Goal: Task Accomplishment & Management: Complete application form

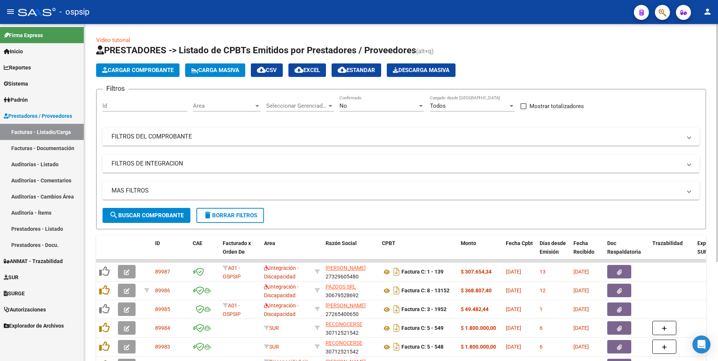
click at [346, 131] on mat-expansion-panel-header "FILTROS DEL COMPROBANTE" at bounding box center [401, 137] width 597 height 18
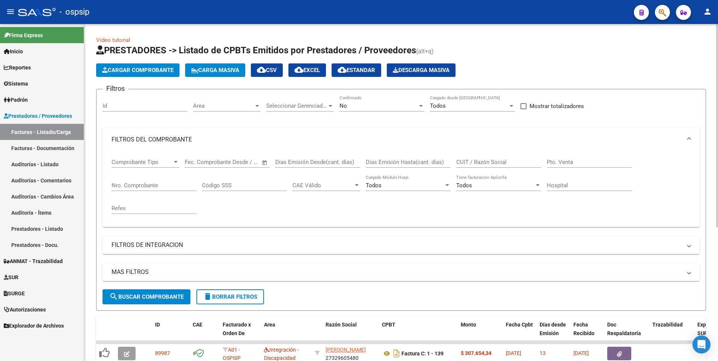
click at [346, 159] on input "CUIT / Razón Social" at bounding box center [498, 162] width 85 height 7
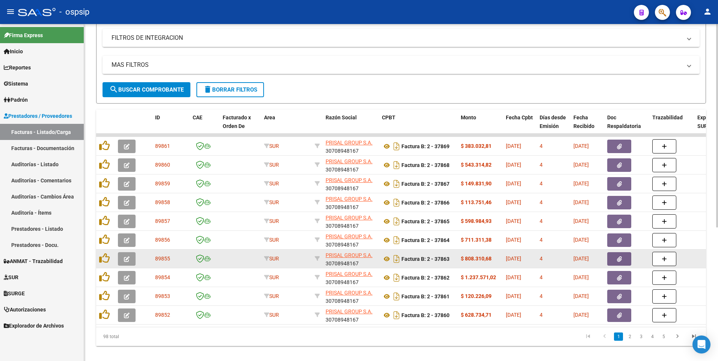
scroll to position [222, 0]
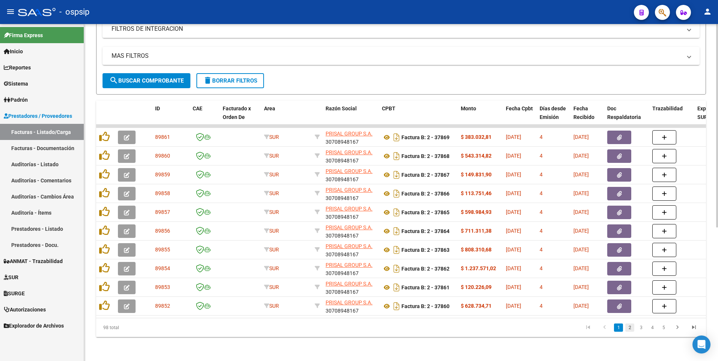
type input "30708948167"
click at [346, 329] on link "2" at bounding box center [629, 328] width 9 height 8
click at [346, 328] on icon "go to previous page" at bounding box center [605, 328] width 10 height 9
click at [210, 76] on mat-icon "delete" at bounding box center [207, 80] width 9 height 9
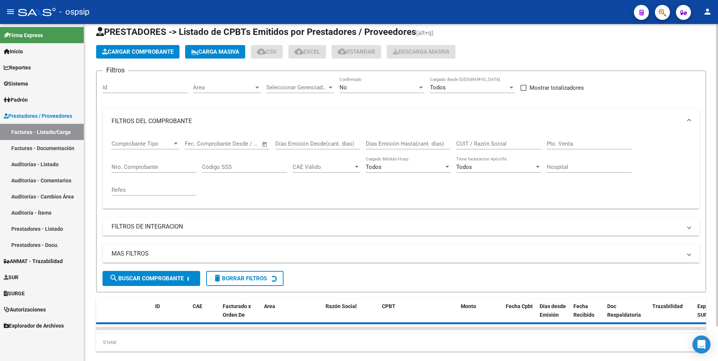
scroll to position [0, 0]
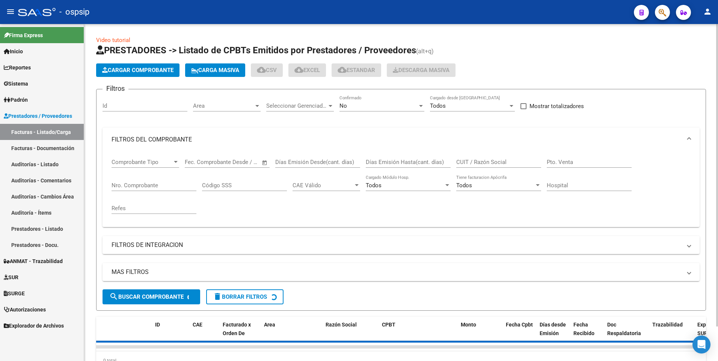
click at [154, 64] on button "Cargar Comprobante" at bounding box center [137, 70] width 83 height 14
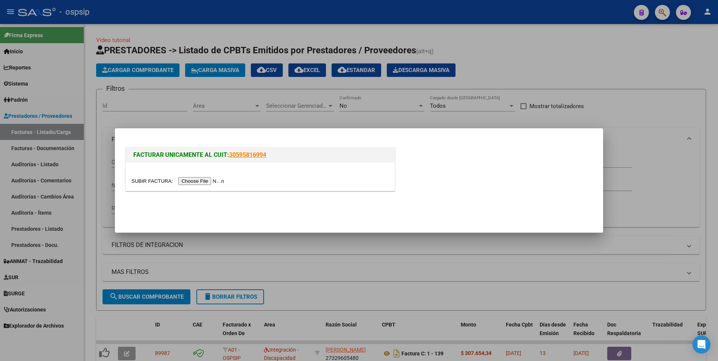
click at [182, 180] on input "file" at bounding box center [178, 181] width 95 height 8
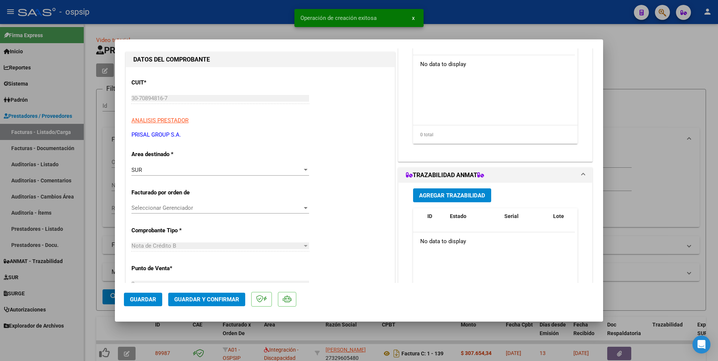
scroll to position [113, 0]
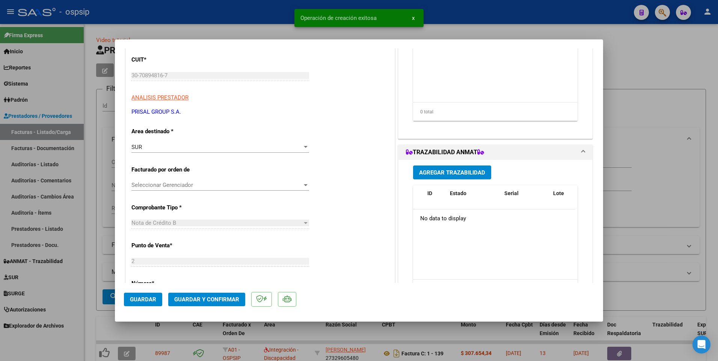
click at [143, 302] on span "Guardar" at bounding box center [143, 299] width 26 height 7
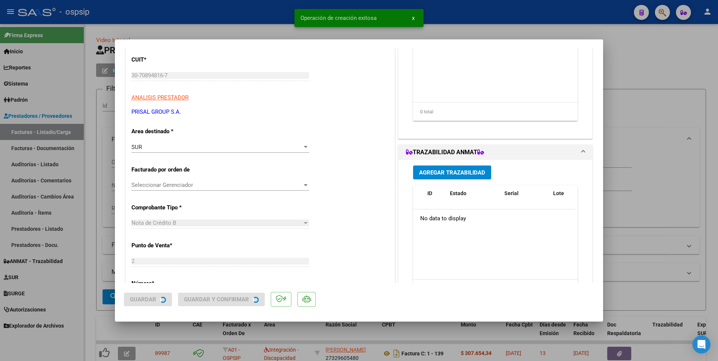
click at [206, 11] on div at bounding box center [359, 180] width 718 height 361
type input "$ 0,00"
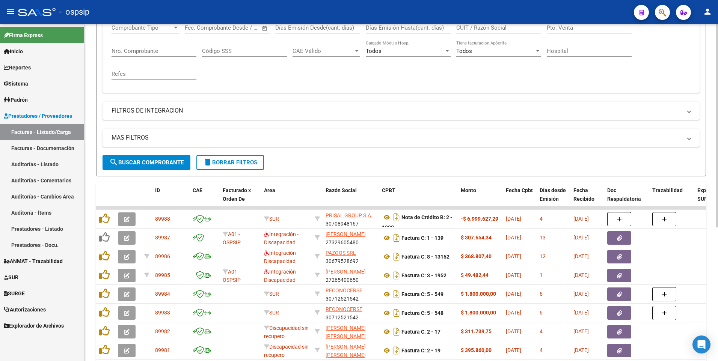
scroll to position [72, 0]
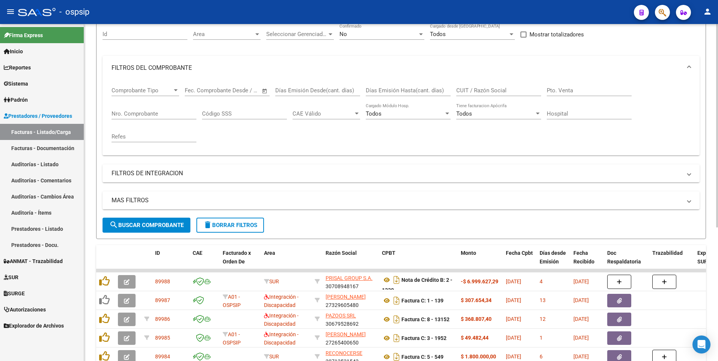
click at [346, 93] on input "CUIT / Razón Social" at bounding box center [498, 90] width 85 height 7
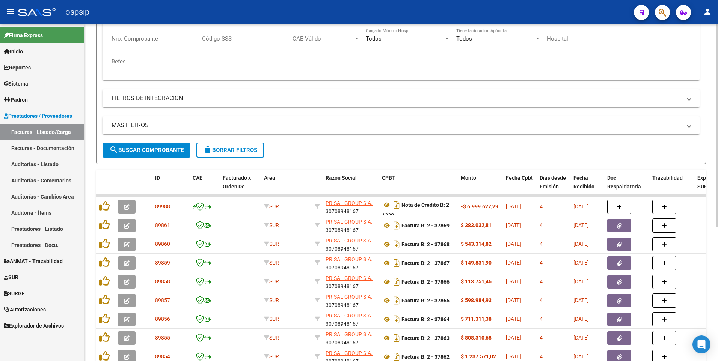
scroll to position [222, 0]
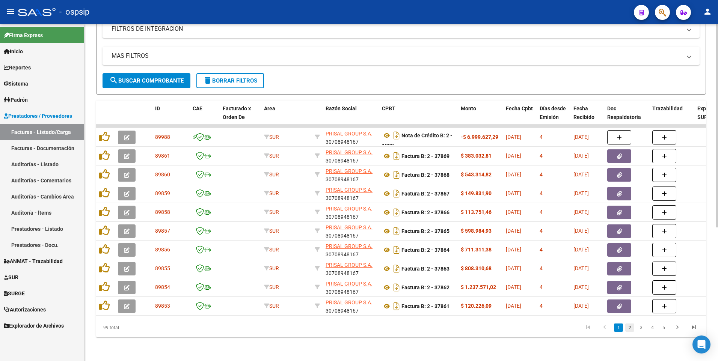
type input "PRISAL"
click at [346, 331] on link "2" at bounding box center [629, 328] width 9 height 8
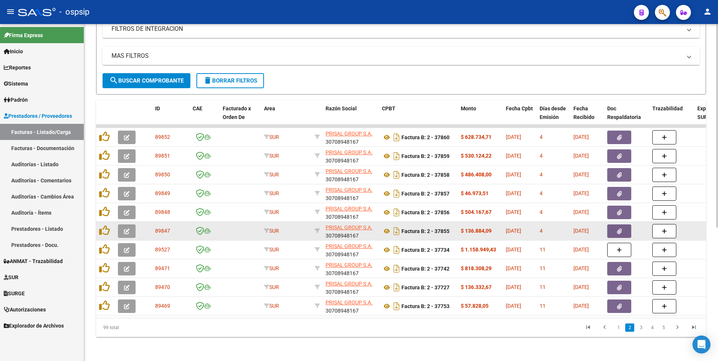
click at [346, 229] on icon "button" at bounding box center [619, 232] width 5 height 6
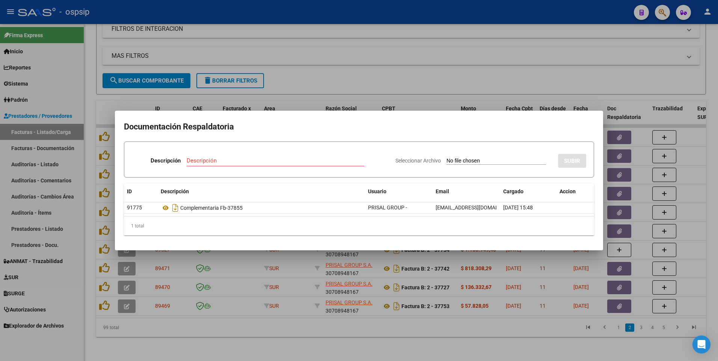
click at [346, 17] on div at bounding box center [359, 180] width 718 height 361
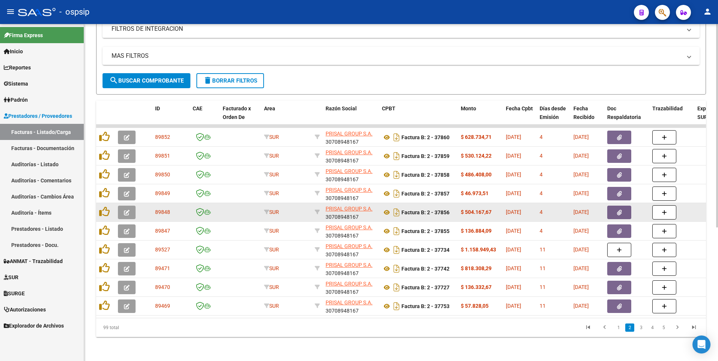
click at [346, 210] on button "button" at bounding box center [619, 213] width 24 height 14
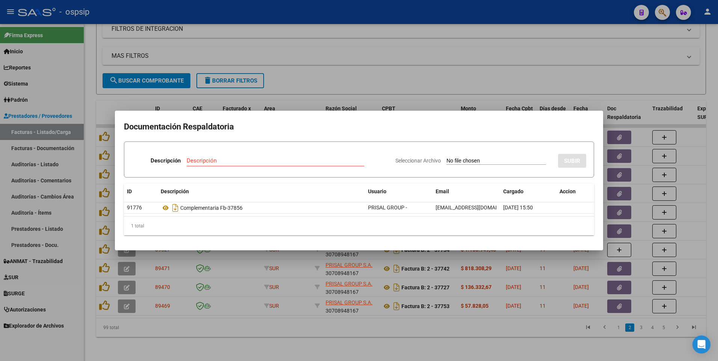
click at [346, 60] on div at bounding box center [359, 180] width 718 height 361
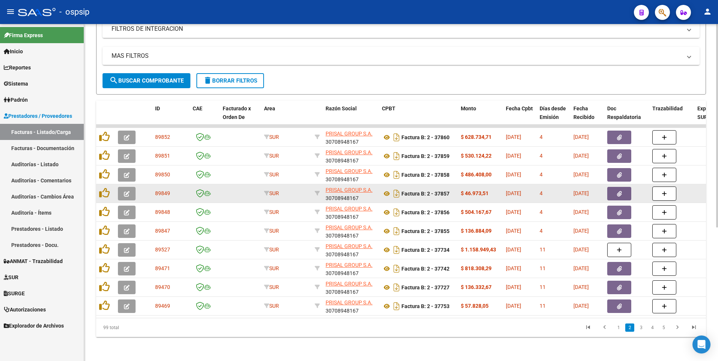
click at [346, 187] on button "button" at bounding box center [619, 194] width 24 height 14
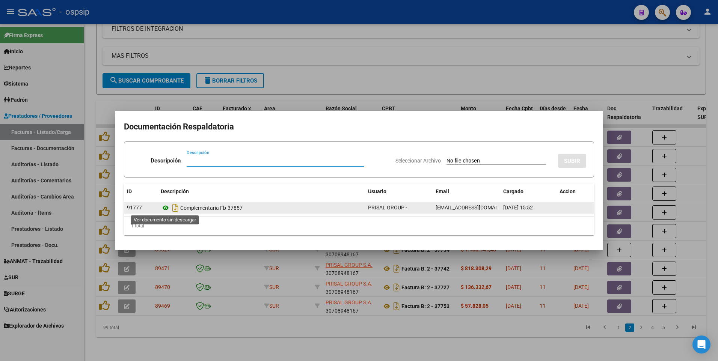
click at [166, 207] on icon at bounding box center [166, 208] width 10 height 9
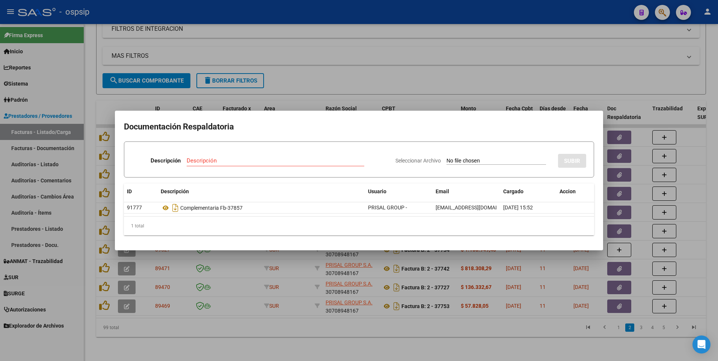
click at [346, 18] on div at bounding box center [359, 180] width 718 height 361
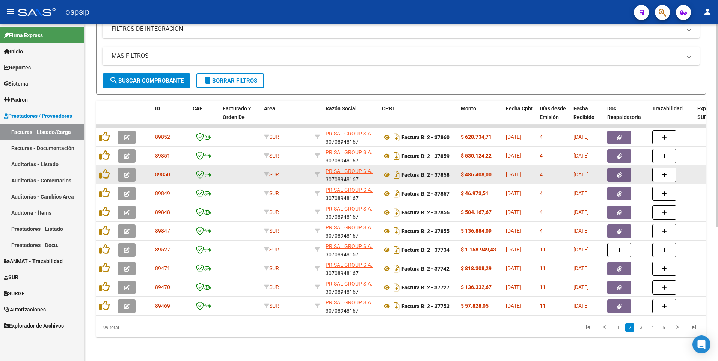
click at [346, 171] on button "button" at bounding box center [619, 175] width 24 height 14
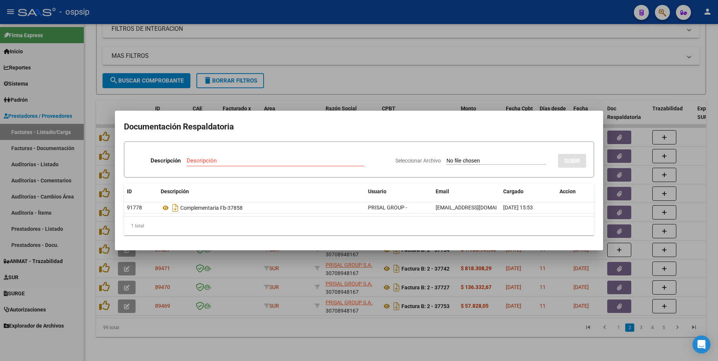
click at [317, 17] on div at bounding box center [359, 180] width 718 height 361
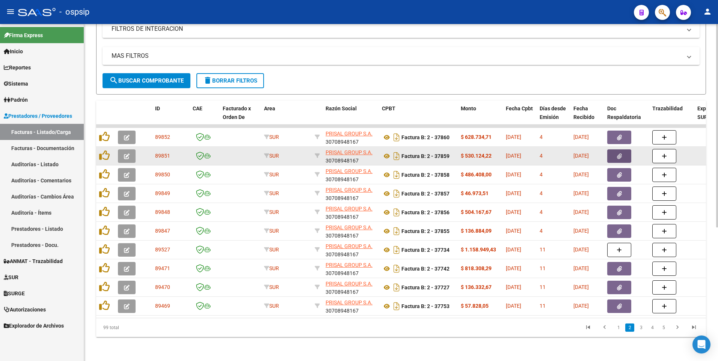
click at [346, 154] on icon "button" at bounding box center [619, 157] width 5 height 6
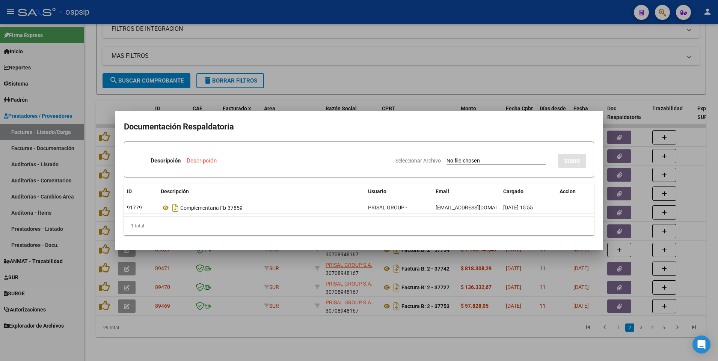
click at [346, 15] on div at bounding box center [359, 180] width 718 height 361
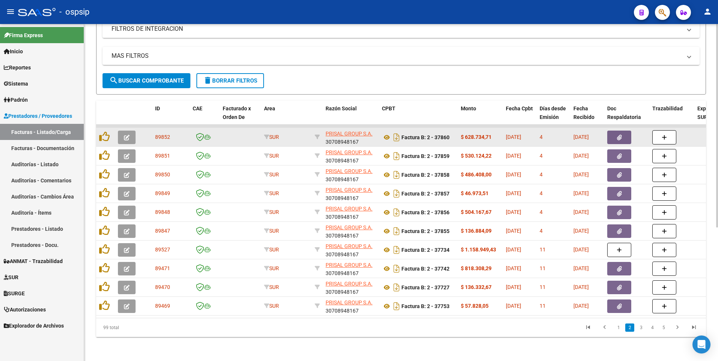
click at [346, 134] on button "button" at bounding box center [619, 138] width 24 height 14
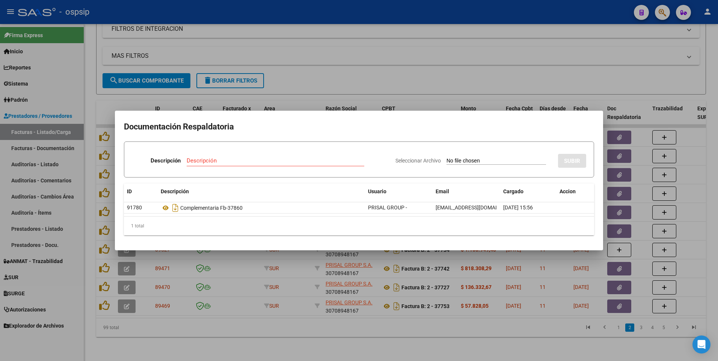
click at [346, 15] on div at bounding box center [359, 180] width 718 height 361
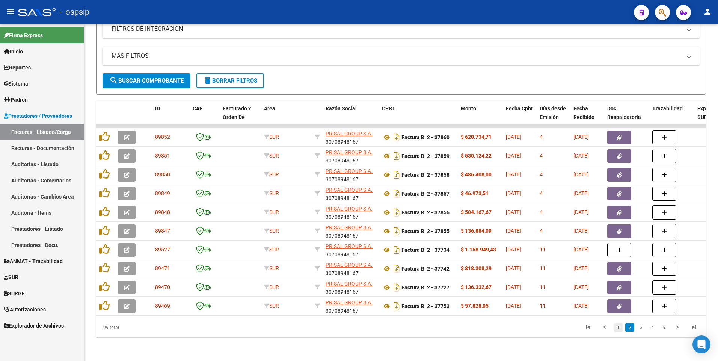
click at [346, 332] on link "1" at bounding box center [618, 328] width 9 height 8
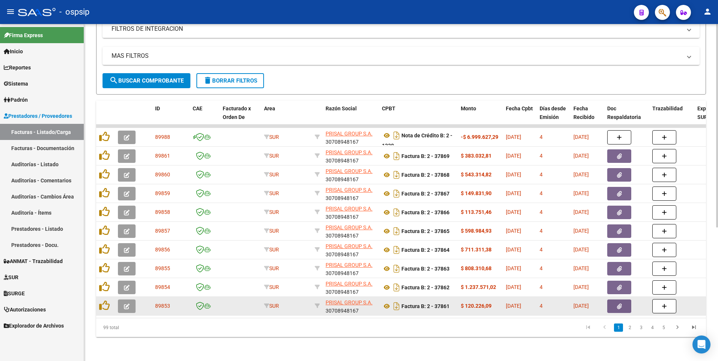
click at [346, 304] on icon "button" at bounding box center [619, 307] width 5 height 6
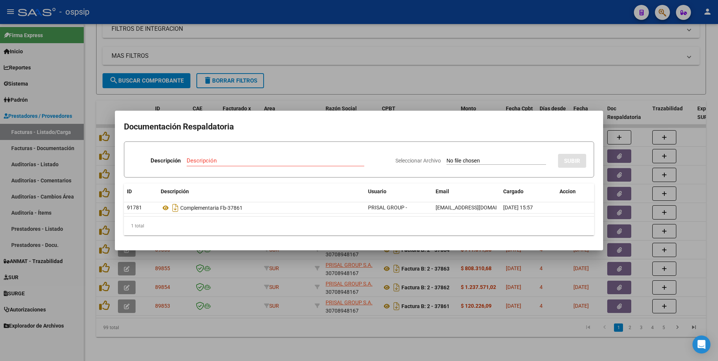
click at [346, 14] on div at bounding box center [359, 180] width 718 height 361
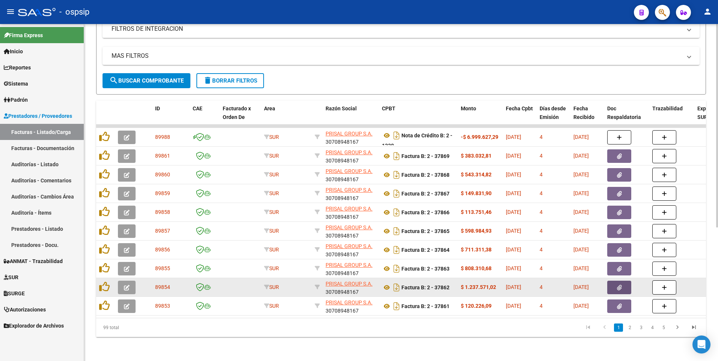
click at [346, 284] on button "button" at bounding box center [619, 288] width 24 height 14
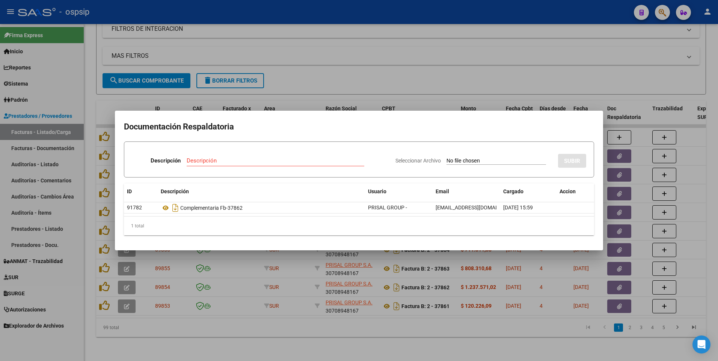
click at [346, 18] on div at bounding box center [359, 180] width 718 height 361
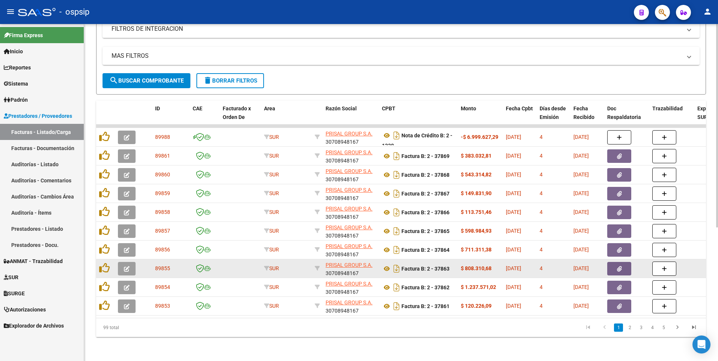
click at [346, 266] on button "button" at bounding box center [619, 269] width 24 height 14
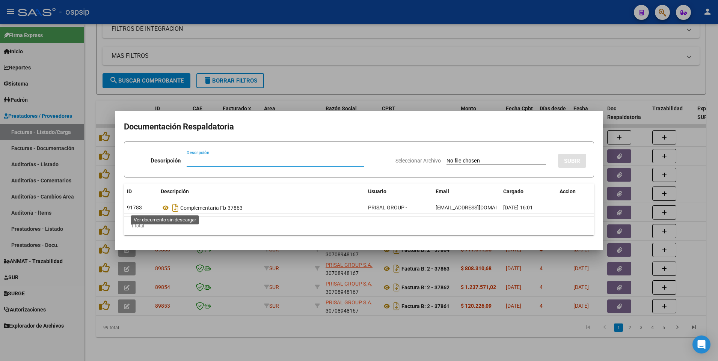
drag, startPoint x: 166, startPoint y: 208, endPoint x: 168, endPoint y: 226, distance: 17.8
click at [346, 21] on div at bounding box center [359, 180] width 718 height 361
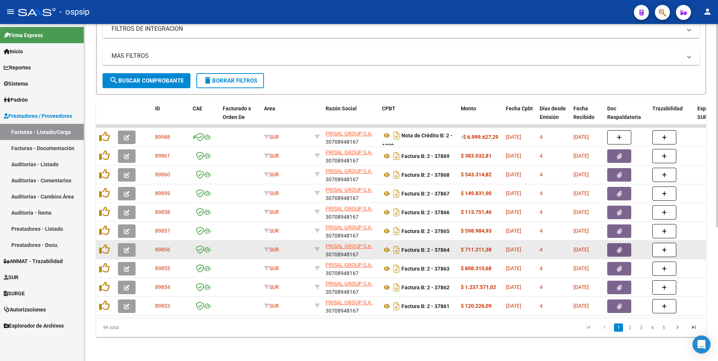
click at [346, 248] on button "button" at bounding box center [619, 250] width 24 height 14
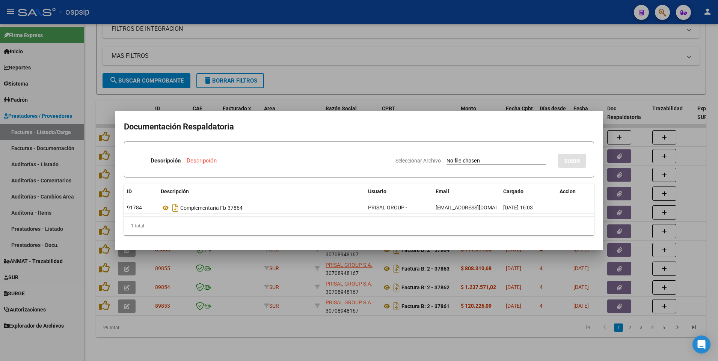
click at [186, 15] on div at bounding box center [359, 180] width 718 height 361
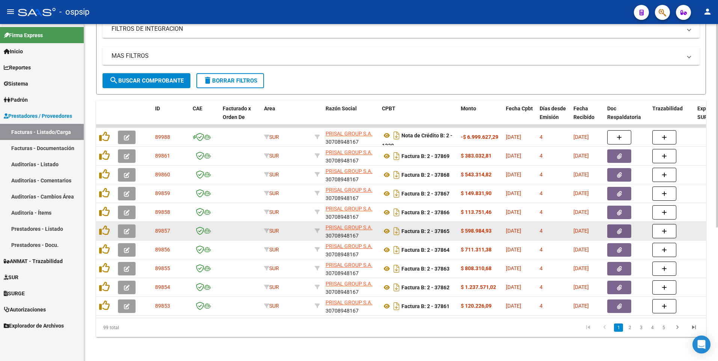
click at [346, 228] on span "button" at bounding box center [619, 231] width 5 height 7
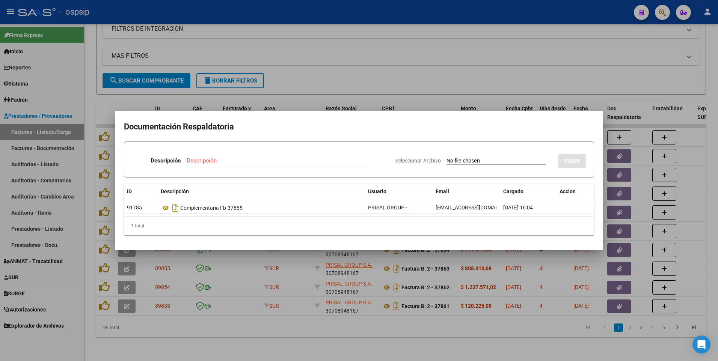
click at [346, 11] on div at bounding box center [359, 180] width 718 height 361
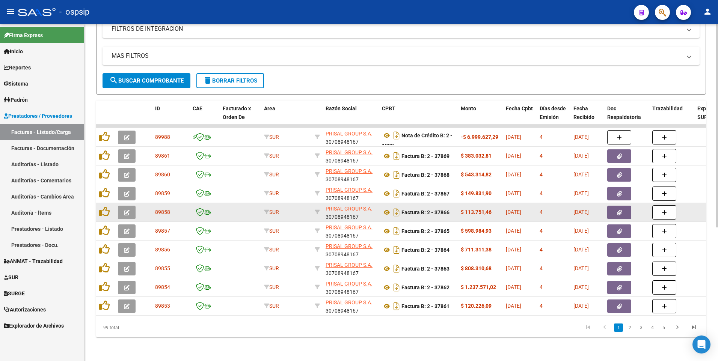
click at [346, 210] on button "button" at bounding box center [619, 213] width 24 height 14
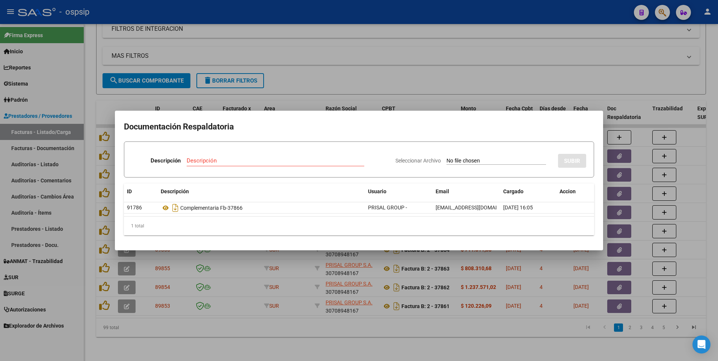
click at [305, 16] on div at bounding box center [359, 180] width 718 height 361
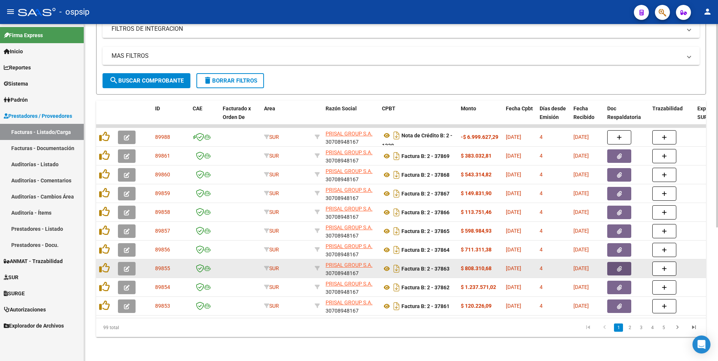
click at [346, 266] on button "button" at bounding box center [619, 269] width 24 height 14
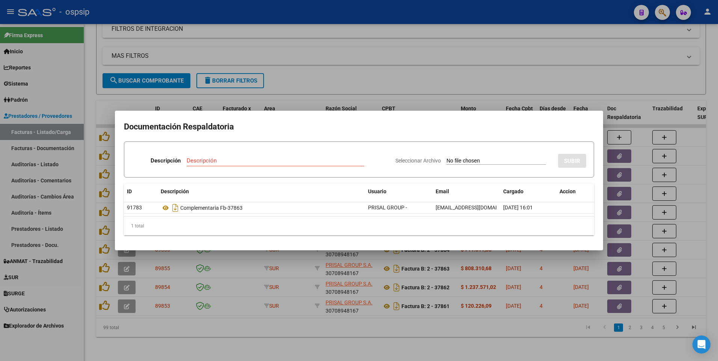
click at [346, 54] on div at bounding box center [359, 180] width 718 height 361
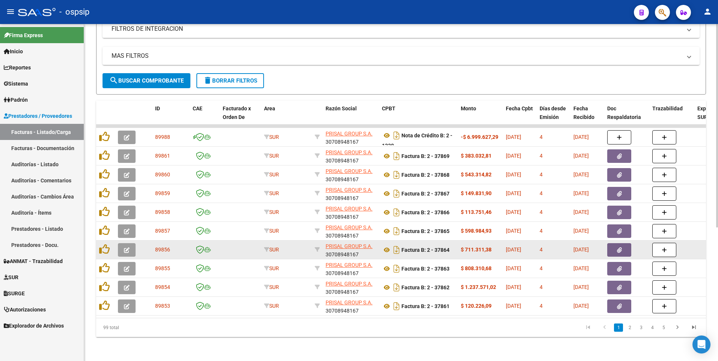
click at [346, 246] on button "button" at bounding box center [619, 250] width 24 height 14
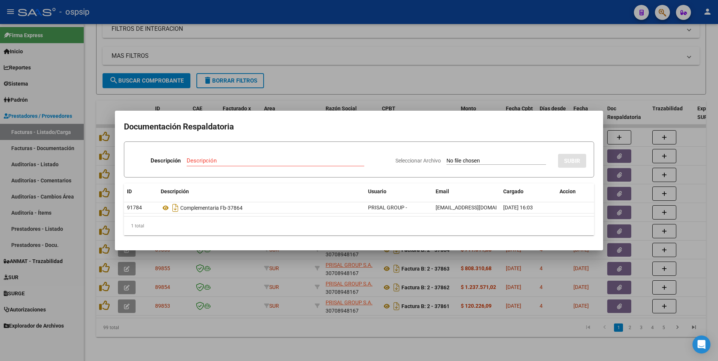
click at [346, 83] on div at bounding box center [359, 180] width 718 height 361
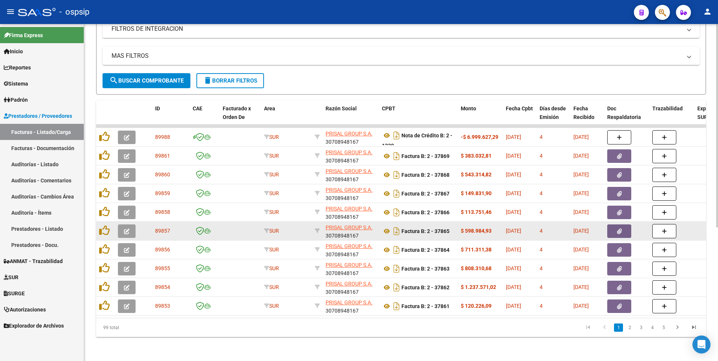
click at [346, 225] on button "button" at bounding box center [619, 232] width 24 height 14
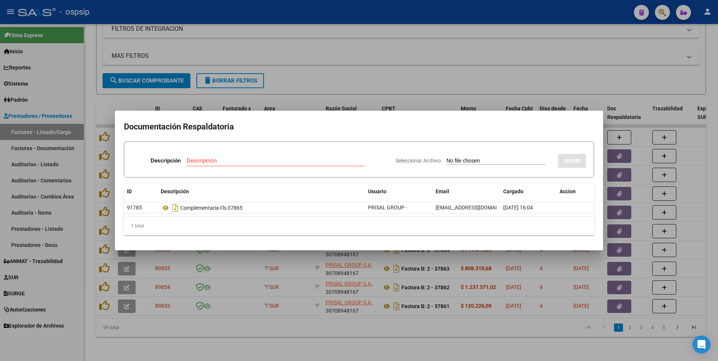
click at [346, 95] on div at bounding box center [359, 180] width 718 height 361
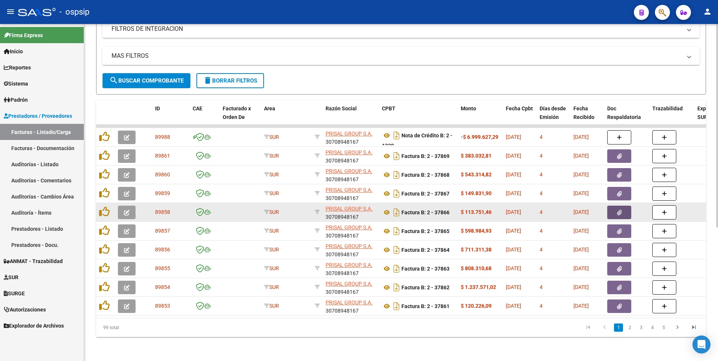
click at [346, 207] on button "button" at bounding box center [619, 213] width 24 height 14
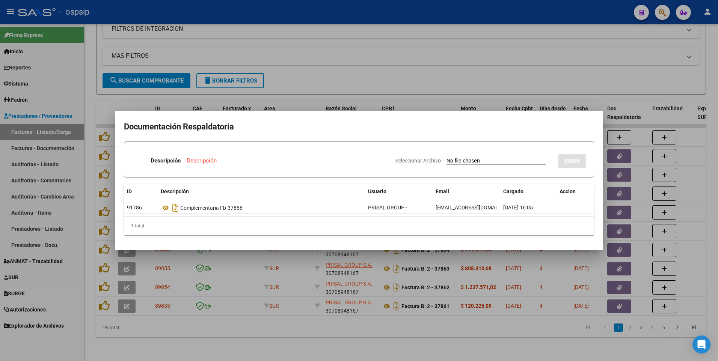
click at [346, 72] on div at bounding box center [359, 180] width 718 height 361
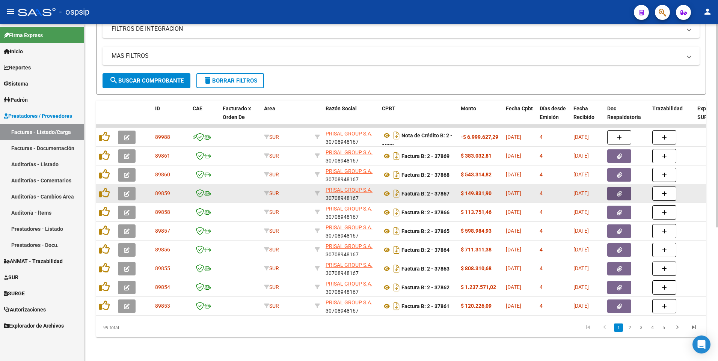
click at [346, 191] on icon "button" at bounding box center [619, 194] width 5 height 6
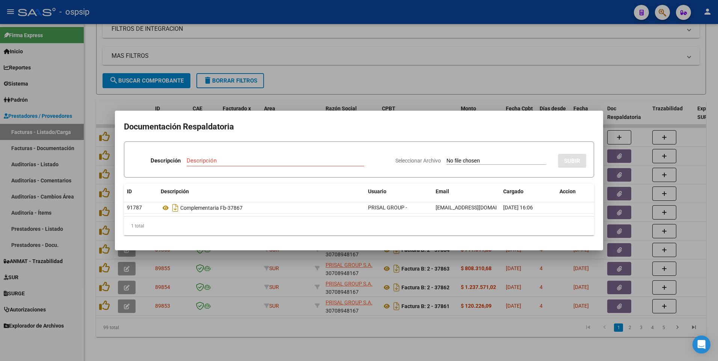
click at [346, 27] on div at bounding box center [359, 180] width 718 height 361
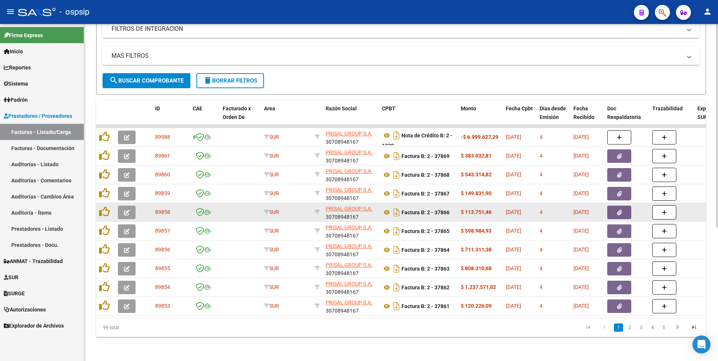
click at [346, 211] on button "button" at bounding box center [619, 213] width 24 height 14
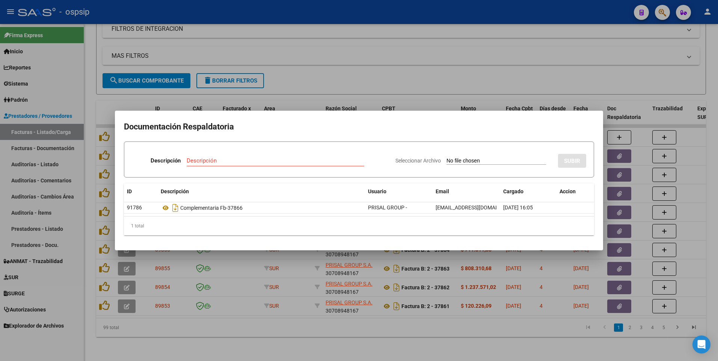
click at [346, 9] on div at bounding box center [359, 180] width 718 height 361
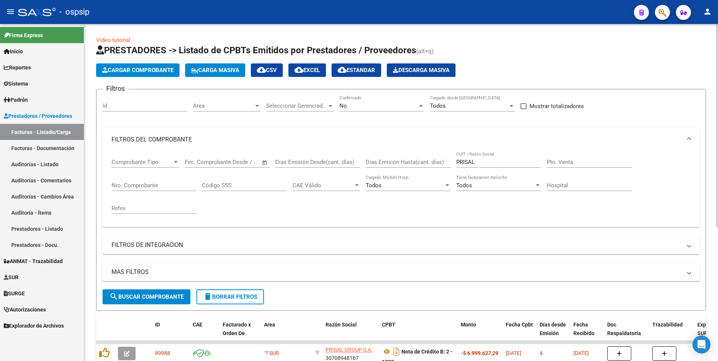
scroll to position [150, 0]
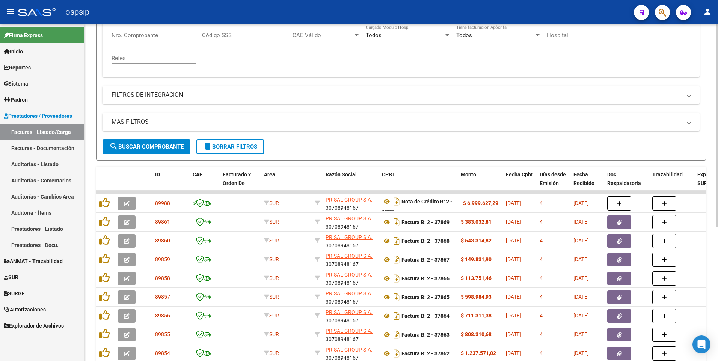
click at [253, 145] on span "delete Borrar Filtros" at bounding box center [230, 146] width 54 height 7
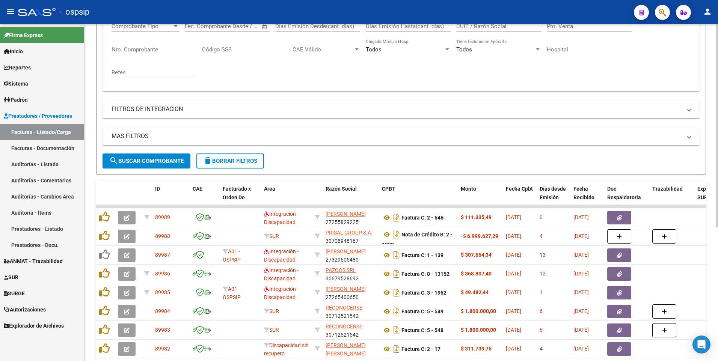
scroll to position [72, 0]
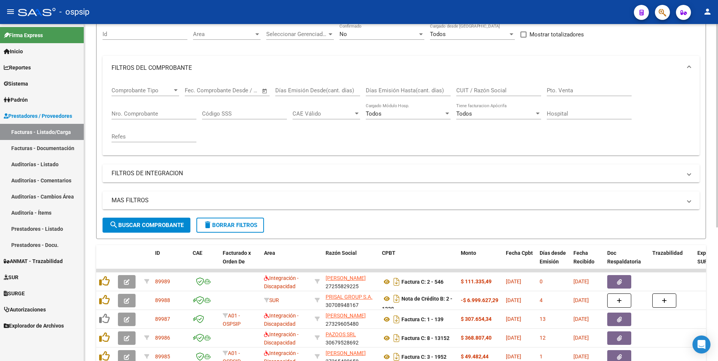
click at [346, 91] on input "CUIT / Razón Social" at bounding box center [498, 90] width 85 height 7
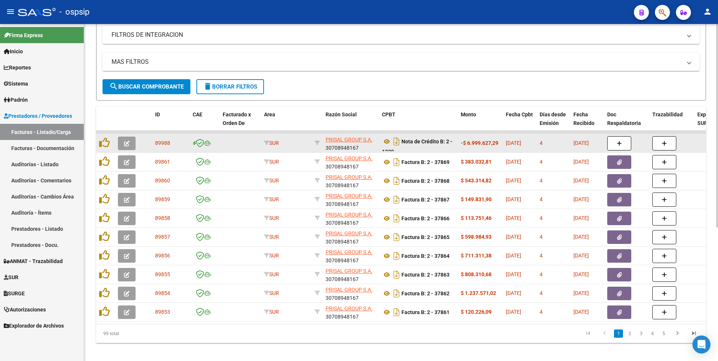
scroll to position [222, 0]
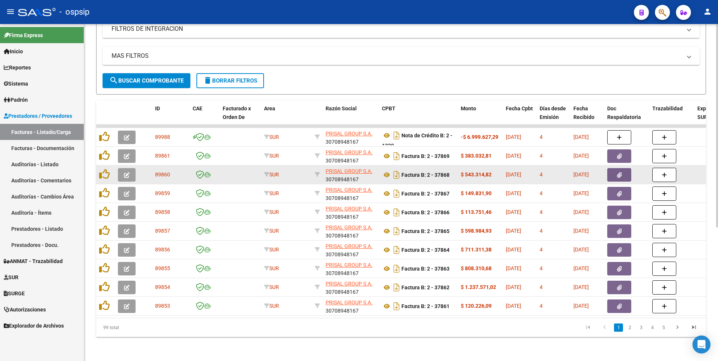
type input "30708948167"
click at [346, 170] on button "button" at bounding box center [619, 175] width 24 height 14
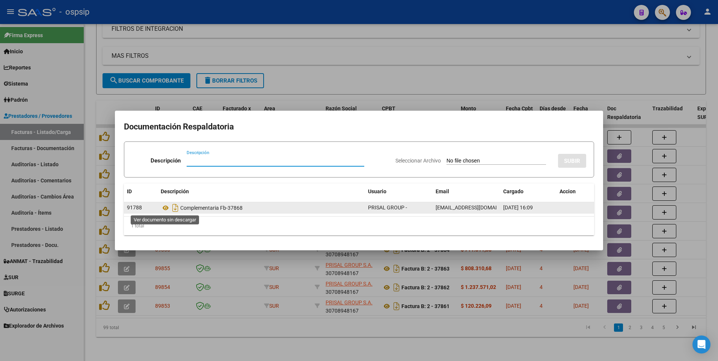
drag, startPoint x: 166, startPoint y: 206, endPoint x: 181, endPoint y: 204, distance: 15.2
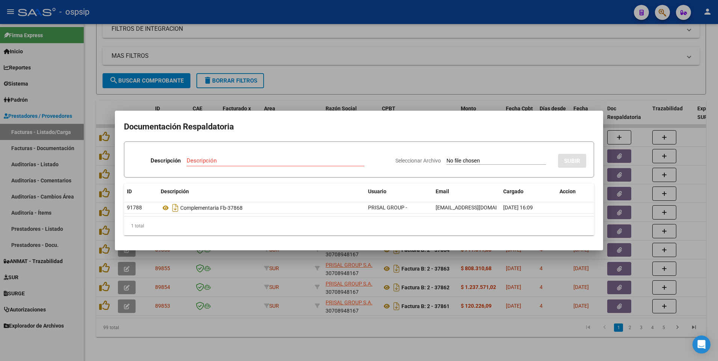
click at [262, 15] on div at bounding box center [359, 180] width 718 height 361
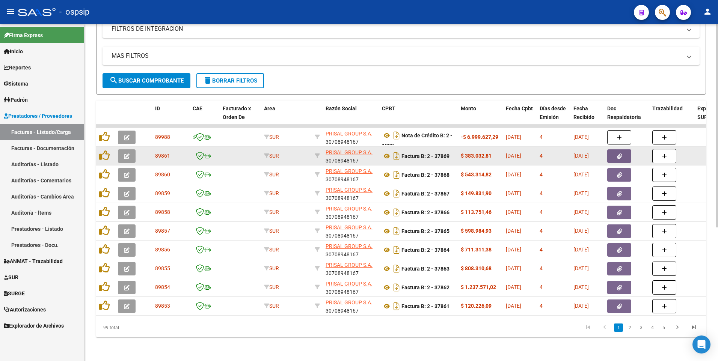
click at [346, 154] on button "button" at bounding box center [619, 156] width 24 height 14
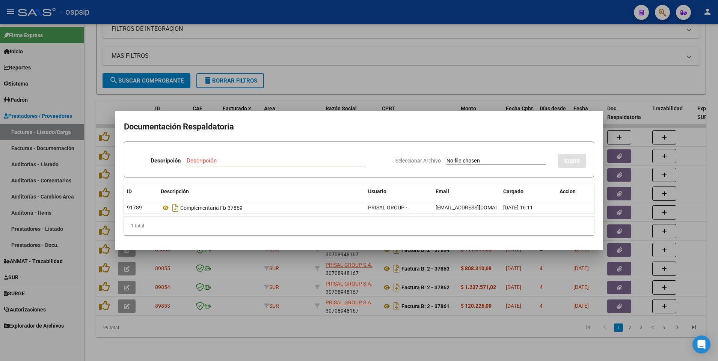
click at [169, 36] on div at bounding box center [359, 180] width 718 height 361
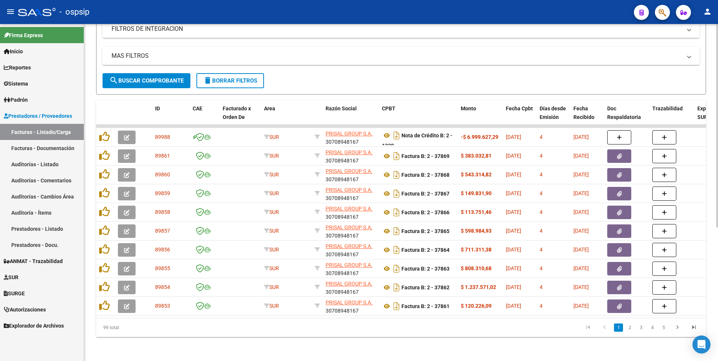
click at [230, 77] on span "delete Borrar Filtros" at bounding box center [230, 80] width 54 height 7
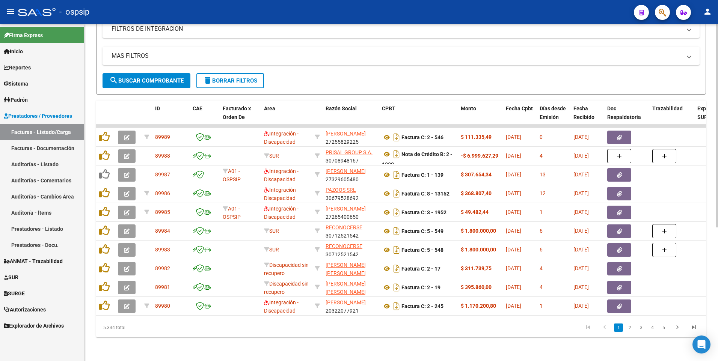
click at [240, 73] on button "delete Borrar Filtros" at bounding box center [230, 80] width 68 height 15
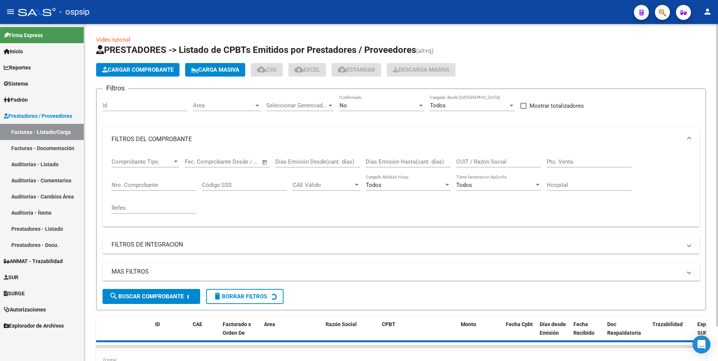
scroll to position [0, 0]
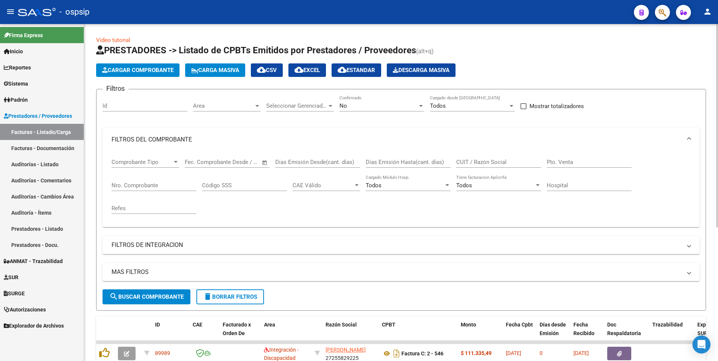
click at [154, 72] on span "Cargar Comprobante" at bounding box center [137, 70] width 71 height 7
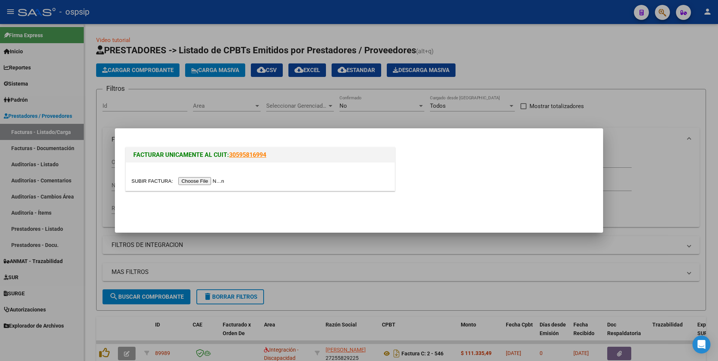
click at [187, 178] on input "file" at bounding box center [178, 181] width 95 height 8
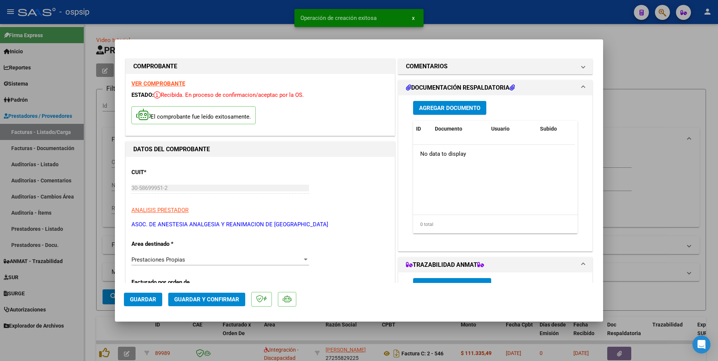
click at [151, 298] on span "Guardar" at bounding box center [143, 299] width 26 height 7
click at [235, 16] on div at bounding box center [359, 180] width 718 height 361
type input "$ 0,00"
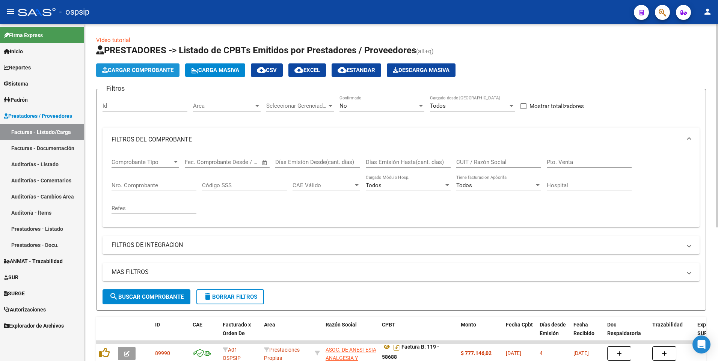
click at [142, 71] on span "Cargar Comprobante" at bounding box center [137, 70] width 71 height 7
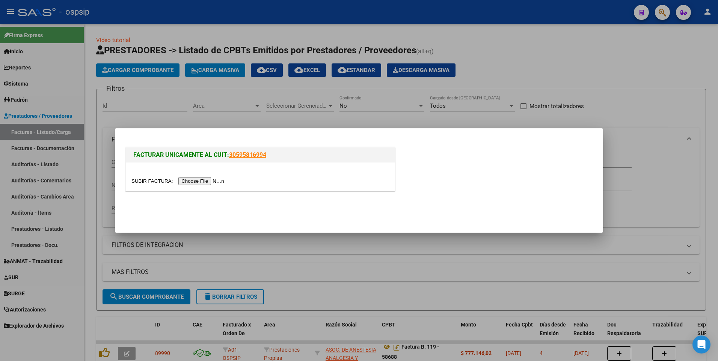
click at [192, 177] on input "file" at bounding box center [178, 181] width 95 height 8
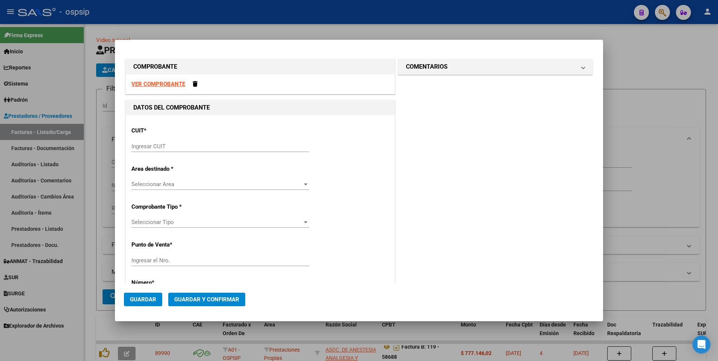
click at [161, 89] on div "VER COMPROBANTE" at bounding box center [260, 84] width 269 height 20
click at [160, 83] on strong "VER COMPROBANTE" at bounding box center [158, 84] width 54 height 7
click at [194, 148] on input "Ingresar CUIT" at bounding box center [220, 146] width 178 height 7
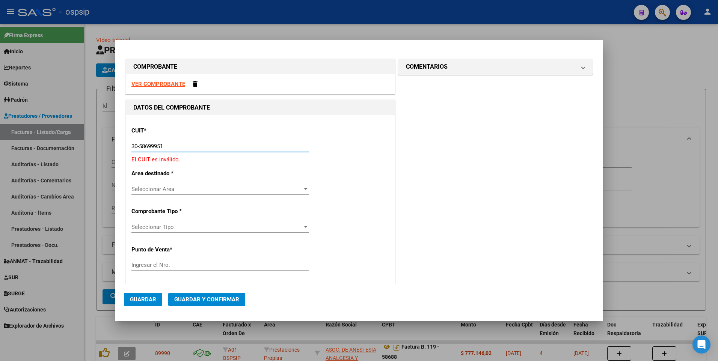
type input "30-58699951-2"
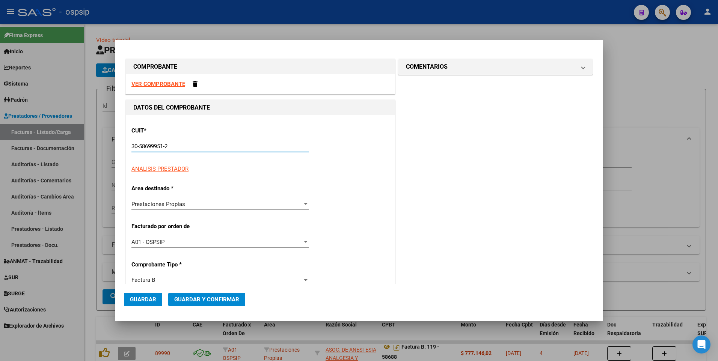
type input "119"
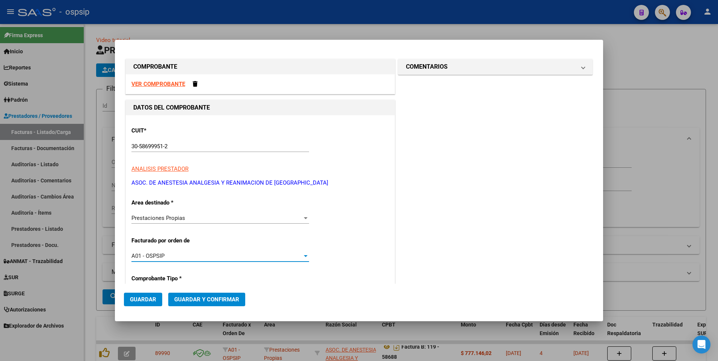
click at [190, 150] on div "30-58699951-2 Ingresar CUIT" at bounding box center [220, 146] width 178 height 11
click at [187, 147] on input "30-58699951-2" at bounding box center [220, 146] width 178 height 7
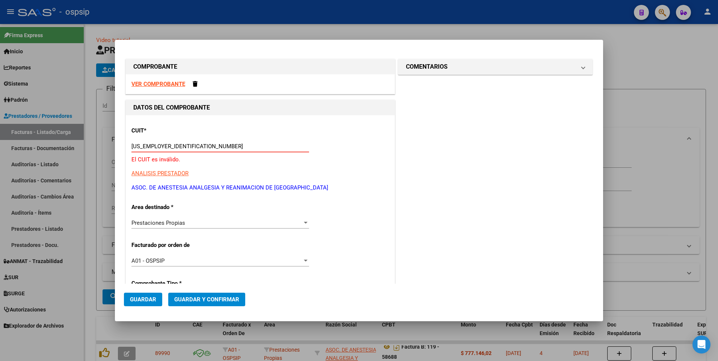
click at [187, 147] on input "30-5869995" at bounding box center [220, 146] width 178 height 7
type input "30-58699951-2"
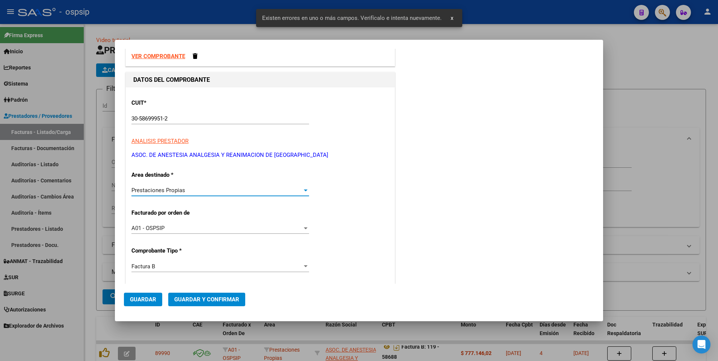
scroll to position [75, 0]
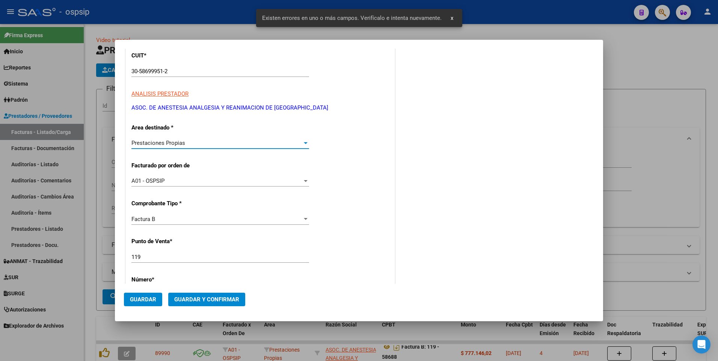
click at [151, 258] on input "119" at bounding box center [220, 257] width 178 height 7
click at [151, 259] on input "119" at bounding box center [220, 257] width 178 height 7
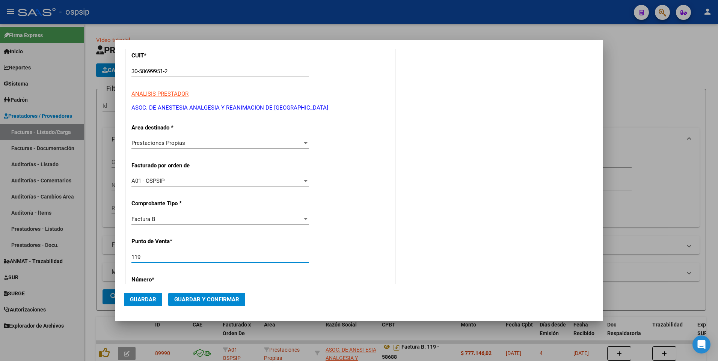
click at [210, 33] on div at bounding box center [359, 180] width 718 height 361
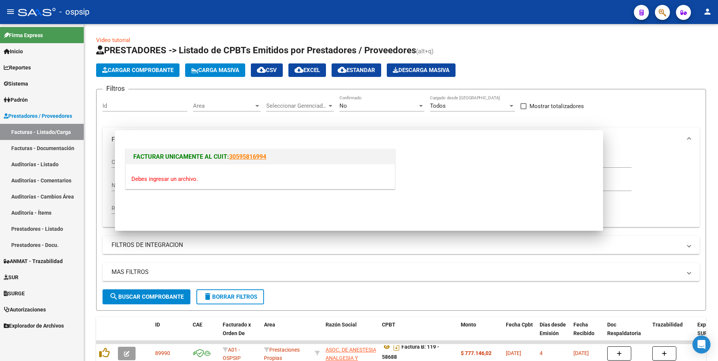
scroll to position [0, 0]
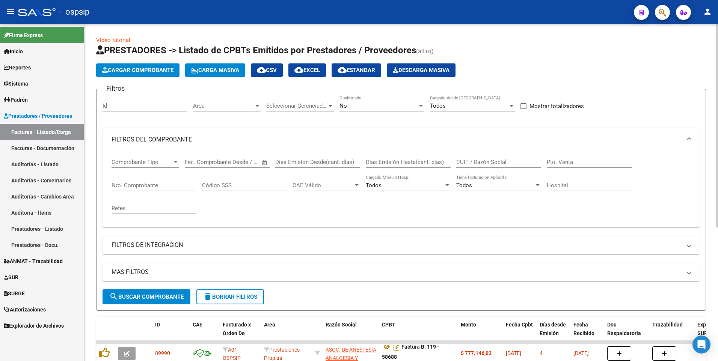
click at [152, 74] on button "Cargar Comprobante" at bounding box center [137, 70] width 83 height 14
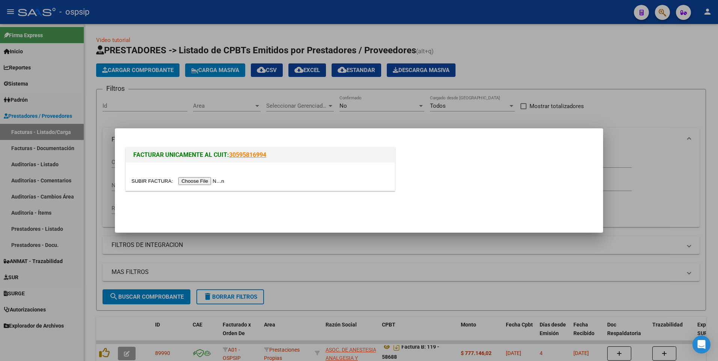
click at [181, 183] on input "file" at bounding box center [178, 181] width 95 height 8
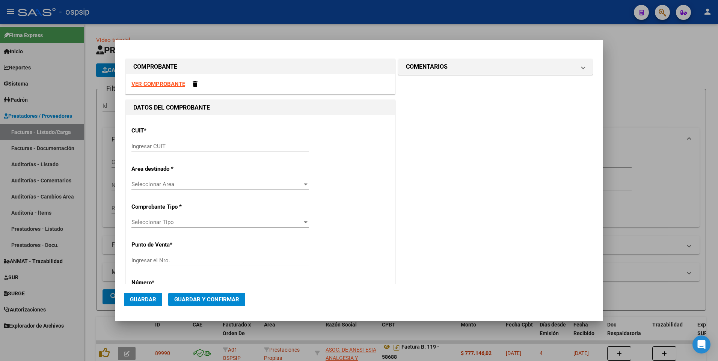
click at [160, 83] on strong "VER COMPROBANTE" at bounding box center [158, 84] width 54 height 7
click at [226, 139] on div "CUIT * Ingresar CUIT" at bounding box center [260, 140] width 258 height 38
click at [227, 144] on input "Ingresar CUIT" at bounding box center [220, 146] width 178 height 7
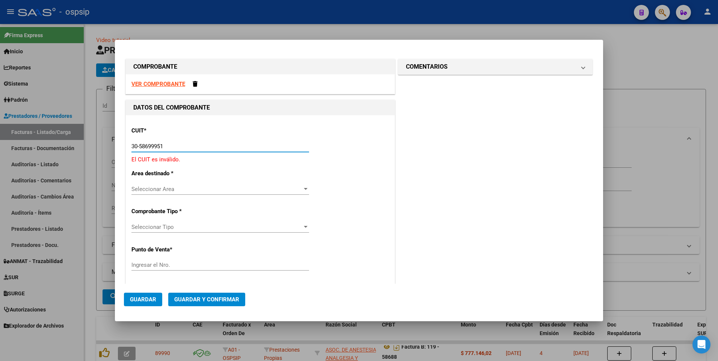
type input "30-58699951-2"
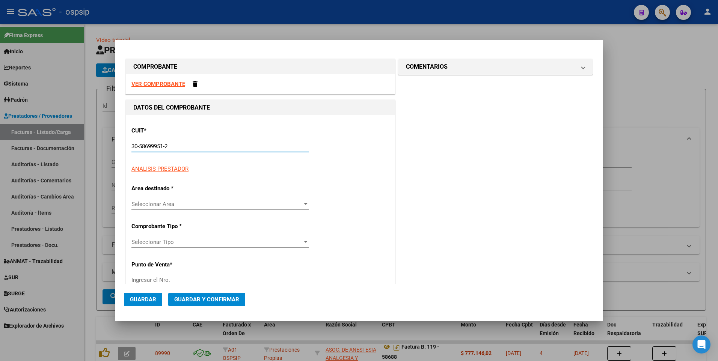
type input "119"
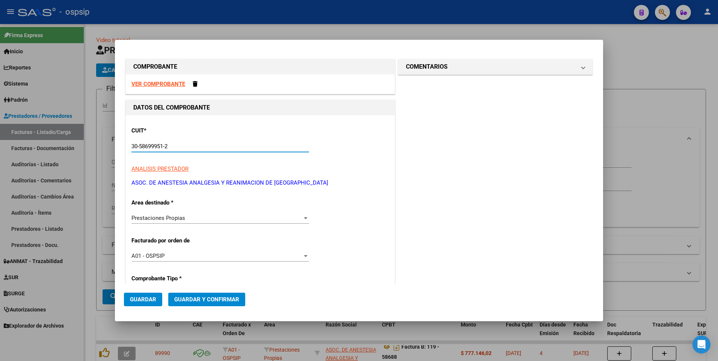
type input "30-58699951-2"
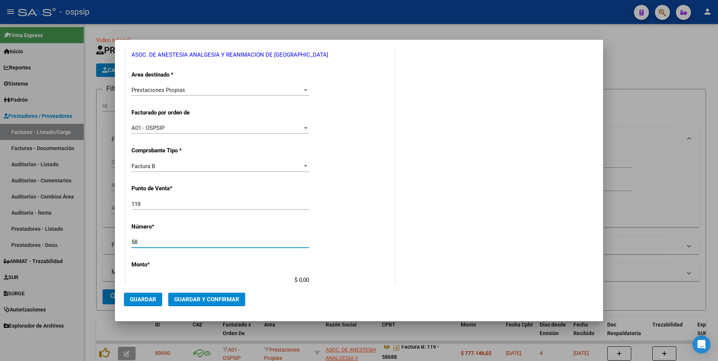
type input "5"
type input "58689"
type input "$ 1.408.334,18"
type input "2025-09-12"
type input "75372922863676"
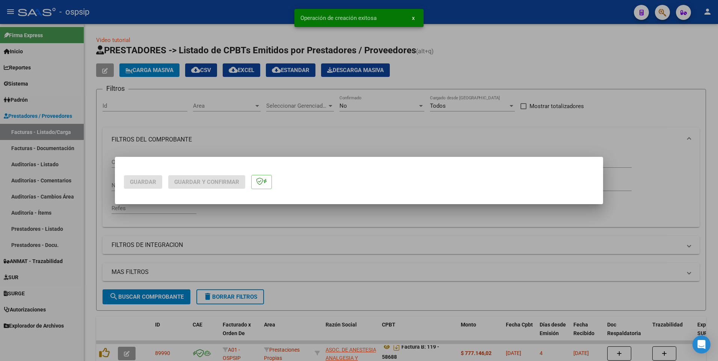
scroll to position [0, 0]
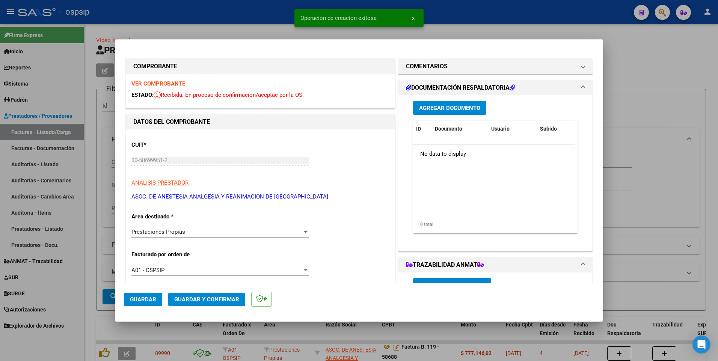
click at [284, 15] on div at bounding box center [359, 180] width 718 height 361
type input "$ 0,00"
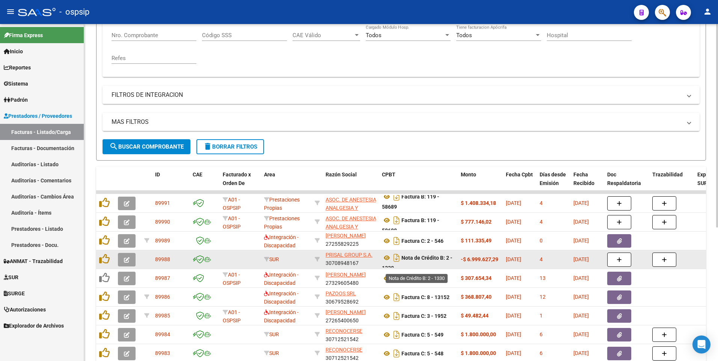
scroll to position [5, 0]
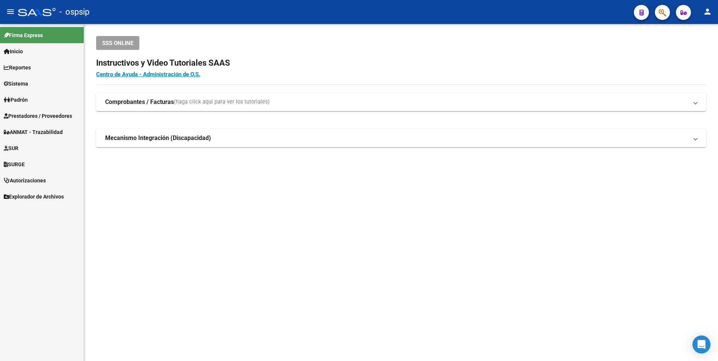
click at [58, 116] on span "Prestadores / Proveedores" at bounding box center [38, 116] width 68 height 8
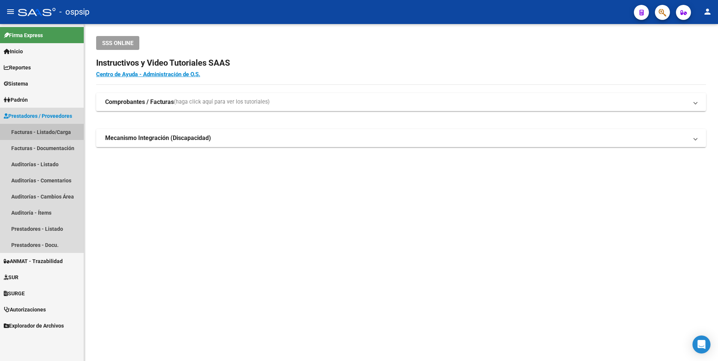
click at [61, 129] on link "Facturas - Listado/Carga" at bounding box center [42, 132] width 84 height 16
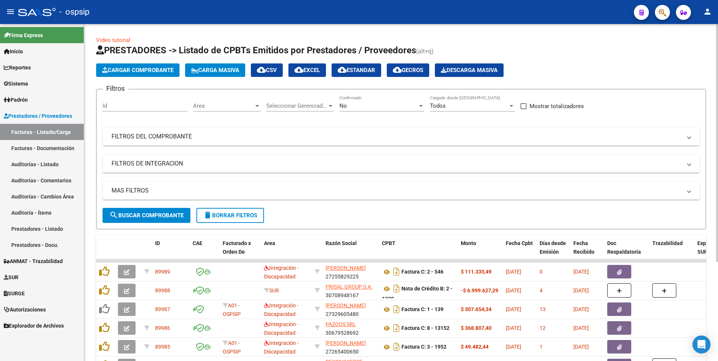
click at [378, 133] on mat-panel-title "FILTROS DEL COMPROBANTE" at bounding box center [397, 137] width 570 height 8
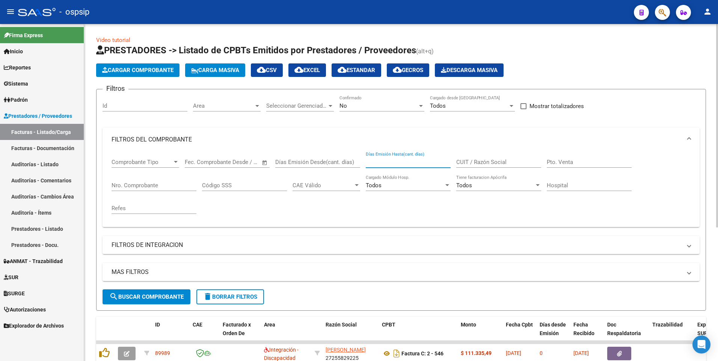
click at [434, 162] on input "Días Emisión Hasta(cant. días)" at bounding box center [408, 162] width 85 height 7
click at [490, 160] on input "CUIT / Razón Social" at bounding box center [498, 162] width 85 height 7
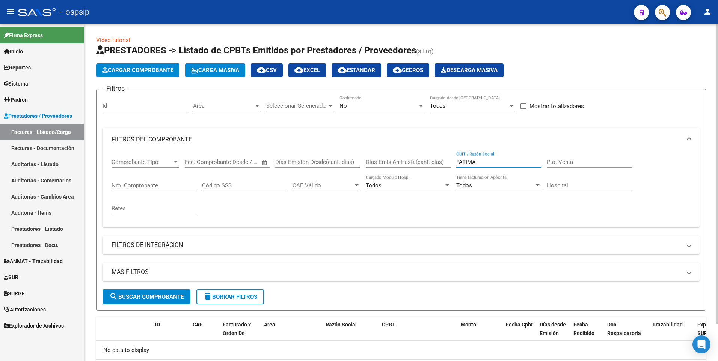
scroll to position [42, 0]
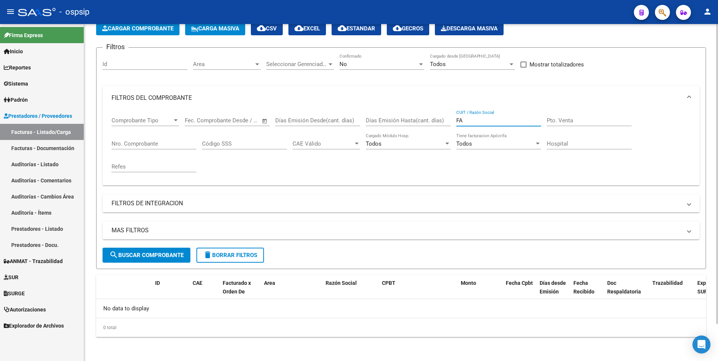
type input "F"
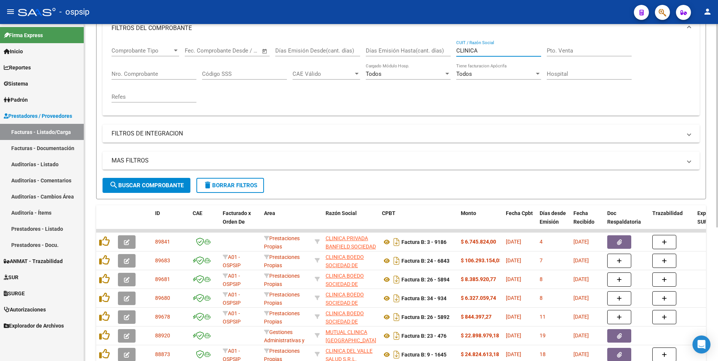
scroll to position [79, 0]
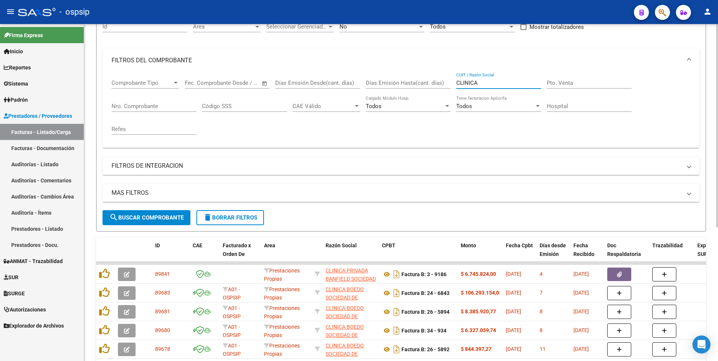
click at [486, 82] on input "CLINICA" at bounding box center [498, 83] width 85 height 7
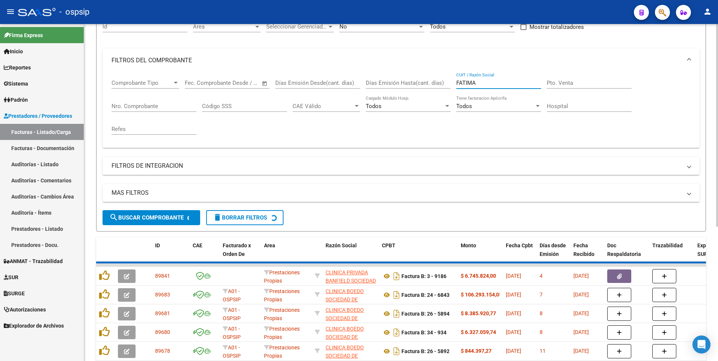
scroll to position [42, 0]
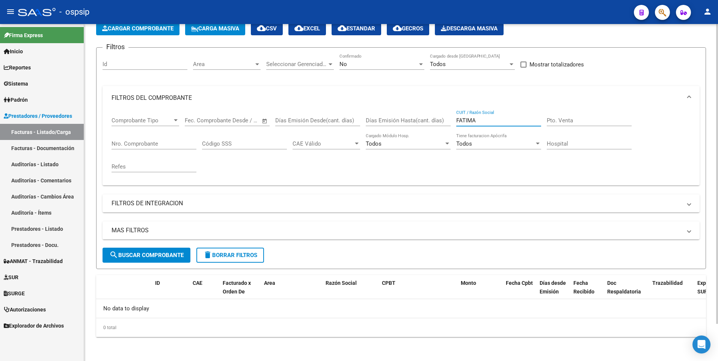
click at [477, 121] on input "FATIMA" at bounding box center [498, 120] width 85 height 7
type input "CLINICA PRIVA FATIMA"
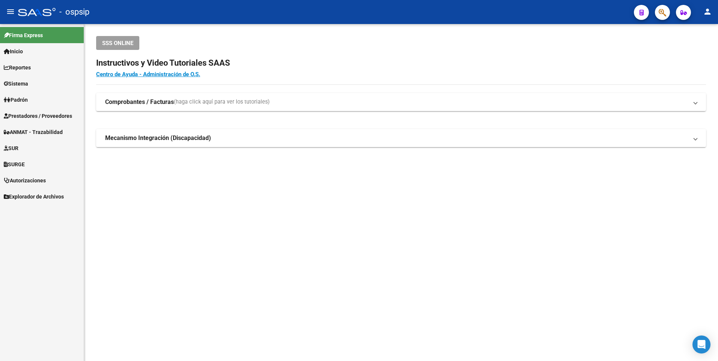
click at [64, 117] on span "Prestadores / Proveedores" at bounding box center [38, 116] width 68 height 8
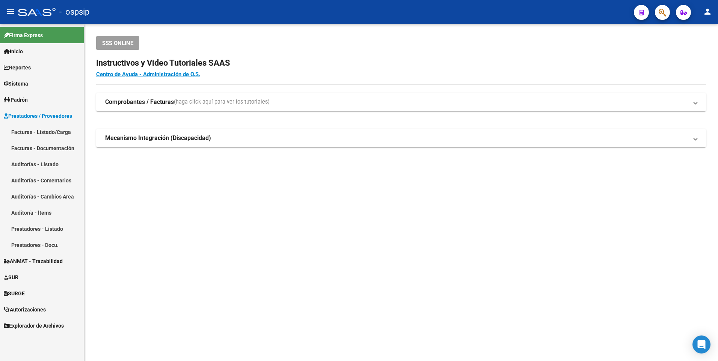
click at [64, 113] on span "Prestadores / Proveedores" at bounding box center [38, 116] width 68 height 8
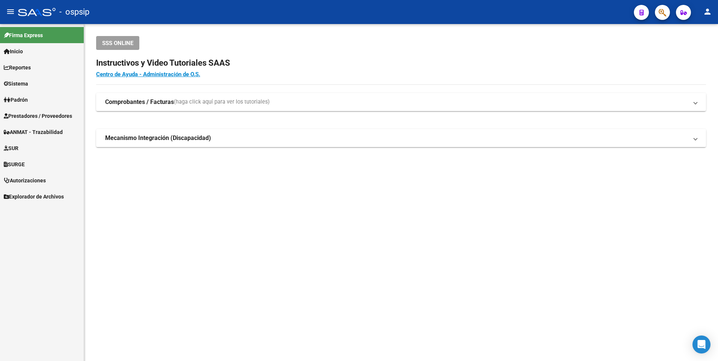
click at [64, 113] on span "Prestadores / Proveedores" at bounding box center [38, 116] width 68 height 8
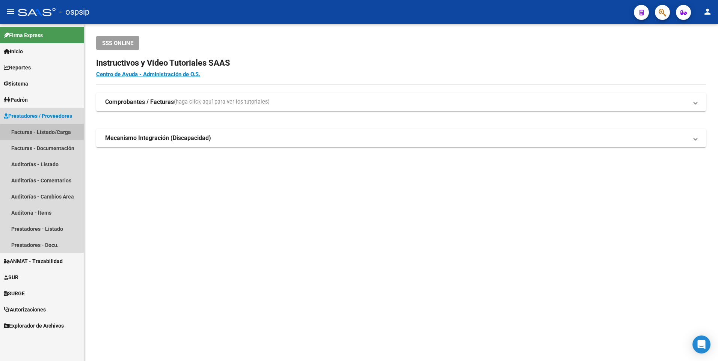
click at [54, 134] on link "Facturas - Listado/Carga" at bounding box center [42, 132] width 84 height 16
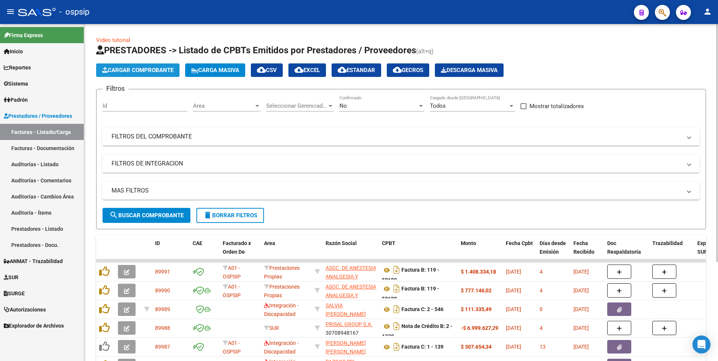
click at [137, 72] on span "Cargar Comprobante" at bounding box center [137, 70] width 71 height 7
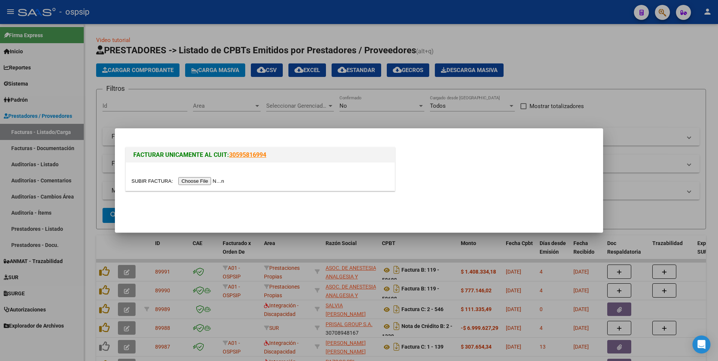
click at [196, 180] on input "file" at bounding box center [178, 181] width 95 height 8
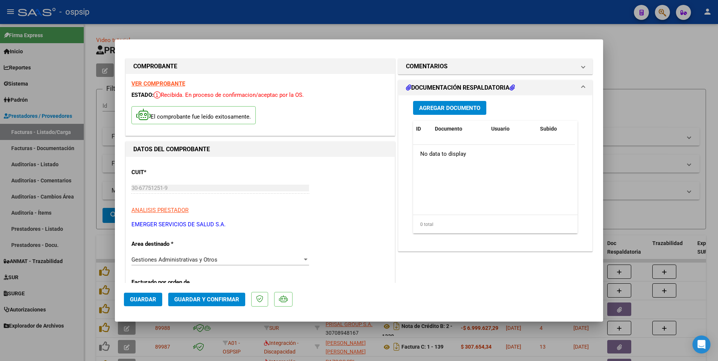
click at [142, 300] on span "Guardar" at bounding box center [143, 299] width 26 height 7
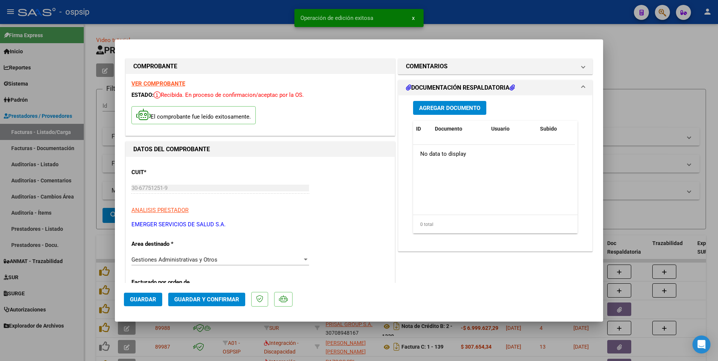
click at [251, 18] on div at bounding box center [359, 180] width 718 height 361
type input "$ 0,00"
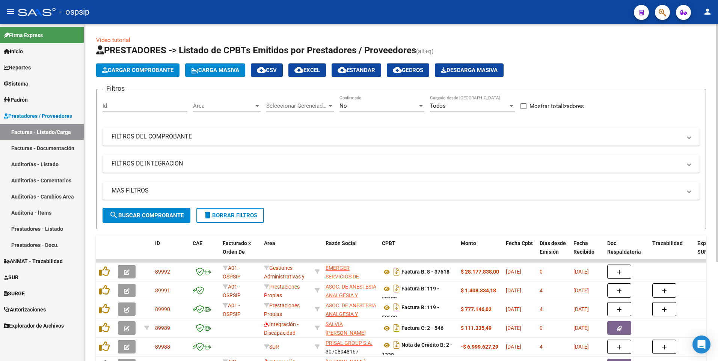
click at [382, 269] on link at bounding box center [387, 272] width 10 height 6
click at [242, 214] on span "delete Borrar Filtros" at bounding box center [230, 215] width 54 height 7
click at [240, 214] on span "delete Borrar Filtros" at bounding box center [230, 215] width 54 height 7
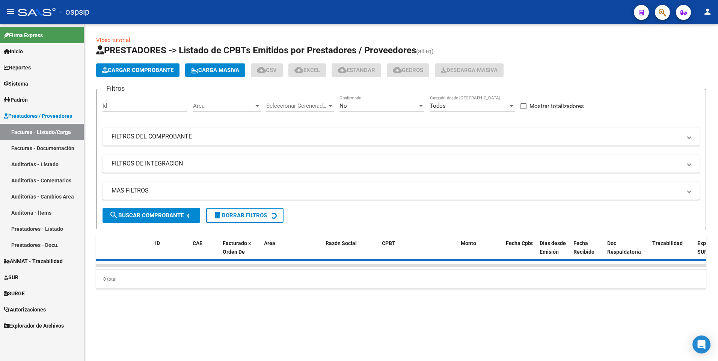
click at [425, 135] on mat-panel-title "FILTROS DEL COMPROBANTE" at bounding box center [397, 137] width 570 height 8
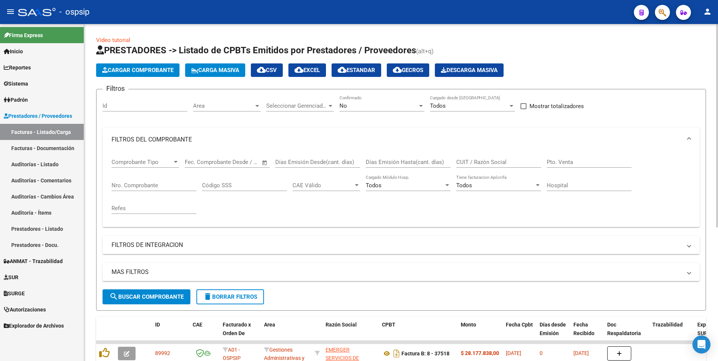
click at [517, 159] on input "CUIT / Razón Social" at bounding box center [498, 162] width 85 height 7
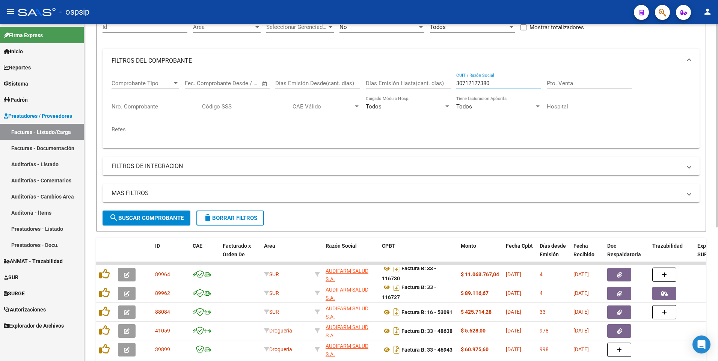
scroll to position [75, 0]
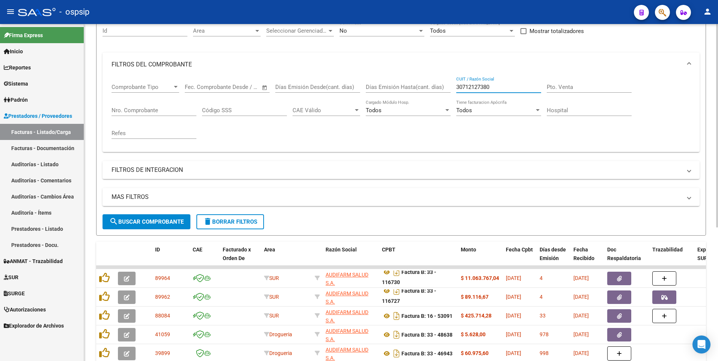
click at [493, 90] on input "30712127380" at bounding box center [498, 87] width 85 height 7
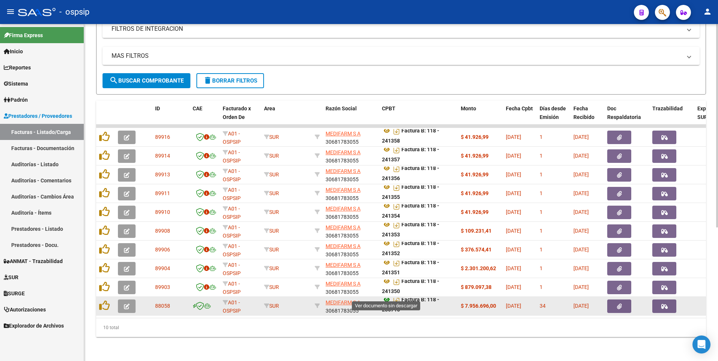
scroll to position [0, 0]
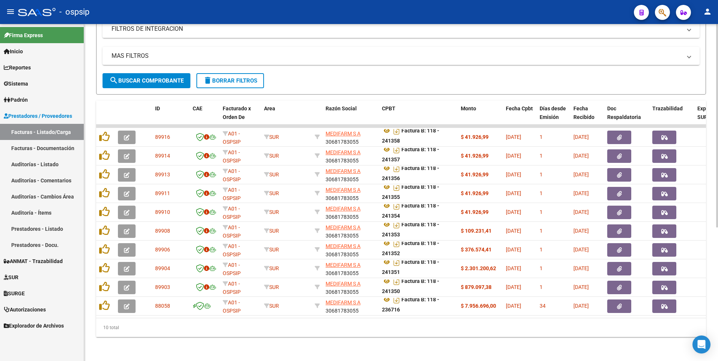
type input "30681783055"
click at [226, 77] on span "delete Borrar Filtros" at bounding box center [230, 80] width 54 height 7
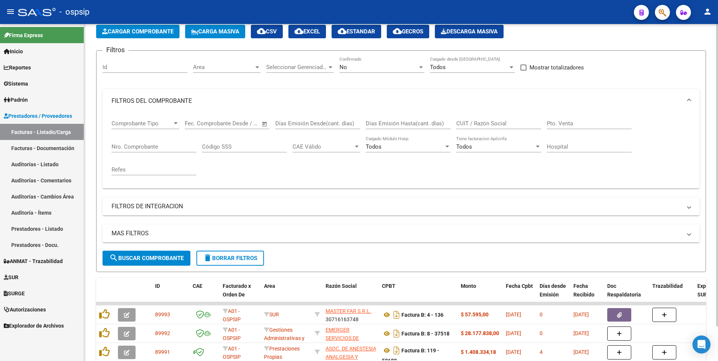
scroll to position [222, 0]
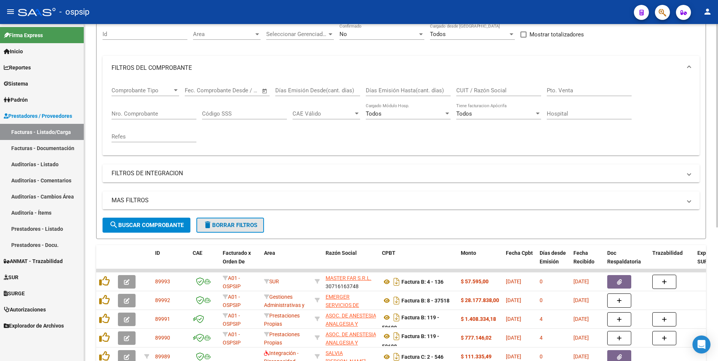
click at [255, 226] on span "delete Borrar Filtros" at bounding box center [230, 225] width 54 height 7
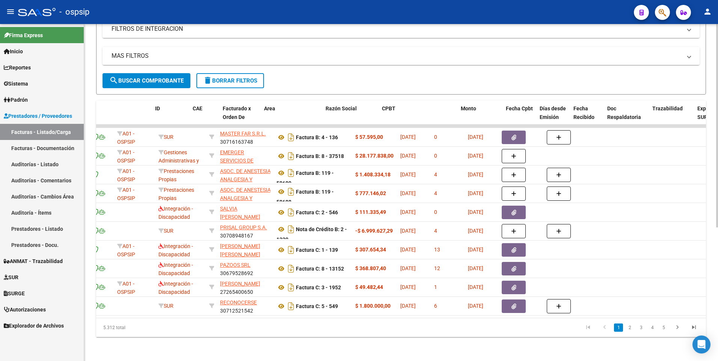
scroll to position [0, 0]
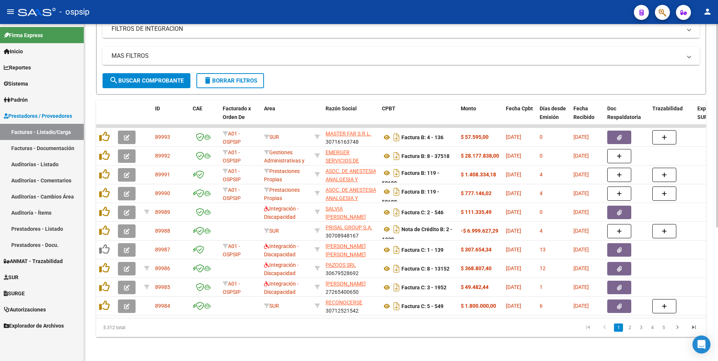
drag, startPoint x: 300, startPoint y: 67, endPoint x: 324, endPoint y: 77, distance: 25.3
click at [300, 67] on div "MAS FILTROS Todos Con Doc. Respaldatoria Todos Con Trazabilidad Todos Asociado …" at bounding box center [401, 60] width 597 height 26
click at [237, 73] on button "delete Borrar Filtros" at bounding box center [230, 80] width 68 height 15
click at [680, 329] on icon "go to next page" at bounding box center [678, 328] width 10 height 9
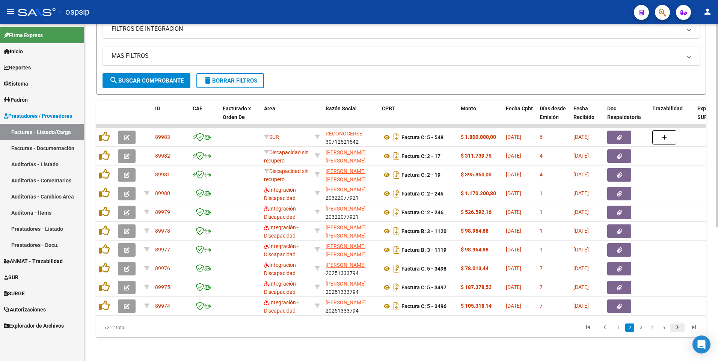
click at [678, 328] on icon "go to next page" at bounding box center [678, 328] width 10 height 9
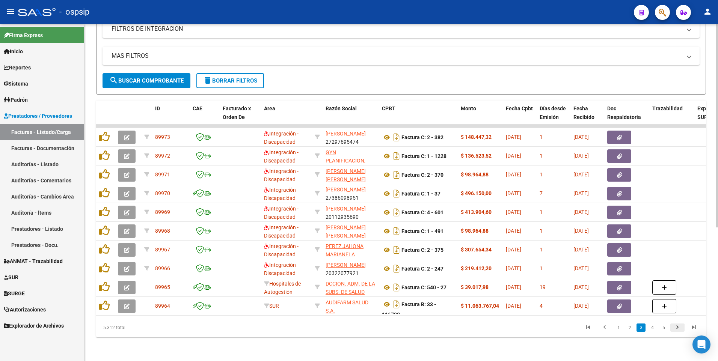
click at [680, 329] on icon "go to next page" at bounding box center [678, 328] width 10 height 9
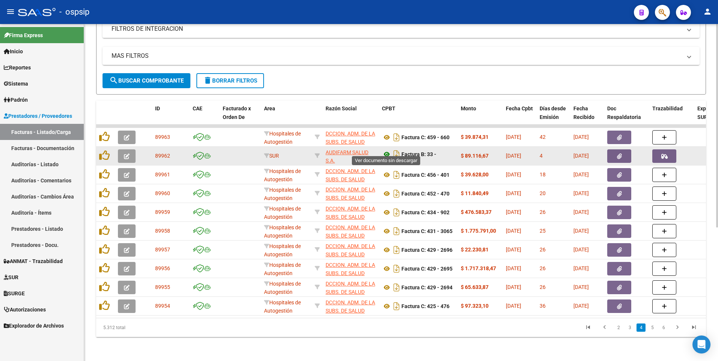
scroll to position [5, 0]
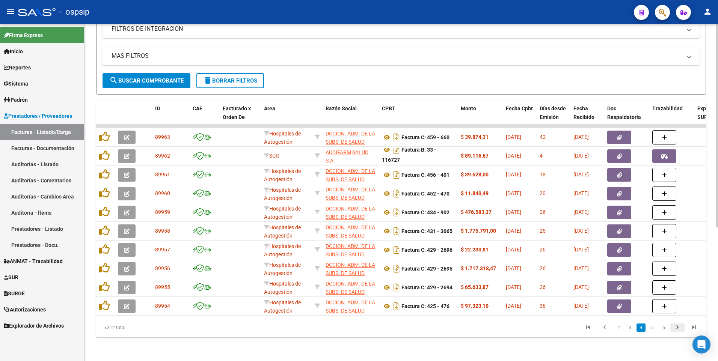
click at [678, 329] on icon "go to next page" at bounding box center [678, 328] width 10 height 9
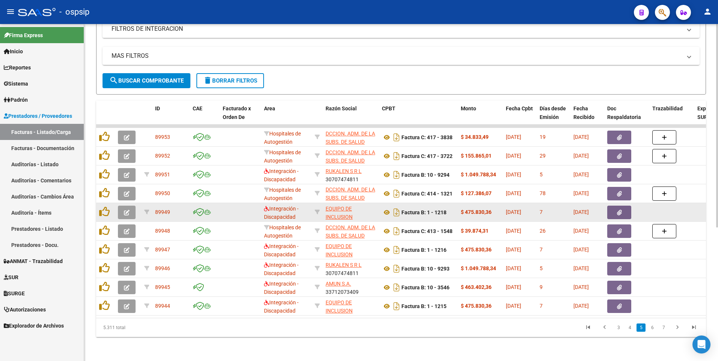
scroll to position [0, 0]
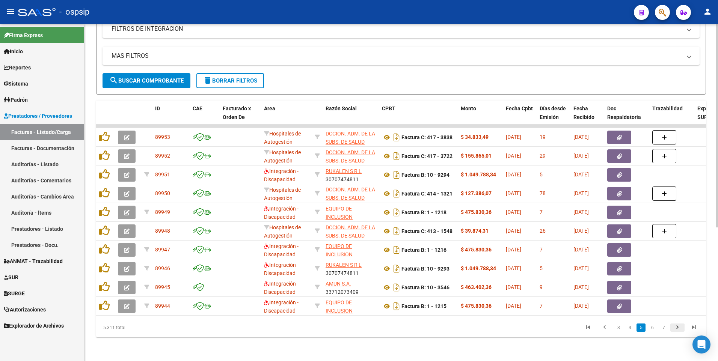
click at [678, 329] on icon "go to next page" at bounding box center [678, 328] width 10 height 9
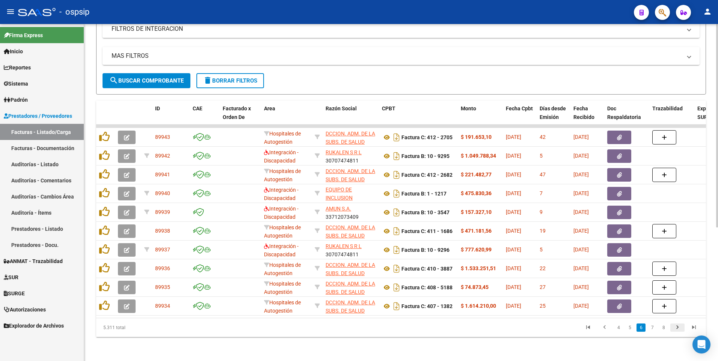
click at [677, 328] on icon "go to next page" at bounding box center [678, 328] width 10 height 9
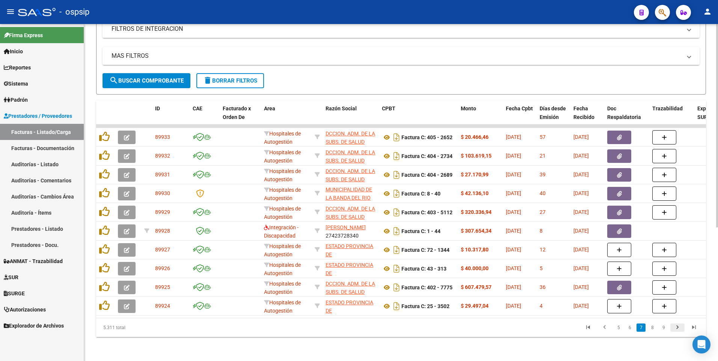
click at [678, 327] on icon "go to next page" at bounding box center [678, 328] width 10 height 9
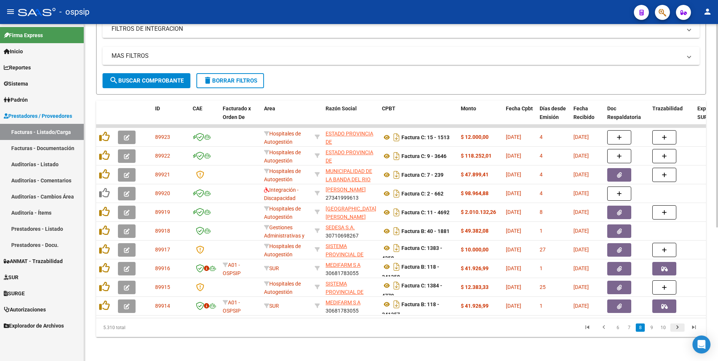
click at [678, 328] on icon "go to next page" at bounding box center [678, 328] width 10 height 9
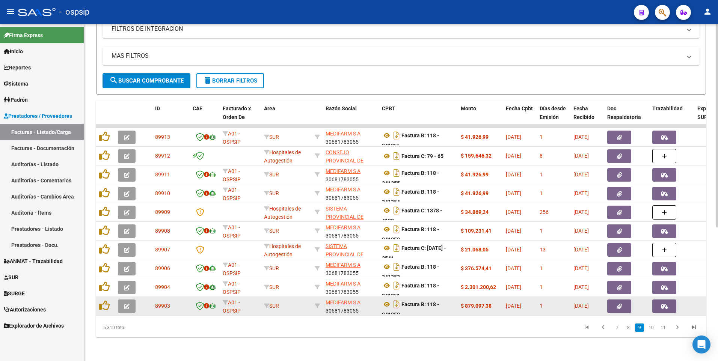
scroll to position [0, 0]
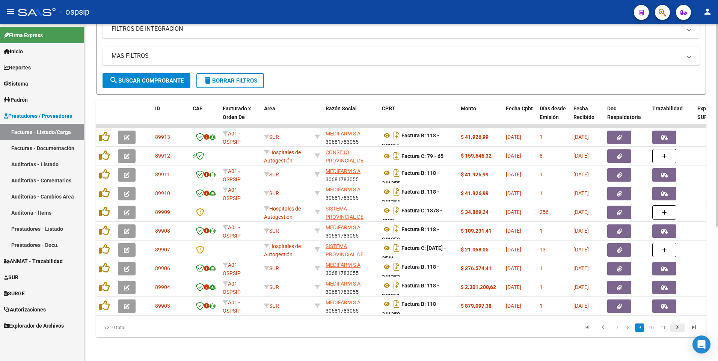
click at [681, 330] on icon "go to next page" at bounding box center [678, 328] width 10 height 9
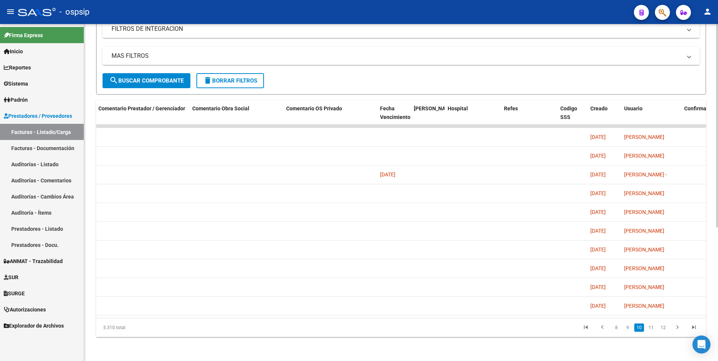
scroll to position [0, 0]
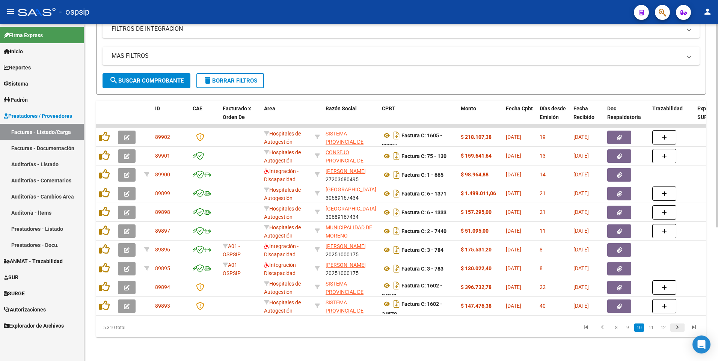
click at [677, 329] on icon "go to next page" at bounding box center [678, 328] width 10 height 9
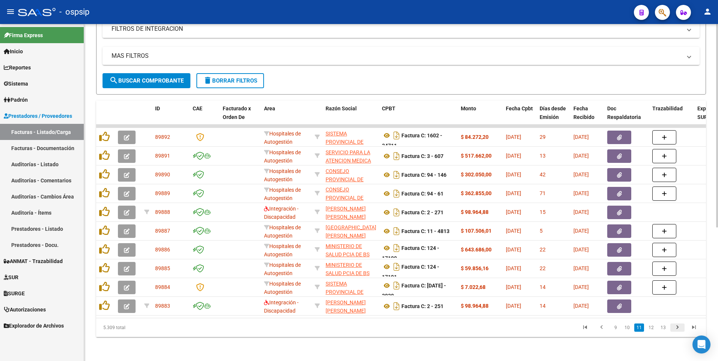
click at [679, 327] on icon "go to next page" at bounding box center [678, 328] width 10 height 9
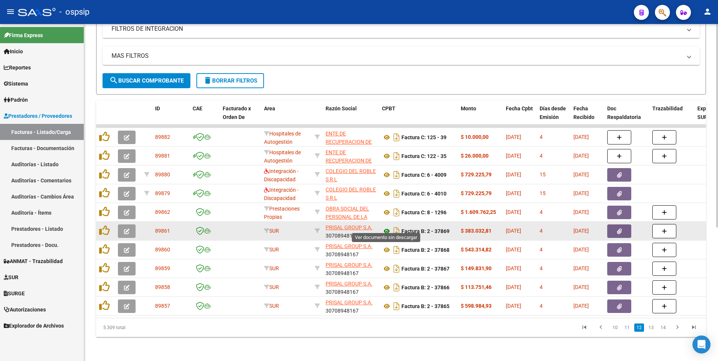
click at [386, 227] on icon at bounding box center [387, 231] width 10 height 9
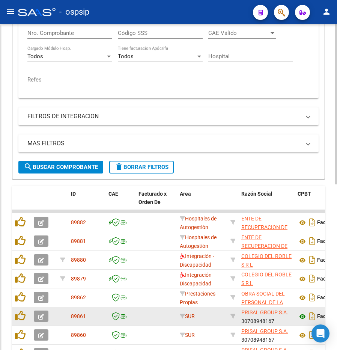
scroll to position [315, 0]
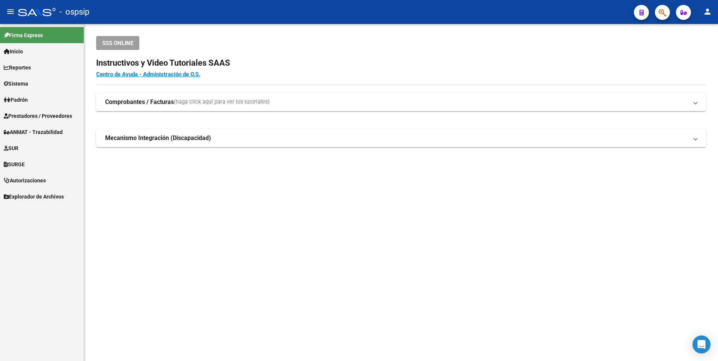
click at [60, 116] on span "Prestadores / Proveedores" at bounding box center [38, 116] width 68 height 8
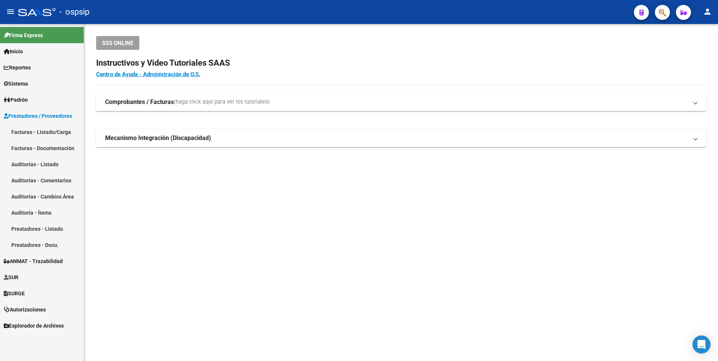
click at [60, 135] on link "Facturas - Listado/Carga" at bounding box center [42, 132] width 84 height 16
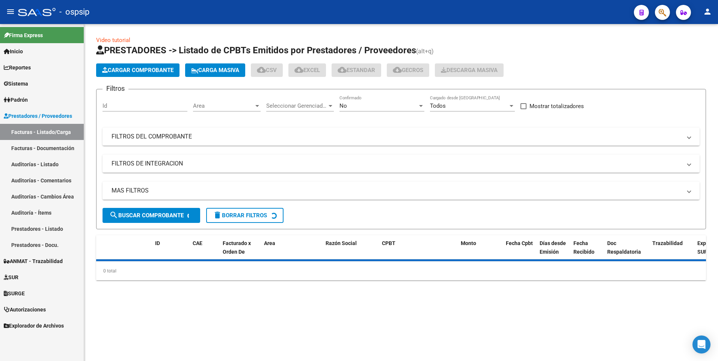
click at [126, 113] on div "Id" at bounding box center [145, 106] width 85 height 23
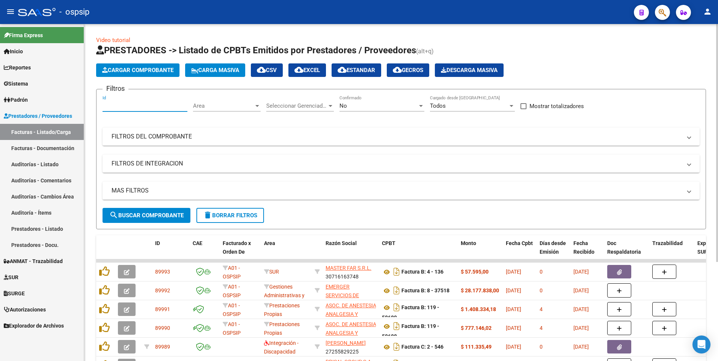
click at [131, 108] on input "Id" at bounding box center [145, 106] width 85 height 7
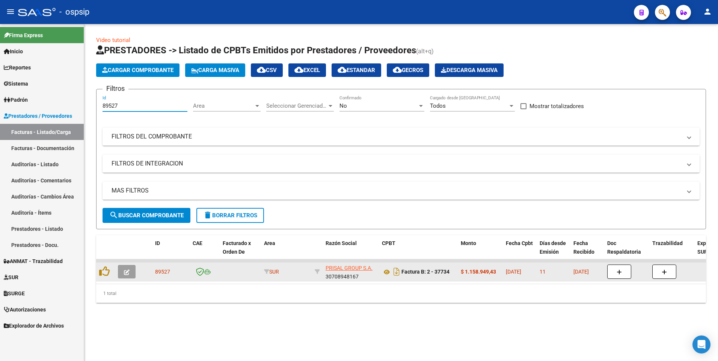
type input "89527"
click at [127, 275] on icon "button" at bounding box center [127, 273] width 6 height 6
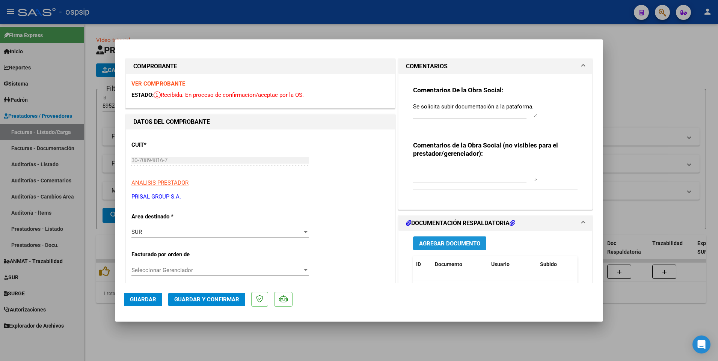
click at [449, 242] on span "Agregar Documento" at bounding box center [449, 243] width 61 height 7
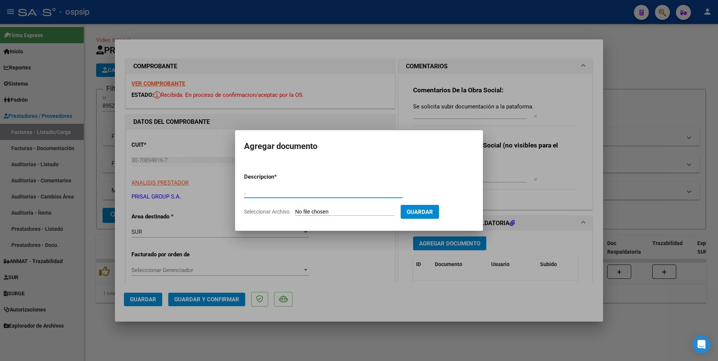
type input "."
click at [320, 209] on input "Seleccionar Archivo" at bounding box center [345, 212] width 100 height 7
type input "C:\fakepath\img20250916_11395979.pdf"
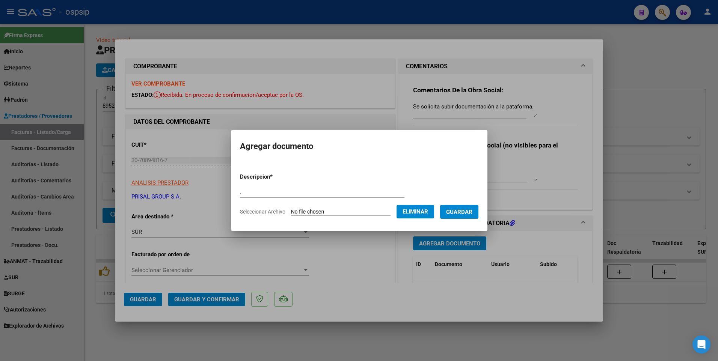
click at [473, 213] on span "Guardar" at bounding box center [459, 212] width 26 height 7
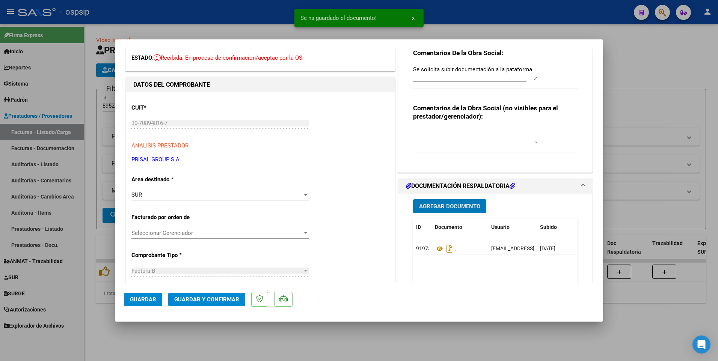
scroll to position [38, 0]
click at [455, 205] on span "Agregar Documento" at bounding box center [449, 206] width 61 height 7
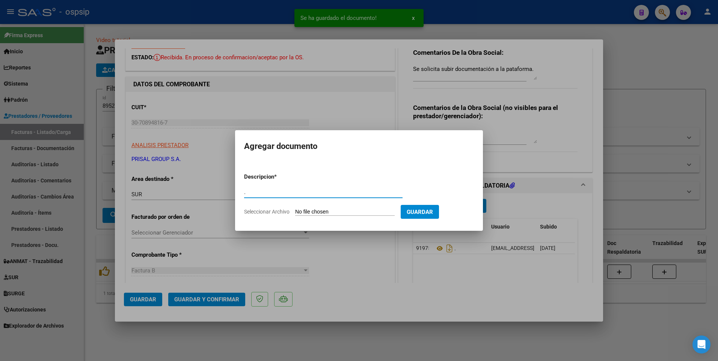
type input "."
click at [301, 211] on input "Seleccionar Archivo" at bounding box center [345, 212] width 100 height 7
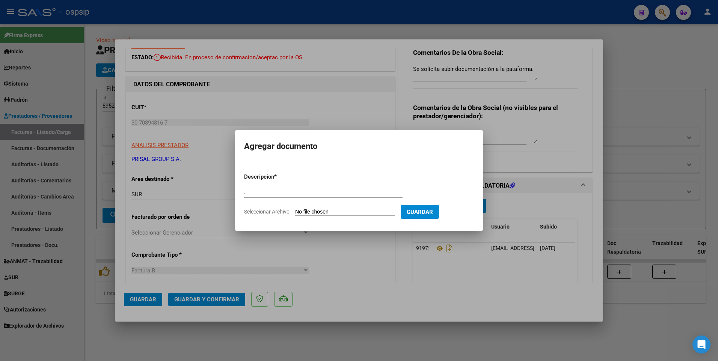
type input "C:\fakepath\250916114302.pdf"
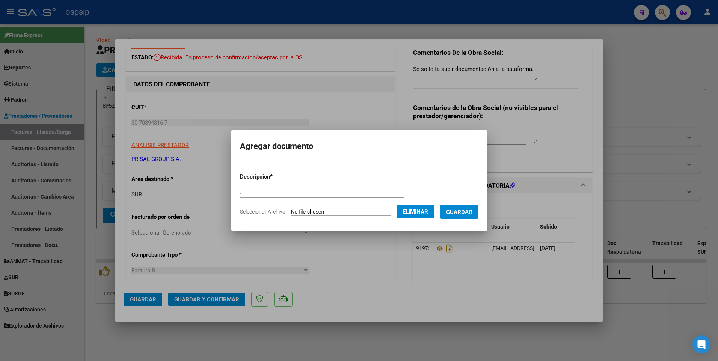
click at [462, 216] on button "Guardar" at bounding box center [459, 212] width 38 height 14
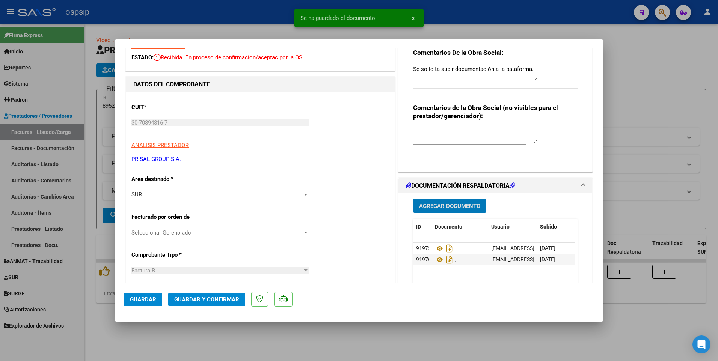
click at [427, 208] on span "Agregar Documento" at bounding box center [449, 206] width 61 height 7
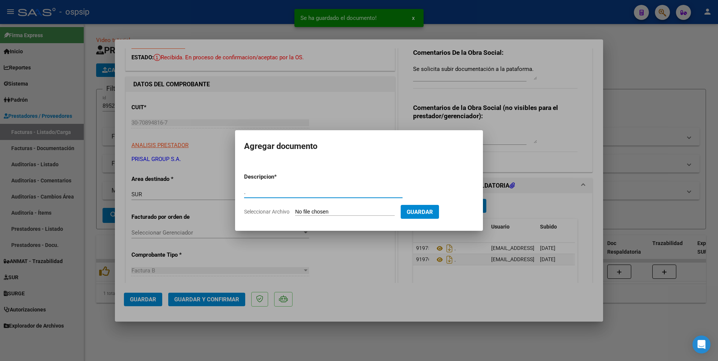
type input "."
click at [323, 210] on input "Seleccionar Archivo" at bounding box center [345, 212] width 100 height 7
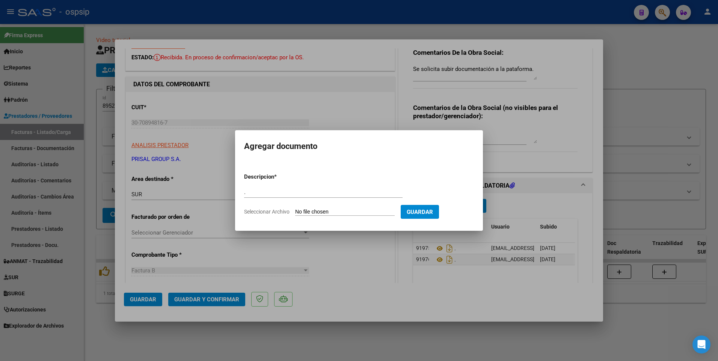
type input "C:\fakepath\250916114316.pdf"
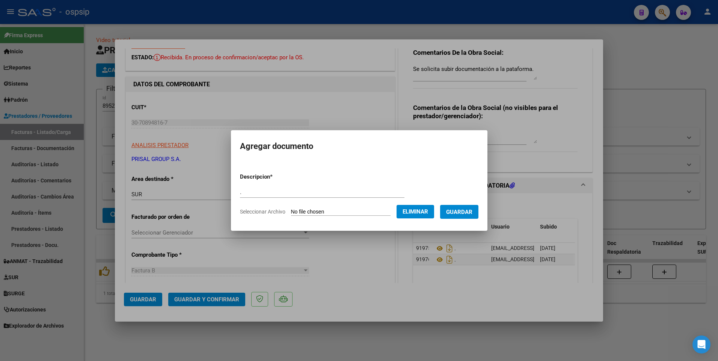
click at [462, 212] on span "Guardar" at bounding box center [459, 212] width 26 height 7
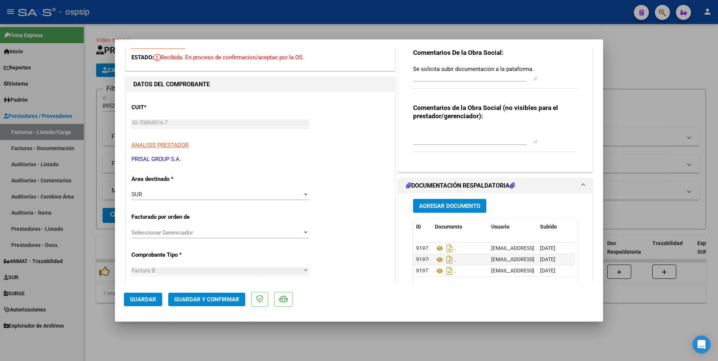
click at [156, 296] on button "Guardar" at bounding box center [143, 300] width 38 height 14
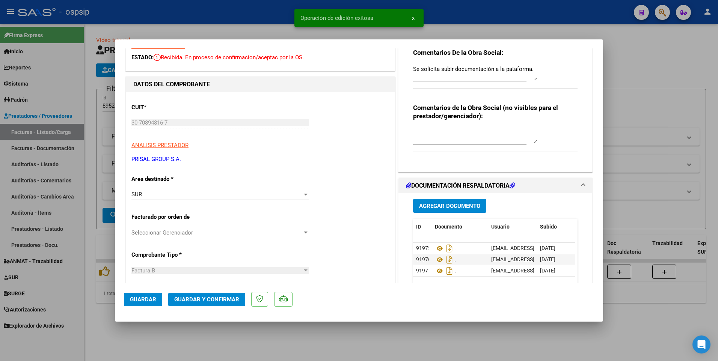
click at [273, 12] on div at bounding box center [359, 180] width 718 height 361
type input "$ 0,00"
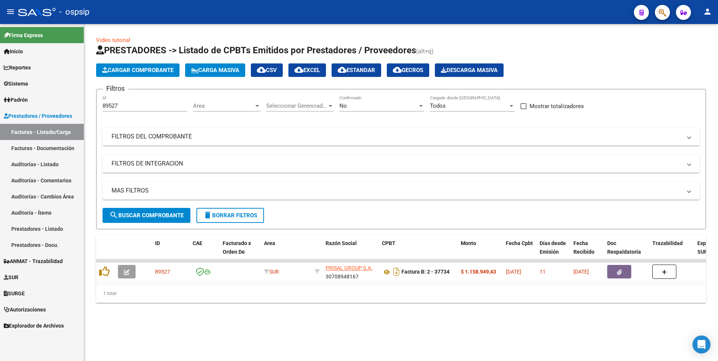
click at [290, 18] on div "- ospsip" at bounding box center [323, 12] width 610 height 17
click at [253, 218] on span "delete Borrar Filtros" at bounding box center [230, 215] width 54 height 7
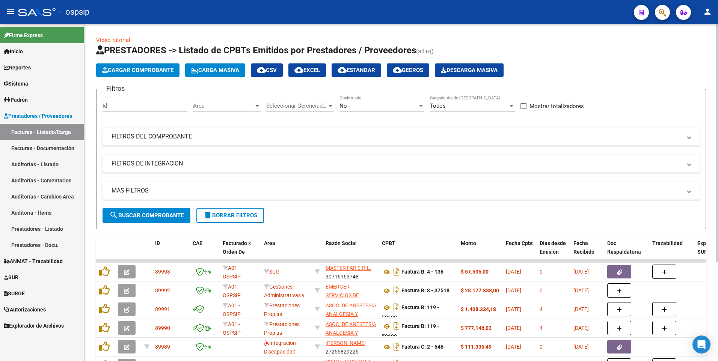
click at [238, 98] on div "Area Area" at bounding box center [227, 103] width 68 height 16
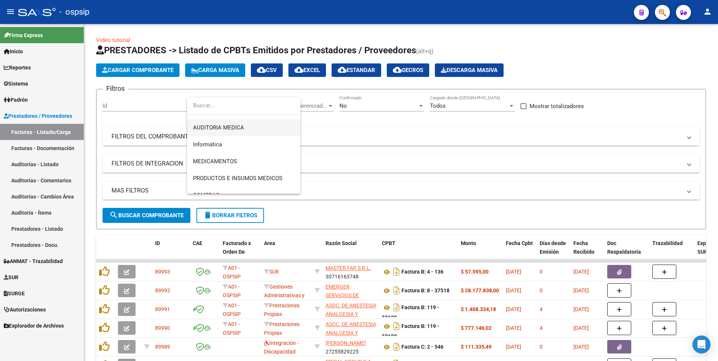
scroll to position [174, 0]
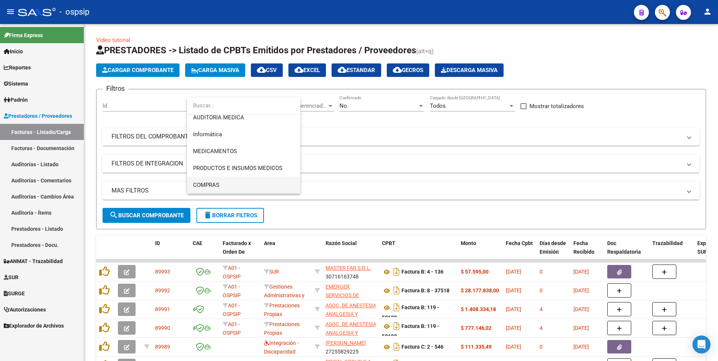
click at [264, 184] on span "COMPRAS" at bounding box center [243, 185] width 101 height 17
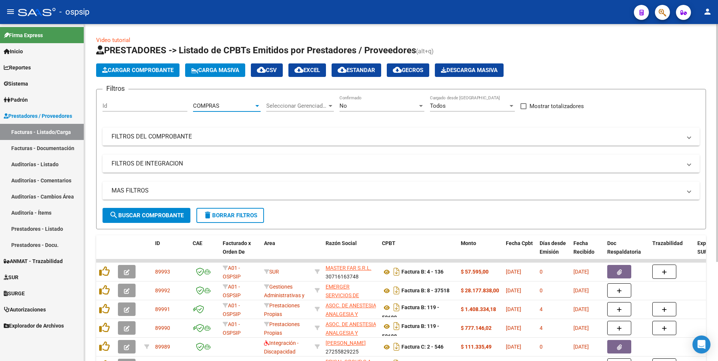
click at [161, 217] on span "search Buscar Comprobante" at bounding box center [146, 215] width 74 height 7
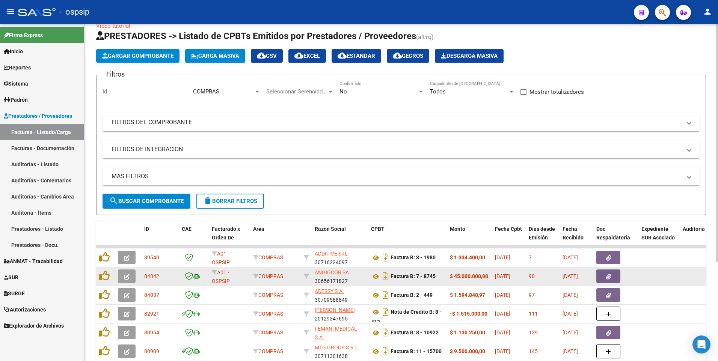
scroll to position [38, 0]
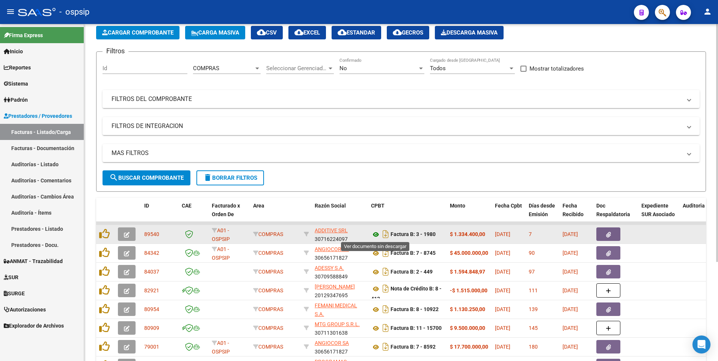
click at [376, 238] on icon at bounding box center [376, 234] width 10 height 9
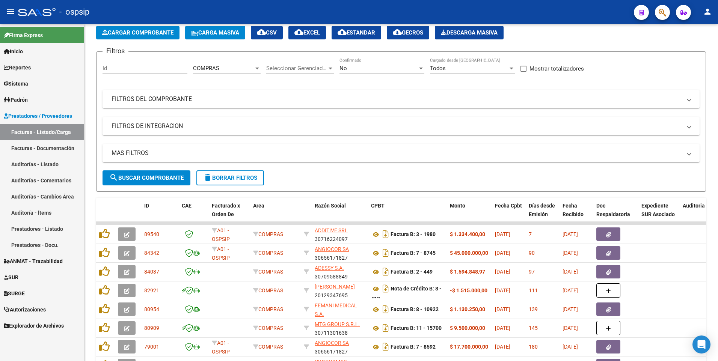
click at [275, 14] on div "- ospsip" at bounding box center [323, 12] width 610 height 17
click at [145, 29] on button "Cargar Comprobante" at bounding box center [137, 33] width 83 height 14
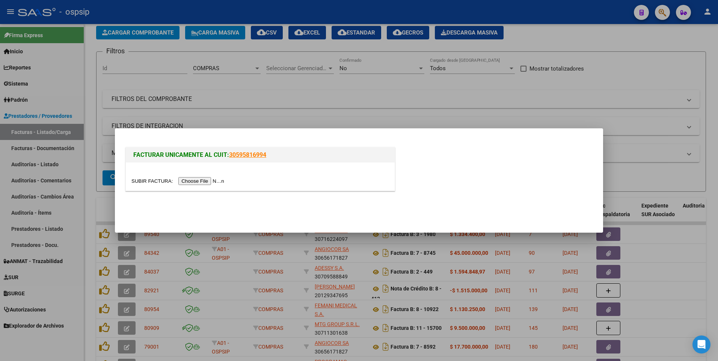
click at [197, 180] on input "file" at bounding box center [178, 181] width 95 height 8
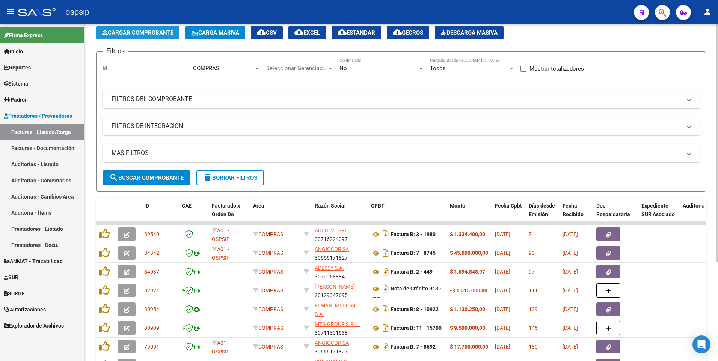
click at [129, 33] on span "Cargar Comprobante" at bounding box center [137, 32] width 71 height 7
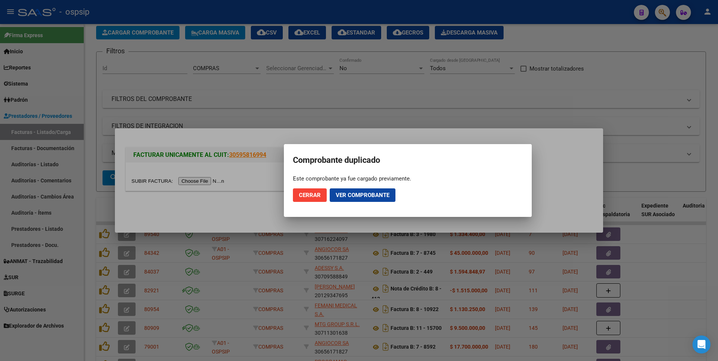
click at [312, 196] on span "Cerrar" at bounding box center [310, 195] width 22 height 7
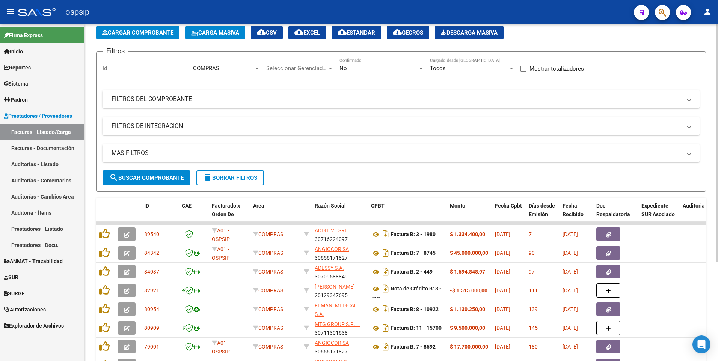
click at [144, 37] on button "Cargar Comprobante" at bounding box center [137, 33] width 83 height 14
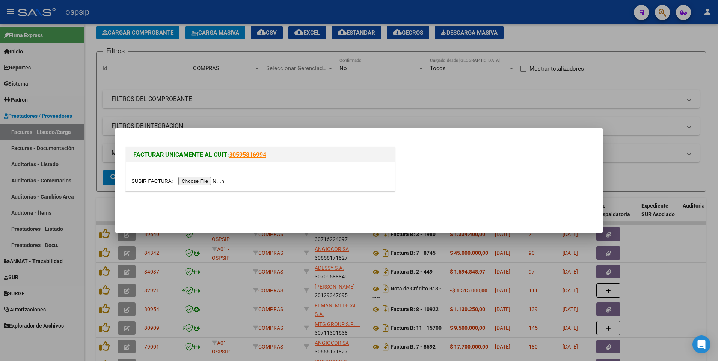
click at [192, 184] on input "file" at bounding box center [178, 181] width 95 height 8
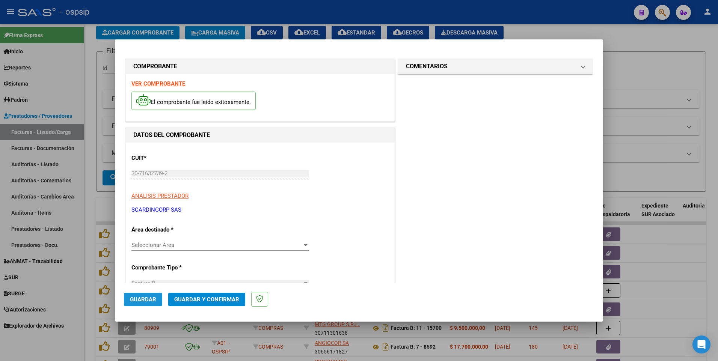
click at [157, 301] on button "Guardar" at bounding box center [143, 300] width 38 height 14
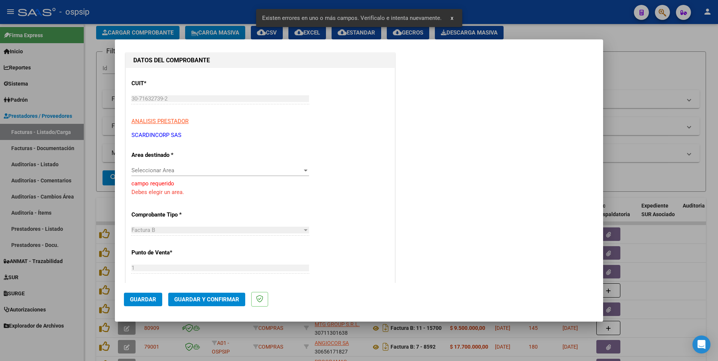
scroll to position [76, 0]
click at [204, 172] on span "Seleccionar Area" at bounding box center [216, 169] width 171 height 7
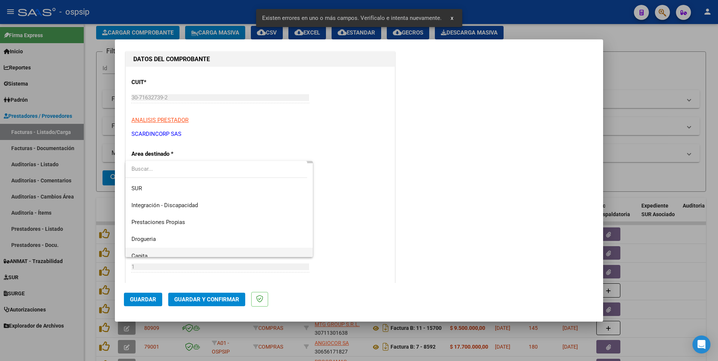
scroll to position [73, 0]
click at [194, 248] on span "COMPRAS" at bounding box center [218, 248] width 175 height 17
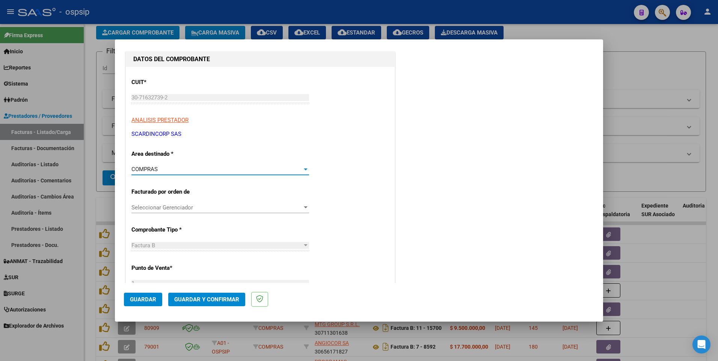
click at [193, 175] on div "COMPRAS Seleccionar Area" at bounding box center [220, 173] width 178 height 18
click at [196, 169] on div "COMPRAS" at bounding box center [216, 169] width 171 height 7
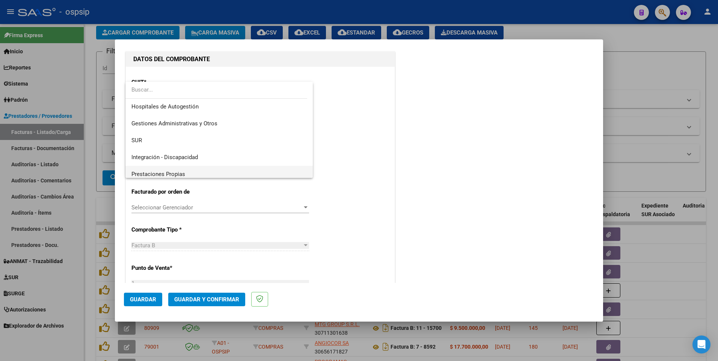
scroll to position [0, 0]
click at [192, 172] on span "Prestaciones Propias" at bounding box center [218, 174] width 175 height 17
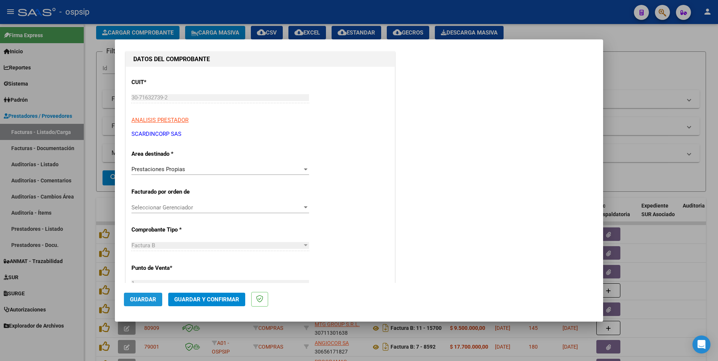
click at [151, 299] on span "Guardar" at bounding box center [143, 299] width 26 height 7
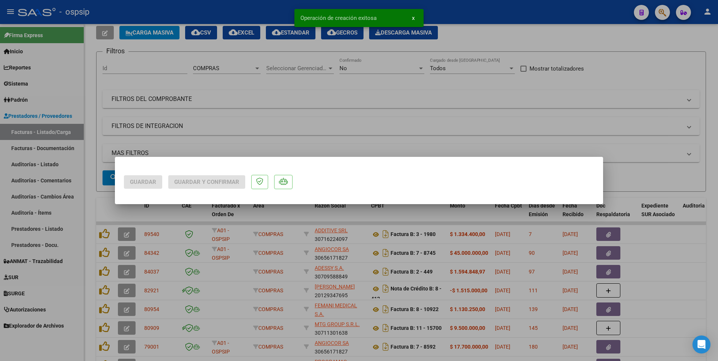
scroll to position [0, 0]
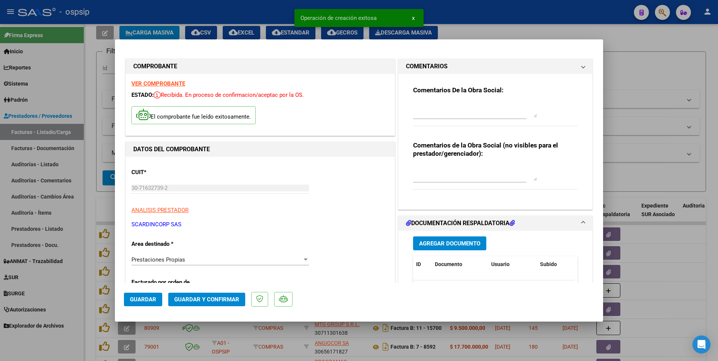
click at [235, 14] on div at bounding box center [359, 180] width 718 height 361
type input "$ 0,00"
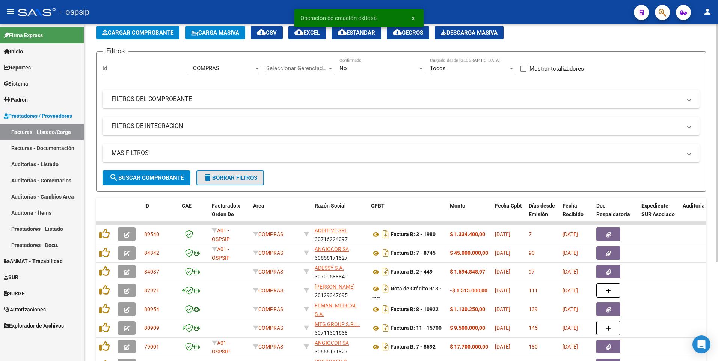
click at [209, 178] on mat-icon "delete" at bounding box center [207, 177] width 9 height 9
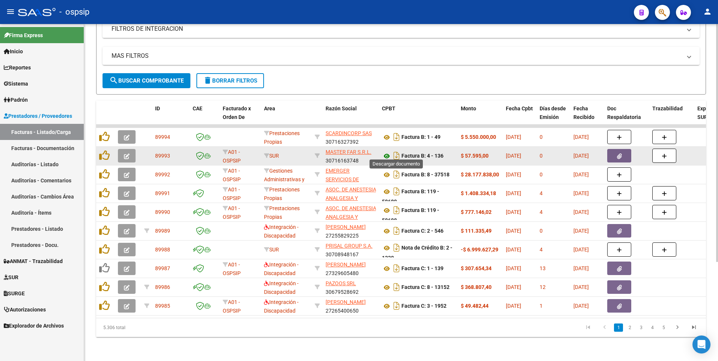
scroll to position [140, 0]
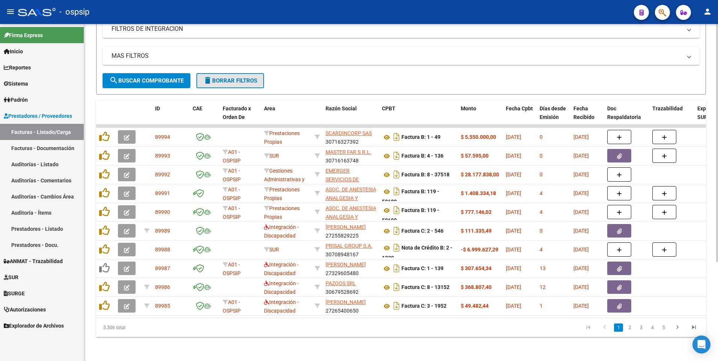
click at [257, 77] on span "delete Borrar Filtros" at bounding box center [230, 80] width 54 height 7
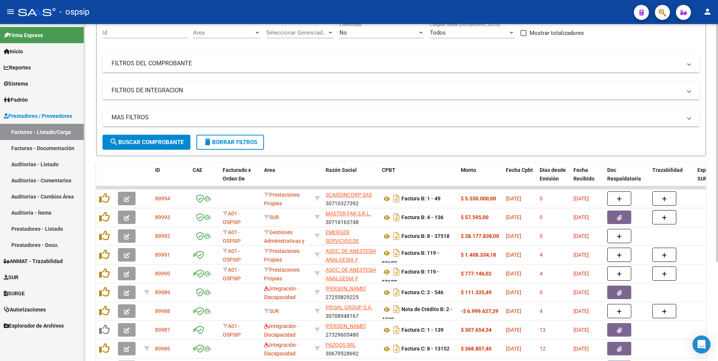
scroll to position [113, 0]
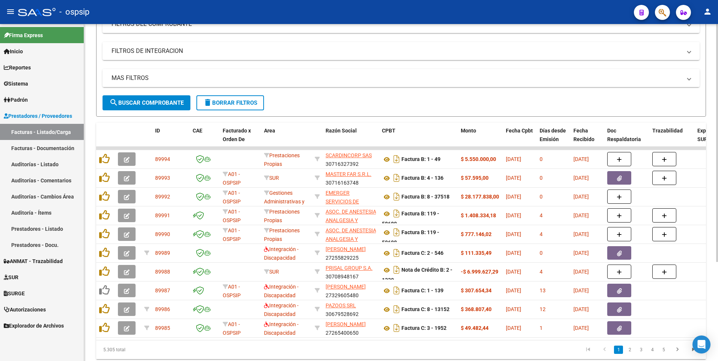
drag, startPoint x: 288, startPoint y: 17, endPoint x: 368, endPoint y: 77, distance: 99.8
click at [288, 17] on div "- ospsip" at bounding box center [323, 12] width 610 height 17
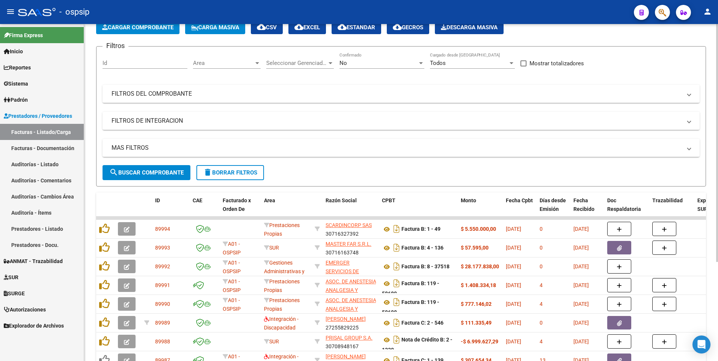
scroll to position [0, 0]
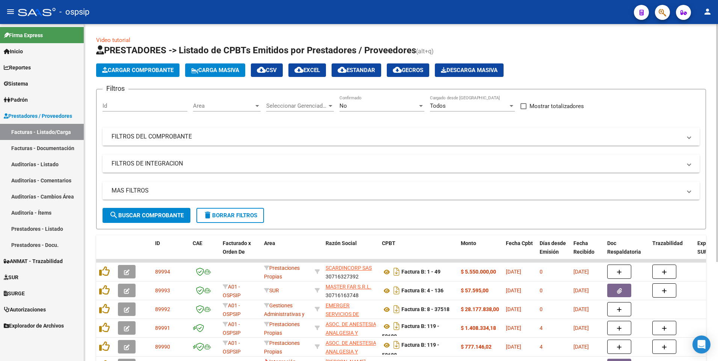
click at [488, 134] on mat-panel-title "FILTROS DEL COMPROBANTE" at bounding box center [397, 137] width 570 height 8
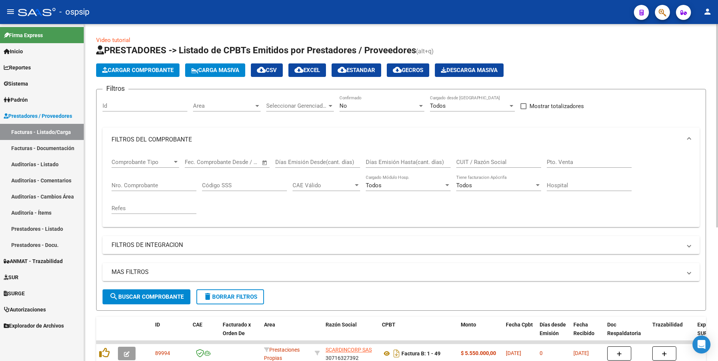
click at [494, 158] on div "CUIT / Razón Social" at bounding box center [498, 160] width 85 height 16
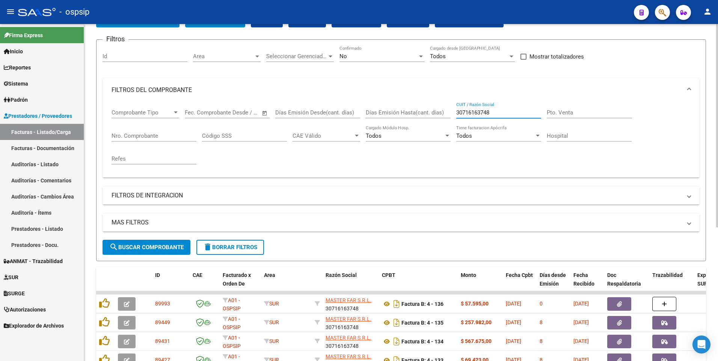
scroll to position [150, 0]
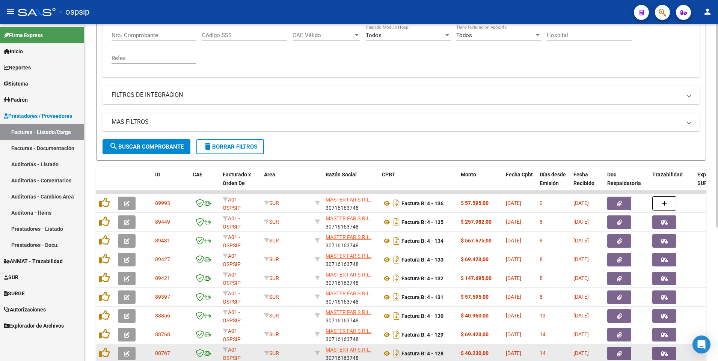
type input "30716163748"
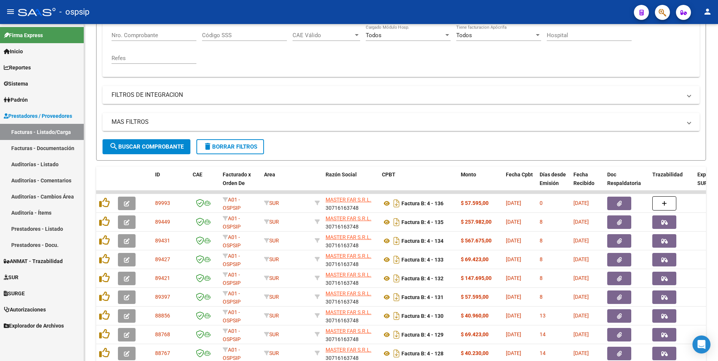
click at [314, 17] on div "- ospsip" at bounding box center [323, 12] width 610 height 17
click at [294, 9] on div "- ospsip" at bounding box center [323, 12] width 610 height 17
click at [294, 11] on div "- ospsip" at bounding box center [323, 12] width 610 height 17
click at [235, 149] on span "delete Borrar Filtros" at bounding box center [230, 146] width 54 height 7
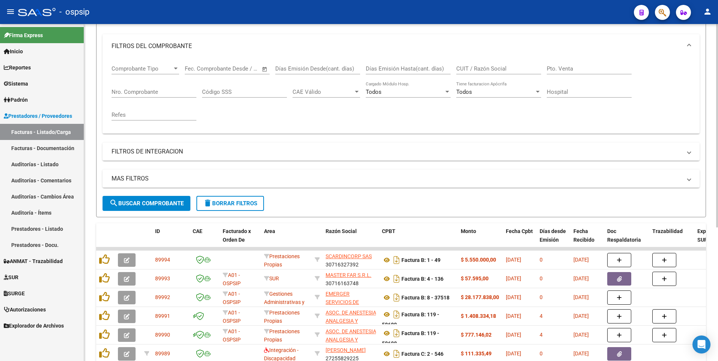
scroll to position [0, 0]
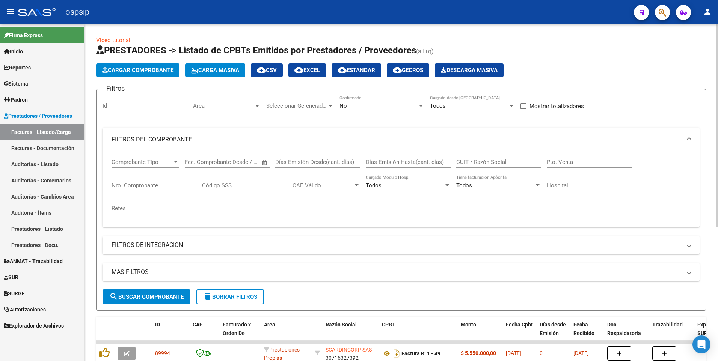
click at [365, 101] on div "No Confirmado" at bounding box center [382, 103] width 85 height 16
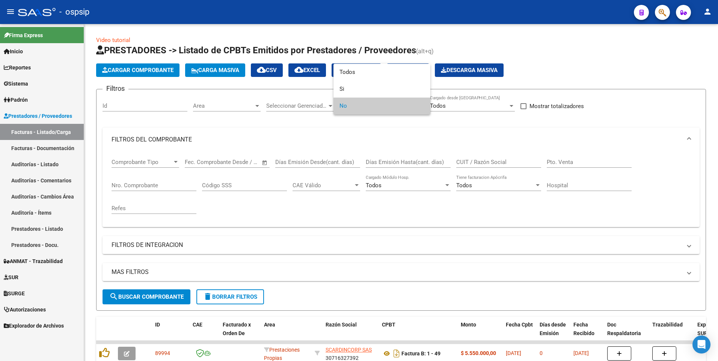
click at [361, 106] on span "No" at bounding box center [382, 106] width 85 height 17
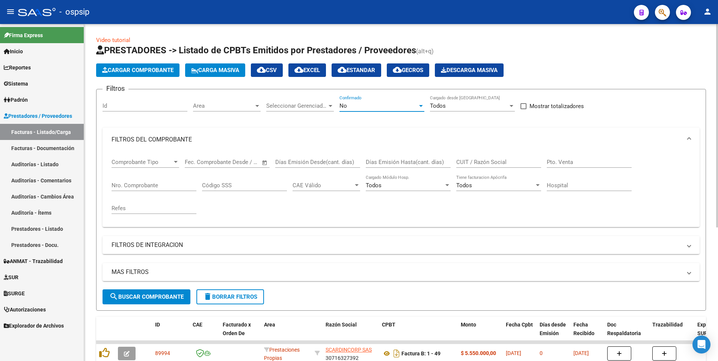
click at [152, 186] on input "Nro. Comprobante" at bounding box center [154, 185] width 85 height 7
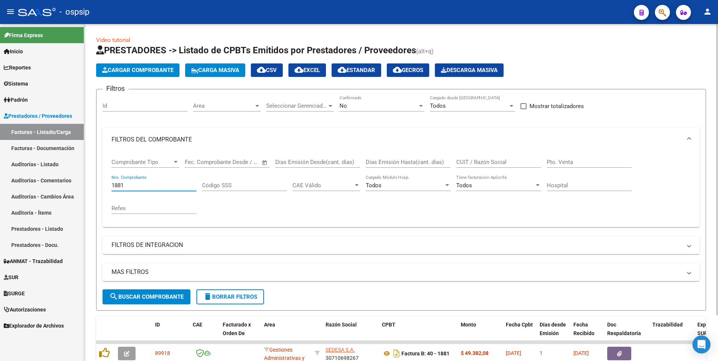
scroll to position [53, 0]
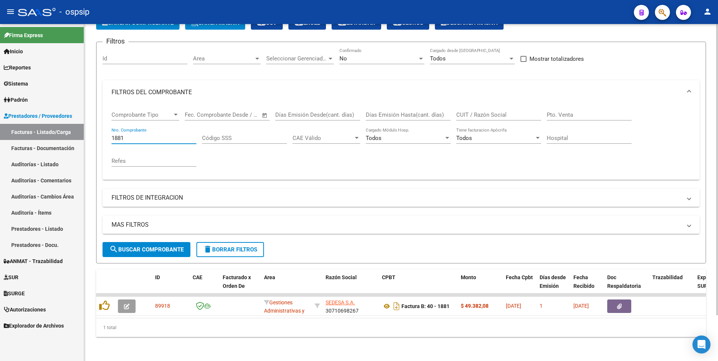
type input "1881"
click at [233, 248] on button "delete Borrar Filtros" at bounding box center [230, 249] width 68 height 15
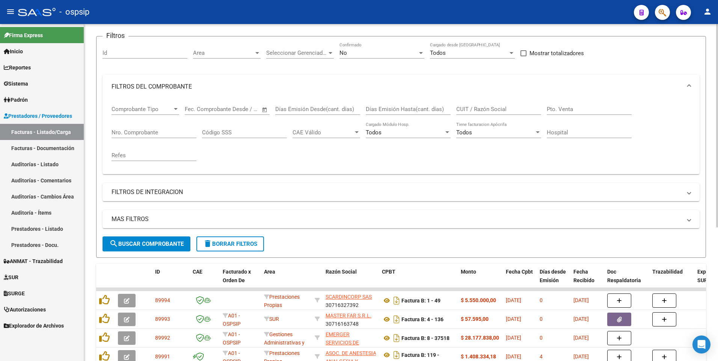
click at [479, 111] on input "CUIT / Razón Social" at bounding box center [498, 109] width 85 height 7
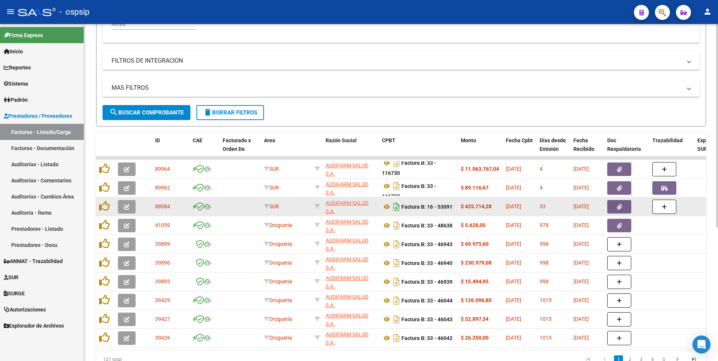
scroll to position [5, 0]
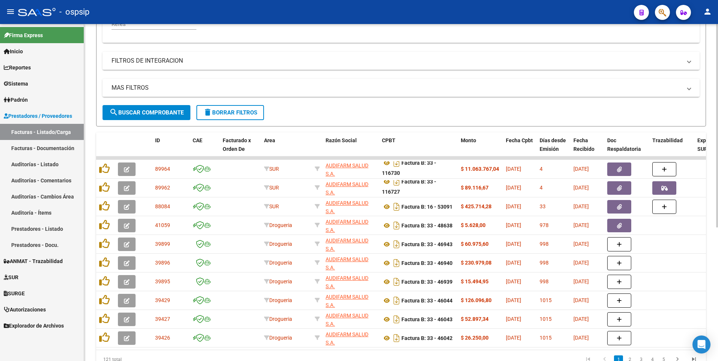
type input "30712127380"
click at [349, 20] on div "- ospsip" at bounding box center [323, 12] width 610 height 17
click at [222, 109] on button "delete Borrar Filtros" at bounding box center [230, 112] width 68 height 15
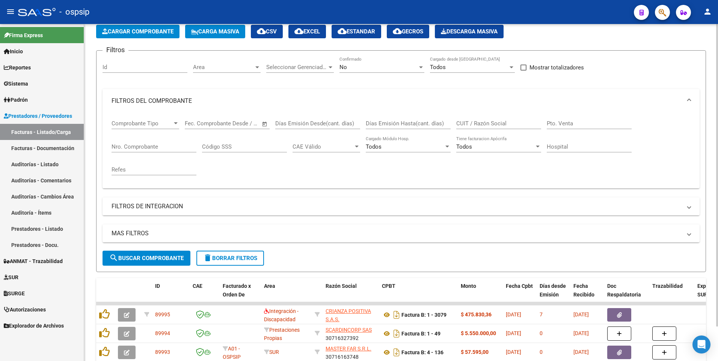
scroll to position [184, 0]
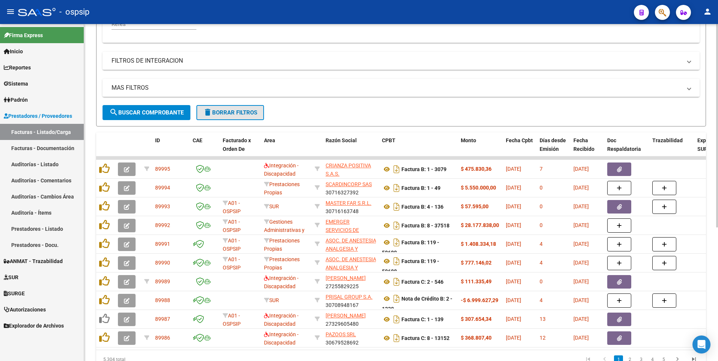
click at [236, 111] on span "delete Borrar Filtros" at bounding box center [230, 112] width 54 height 7
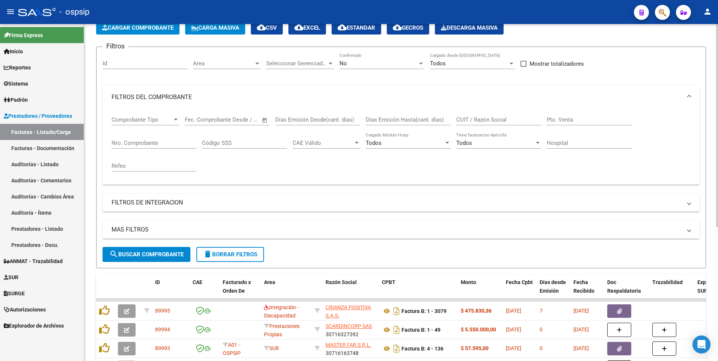
scroll to position [34, 0]
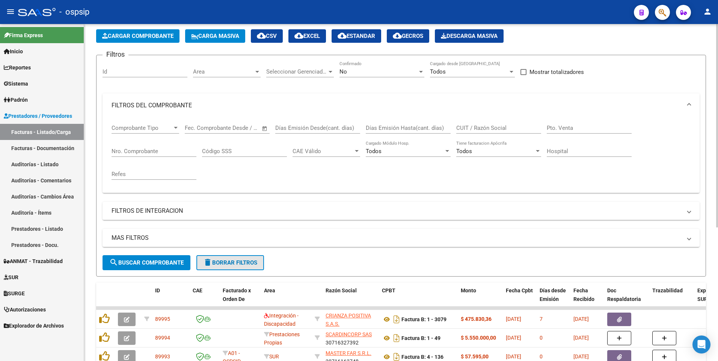
click at [254, 264] on span "delete Borrar Filtros" at bounding box center [230, 263] width 54 height 7
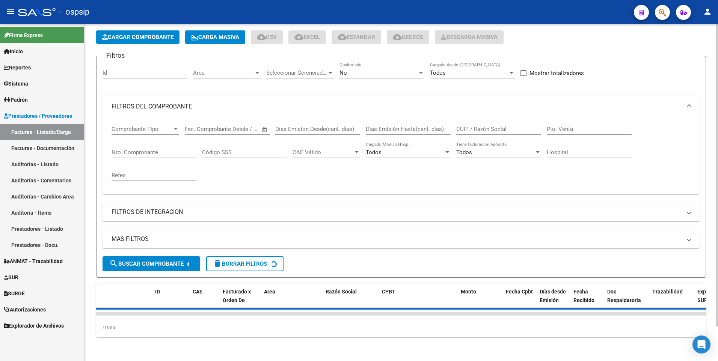
click at [142, 34] on span "Cargar Comprobante" at bounding box center [137, 37] width 71 height 7
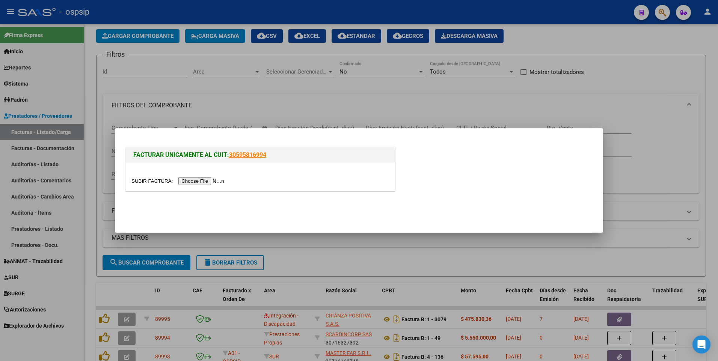
click at [201, 184] on input "file" at bounding box center [178, 181] width 95 height 8
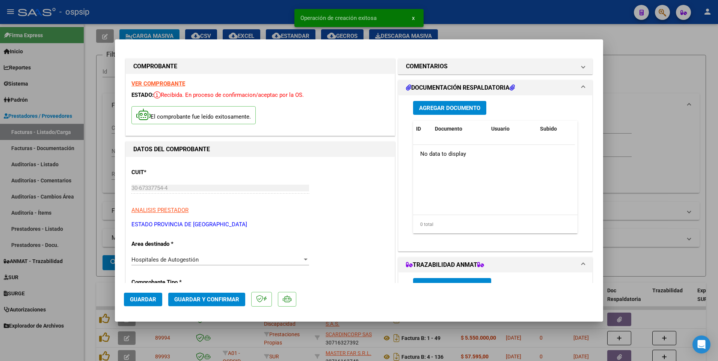
click at [145, 302] on span "Guardar" at bounding box center [143, 299] width 26 height 7
click at [209, 17] on div at bounding box center [359, 180] width 718 height 361
type input "$ 0,00"
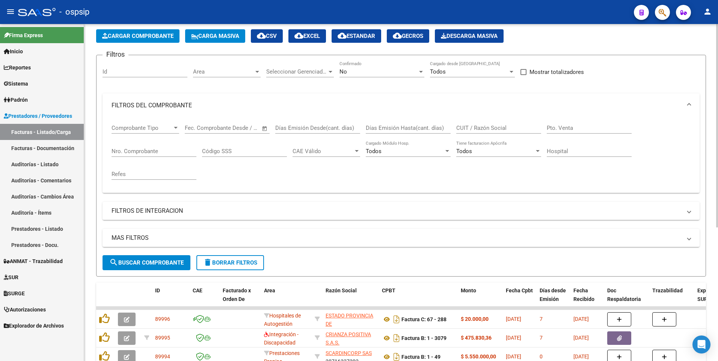
click at [161, 39] on span "Cargar Comprobante" at bounding box center [137, 36] width 71 height 7
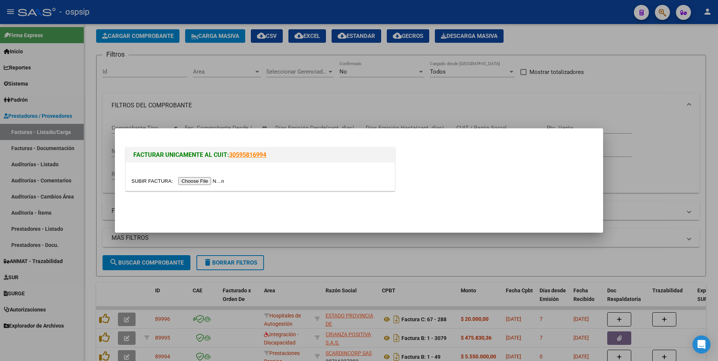
click at [202, 176] on div at bounding box center [260, 177] width 269 height 28
click at [203, 179] on input "file" at bounding box center [178, 181] width 95 height 8
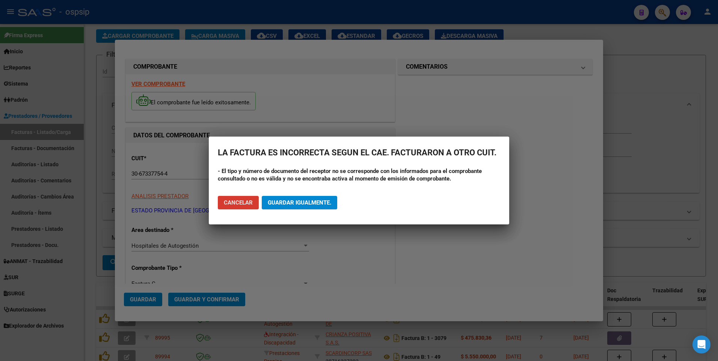
click at [251, 205] on span "Cancelar" at bounding box center [238, 202] width 29 height 7
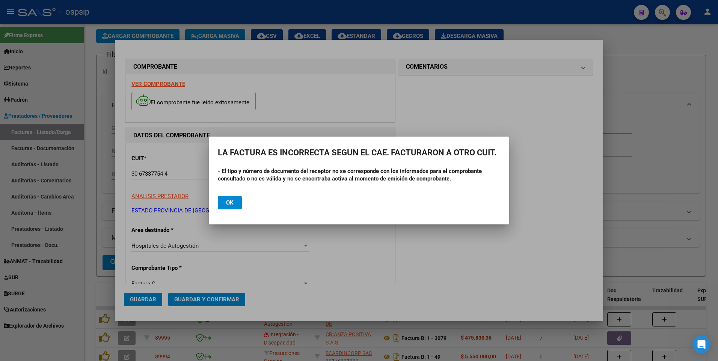
click at [273, 97] on div at bounding box center [359, 180] width 718 height 361
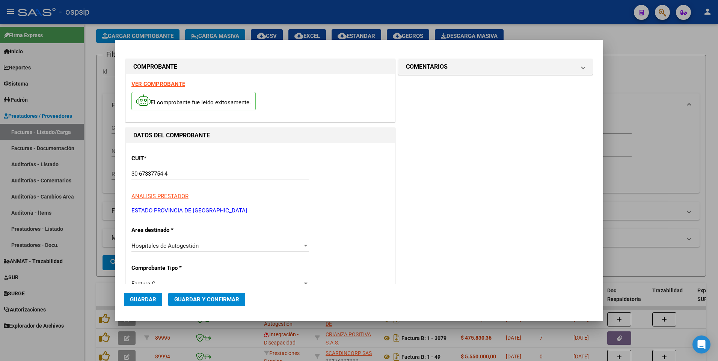
click at [253, 16] on div at bounding box center [359, 180] width 718 height 361
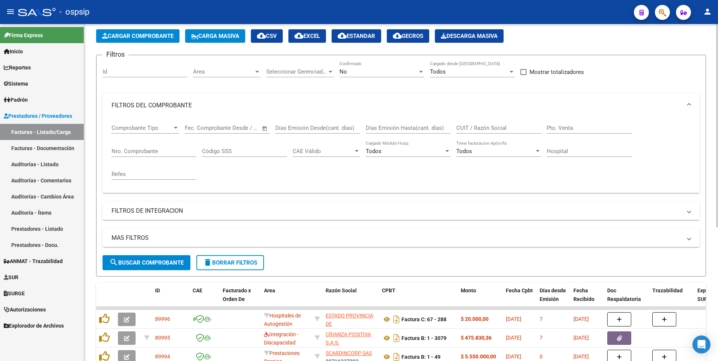
click at [237, 253] on div "MAS FILTROS Todos Con Doc. Respaldatoria Todos Con Trazabilidad Todos Asociado …" at bounding box center [401, 242] width 597 height 26
click at [239, 264] on span "delete Borrar Filtros" at bounding box center [230, 263] width 54 height 7
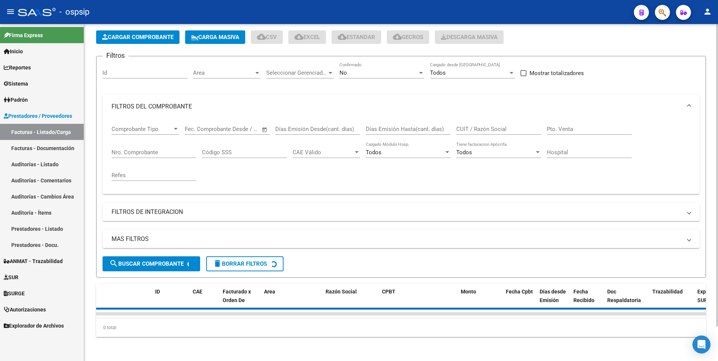
click at [145, 34] on span "Cargar Comprobante" at bounding box center [137, 37] width 71 height 7
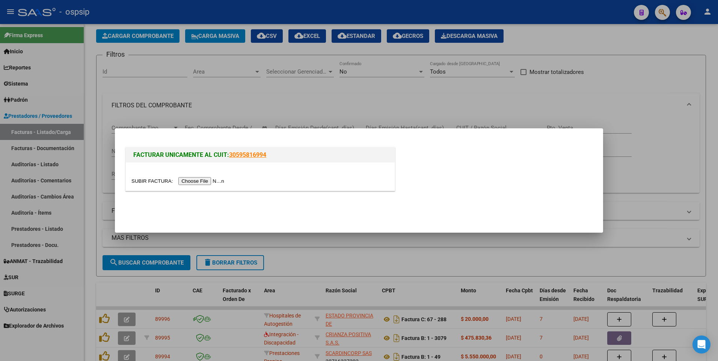
click at [204, 182] on input "file" at bounding box center [178, 181] width 95 height 8
click at [198, 181] on input "file" at bounding box center [178, 181] width 95 height 8
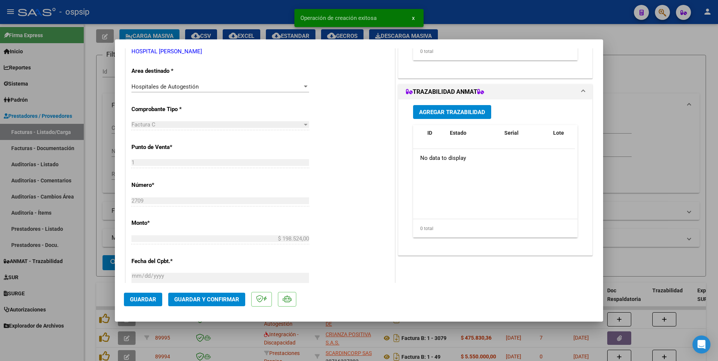
scroll to position [188, 0]
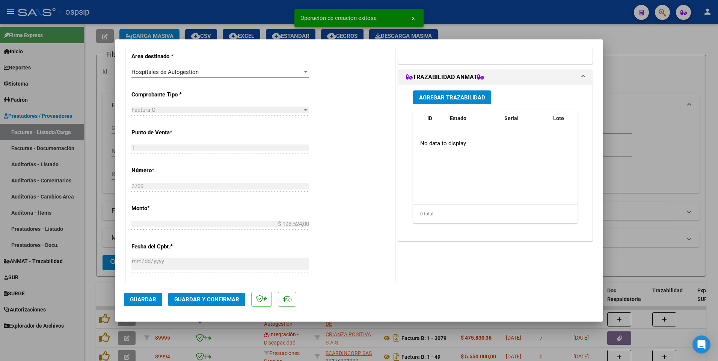
click at [153, 300] on span "Guardar" at bounding box center [143, 299] width 26 height 7
click at [461, 98] on span "Agregar Trazabilidad" at bounding box center [452, 97] width 66 height 7
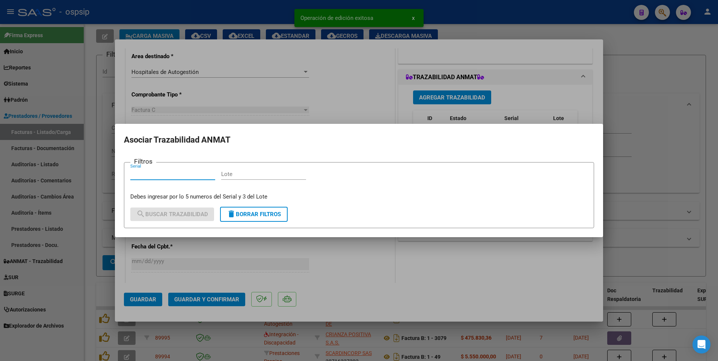
click at [350, 71] on div at bounding box center [359, 180] width 718 height 361
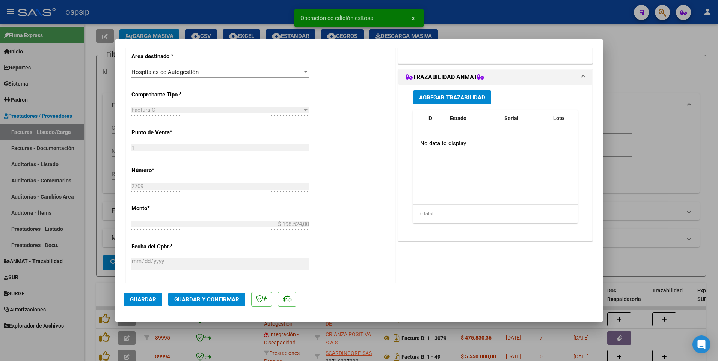
scroll to position [38, 0]
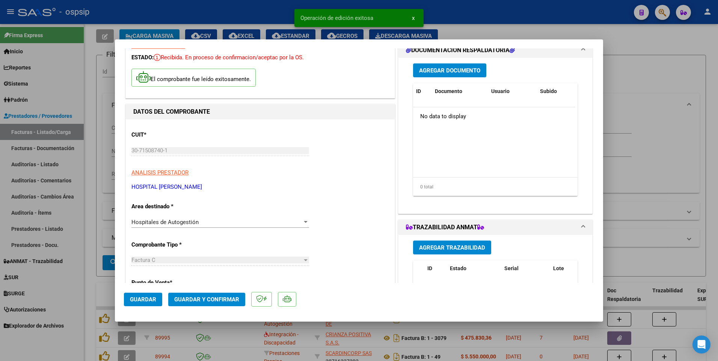
click at [450, 67] on span "Agregar Documento" at bounding box center [449, 70] width 61 height 7
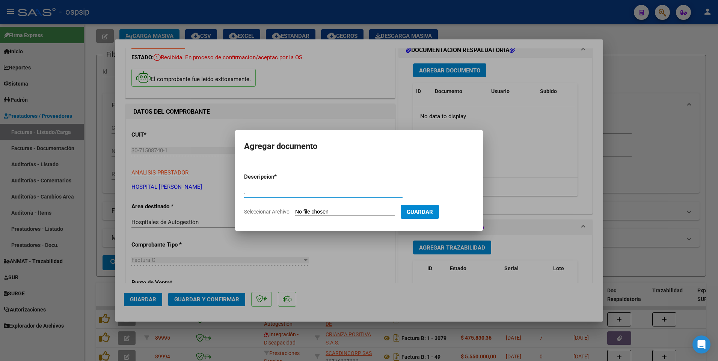
type input "."
click at [330, 211] on input "Seleccionar Archivo" at bounding box center [345, 212] width 100 height 7
click at [281, 195] on input "." at bounding box center [323, 192] width 159 height 7
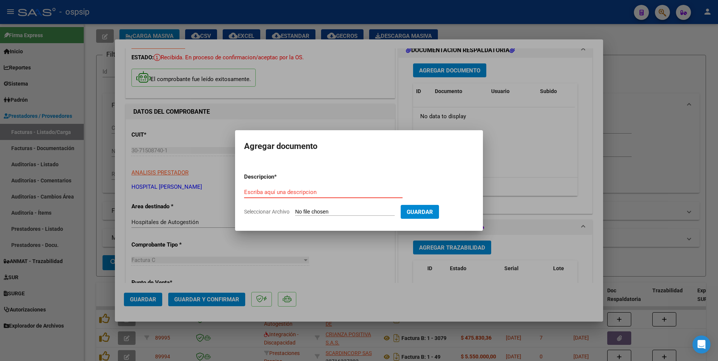
paste input "recuperodecostos@hospitalfavaloro.org"
type input "recuperodecostos@hospitalfavaloro.org"
click at [347, 212] on input "Seleccionar Archivo" at bounding box center [345, 212] width 100 height 7
type input "C:\fakepath\OSPSIP- PER SEGURIDAD COMERCIAL IND E INV-20250916T151933Z-1-001.zip"
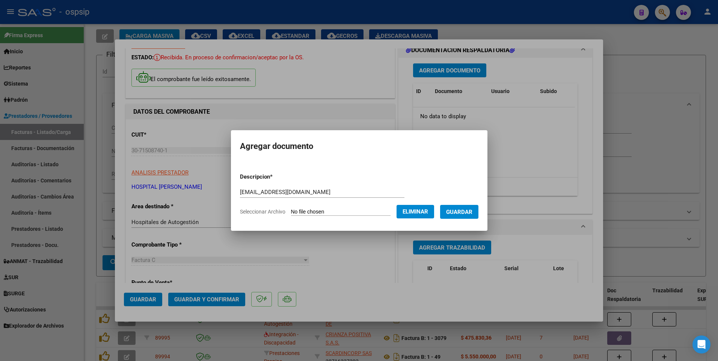
click at [459, 214] on span "Guardar" at bounding box center [459, 212] width 26 height 7
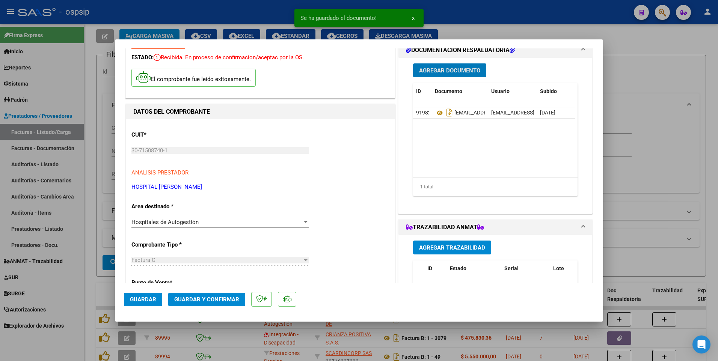
click at [144, 298] on span "Guardar" at bounding box center [143, 299] width 26 height 7
click at [277, 9] on div at bounding box center [359, 180] width 718 height 361
type input "$ 0,00"
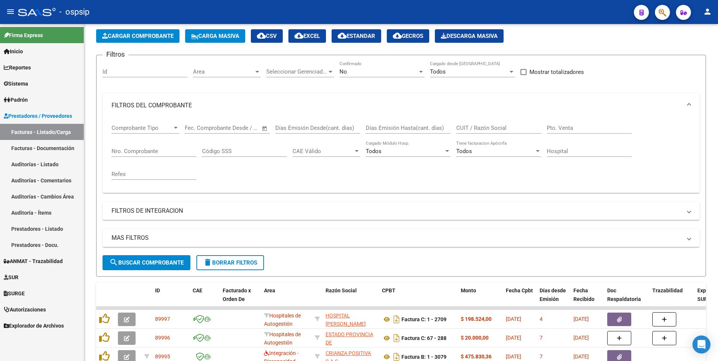
drag, startPoint x: 252, startPoint y: 3, endPoint x: 239, endPoint y: 3, distance: 13.5
click at [252, 3] on mat-toolbar "menu - ospsip person" at bounding box center [359, 12] width 718 height 24
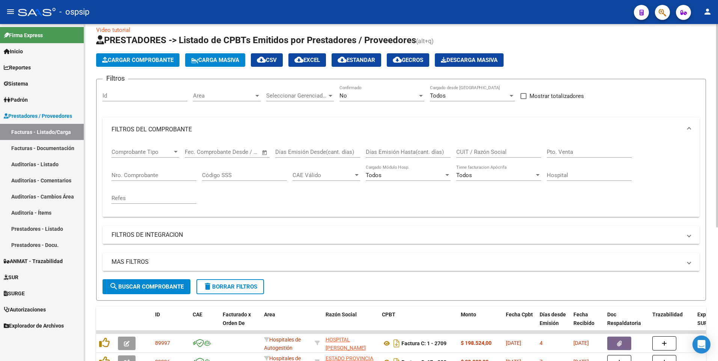
scroll to position [0, 0]
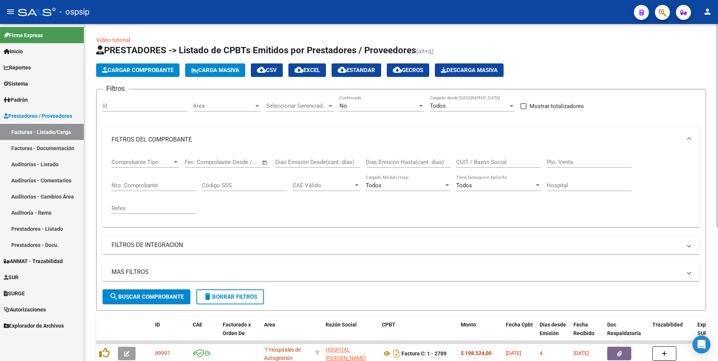
click at [168, 70] on span "Cargar Comprobante" at bounding box center [137, 70] width 71 height 7
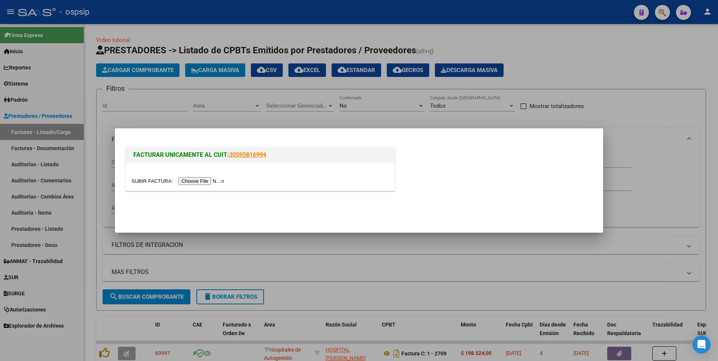
click at [184, 180] on input "file" at bounding box center [178, 181] width 95 height 8
click at [192, 181] on input "file" at bounding box center [178, 181] width 95 height 8
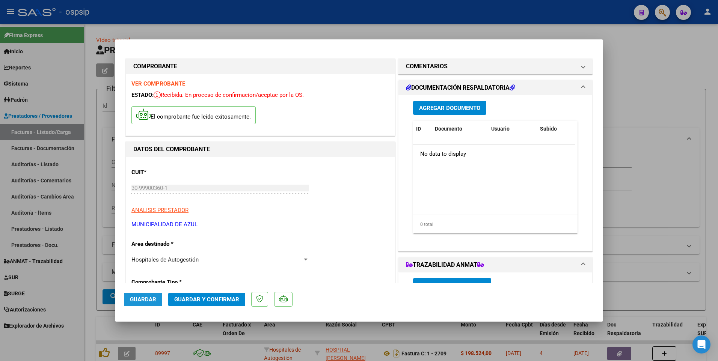
click at [154, 303] on span "Guardar" at bounding box center [143, 299] width 26 height 7
click at [450, 111] on span "Agregar Documento" at bounding box center [449, 108] width 61 height 7
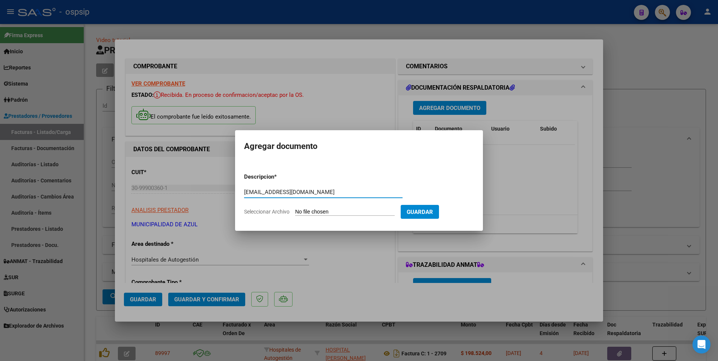
type input "obrassocialeshpintos@outlook.com"
click at [338, 211] on input "Seleccionar Archivo" at bounding box center [345, 212] width 100 height 7
type input "C:\fakepath\seguridad comercial 14-5770.pdf"
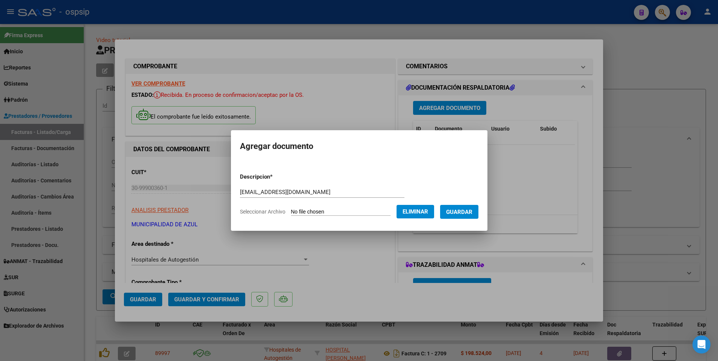
click at [473, 215] on span "Guardar" at bounding box center [459, 212] width 26 height 7
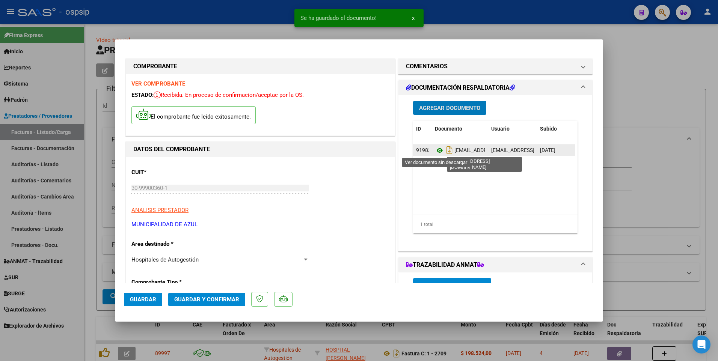
click at [436, 151] on icon at bounding box center [440, 150] width 10 height 9
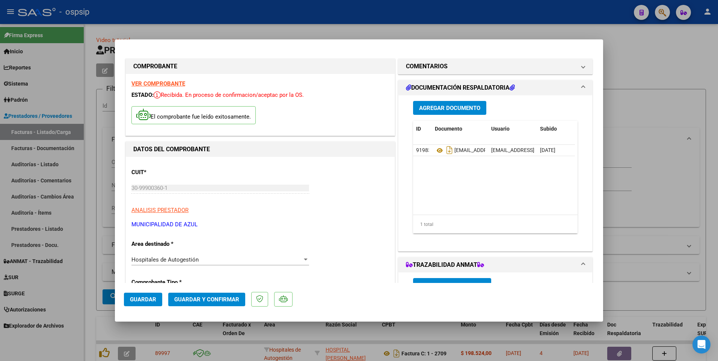
click at [145, 300] on span "Guardar" at bounding box center [143, 299] width 26 height 7
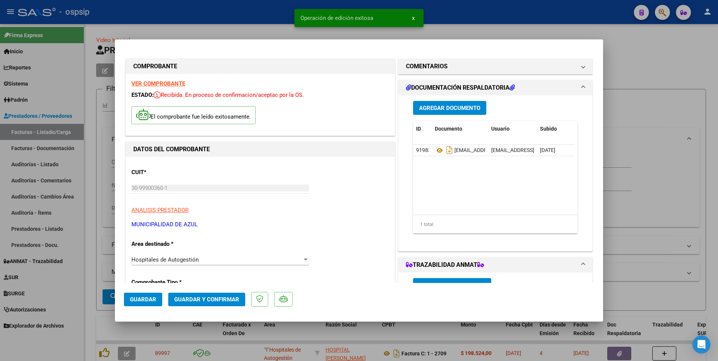
click at [293, 9] on div "Operación de edición exitosa x" at bounding box center [358, 18] width 147 height 36
click at [261, 12] on div at bounding box center [359, 180] width 718 height 361
type input "$ 0,00"
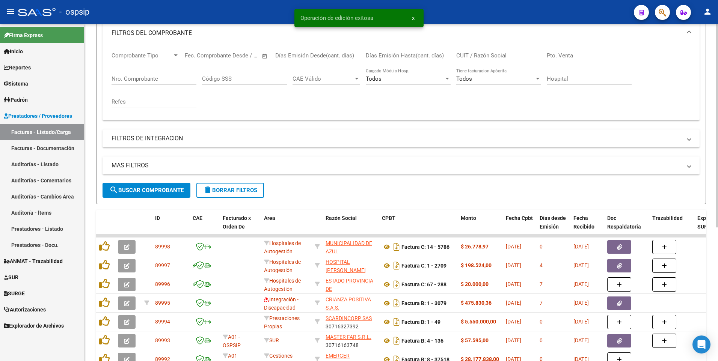
scroll to position [113, 0]
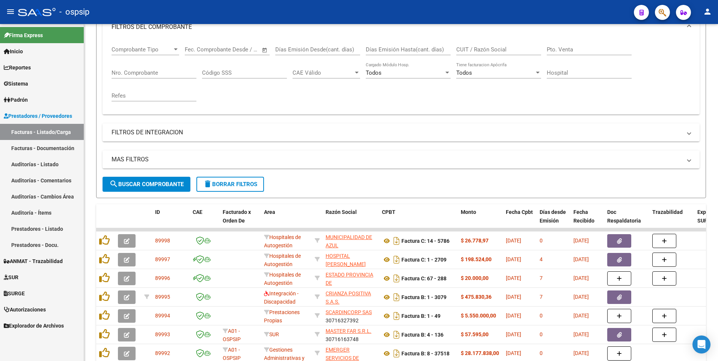
click at [423, 8] on div "- ospsip" at bounding box center [323, 12] width 610 height 17
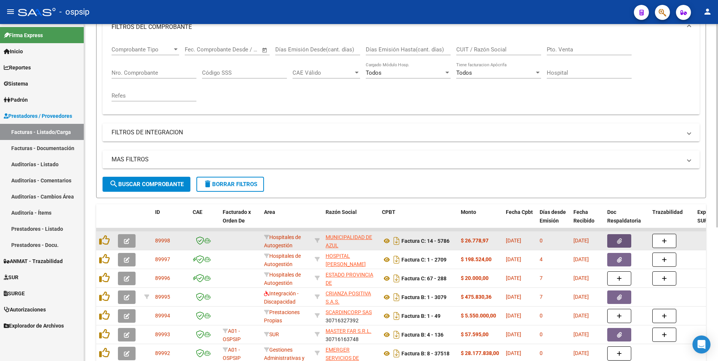
click at [619, 242] on icon "button" at bounding box center [619, 242] width 5 height 6
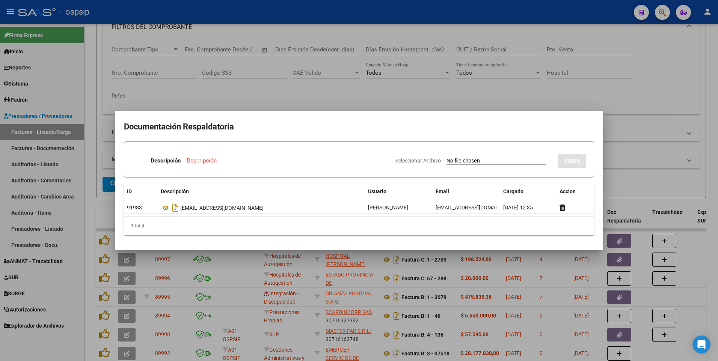
click at [421, 15] on div at bounding box center [359, 180] width 718 height 361
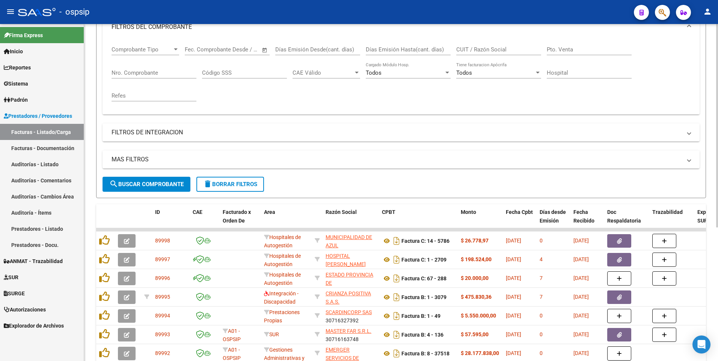
click at [607, 234] on button "button" at bounding box center [619, 241] width 24 height 14
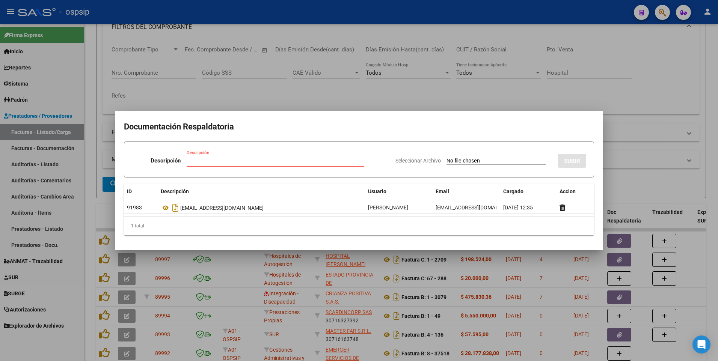
click at [243, 94] on div at bounding box center [359, 180] width 718 height 361
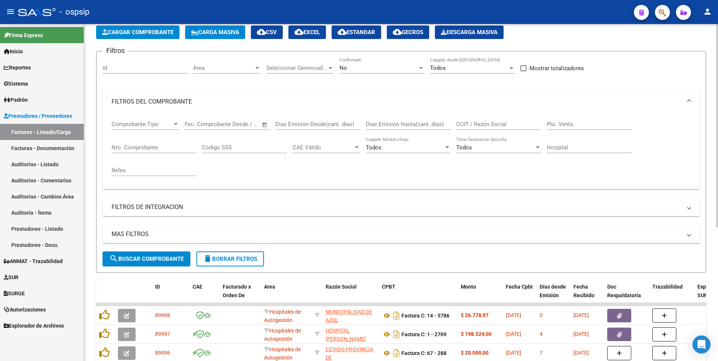
scroll to position [38, 0]
click at [243, 260] on span "delete Borrar Filtros" at bounding box center [230, 259] width 54 height 7
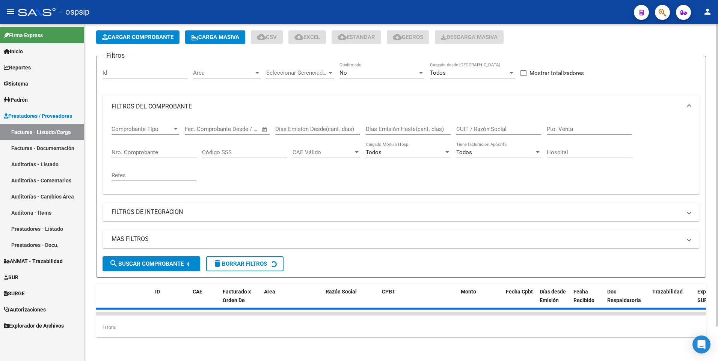
click at [149, 36] on span "Cargar Comprobante" at bounding box center [137, 37] width 71 height 7
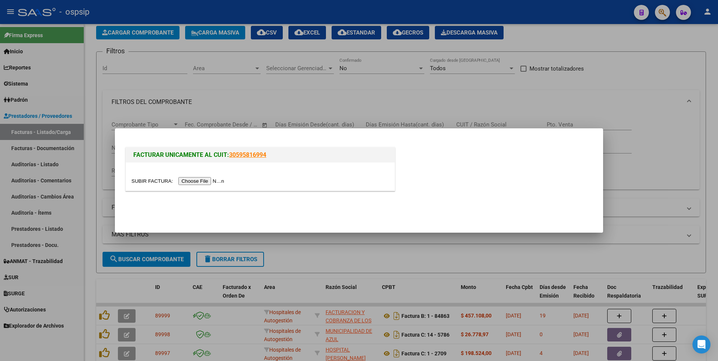
click at [189, 182] on input "file" at bounding box center [178, 181] width 95 height 8
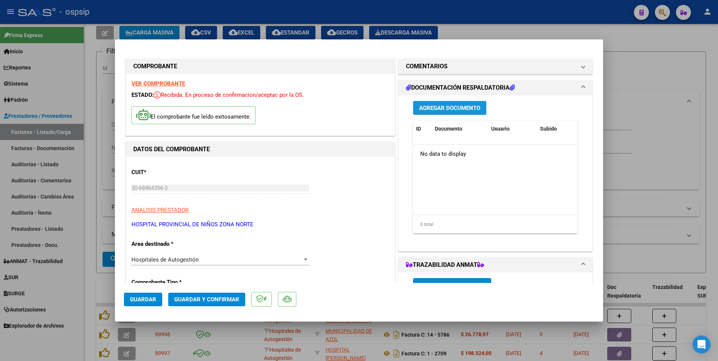
click at [455, 108] on span "Agregar Documento" at bounding box center [449, 108] width 61 height 7
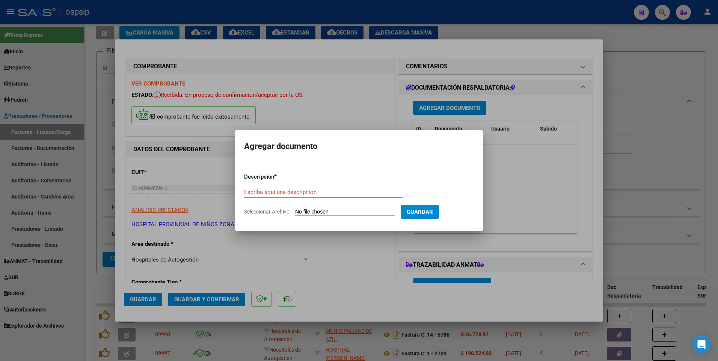
paste input "autorizaciones@ospsip.org.ar"
type input "autorizaciones@ospsip.org.ar"
click at [375, 211] on input "Seleccionar Archivo" at bounding box center [345, 212] width 100 height 7
type input "C:\fakepath\RV_ FC_0005_00000886 __ hospital de niños zona norte de rosario.zip"
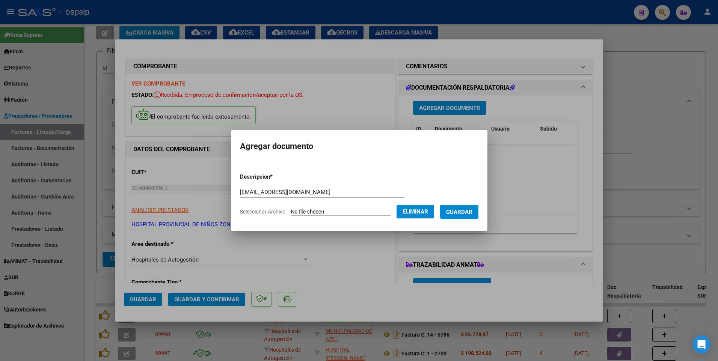
click at [468, 211] on span "Guardar" at bounding box center [459, 212] width 26 height 7
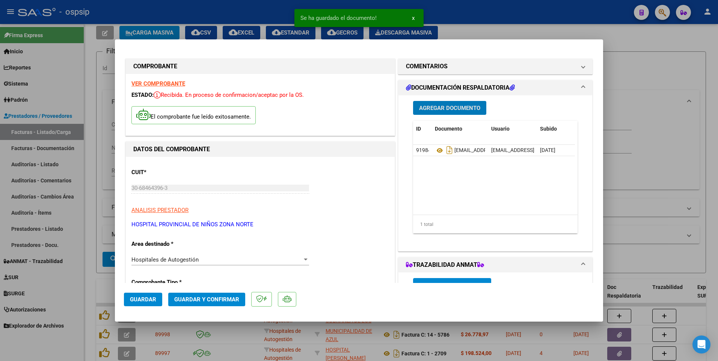
click at [157, 295] on button "Guardar" at bounding box center [143, 300] width 38 height 14
click at [256, 11] on div at bounding box center [359, 180] width 718 height 361
type input "$ 0,00"
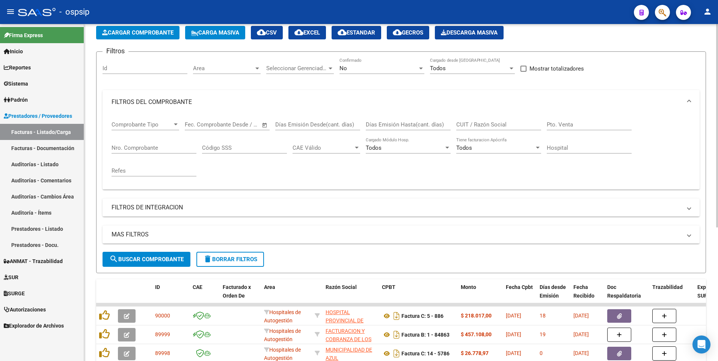
scroll to position [0, 0]
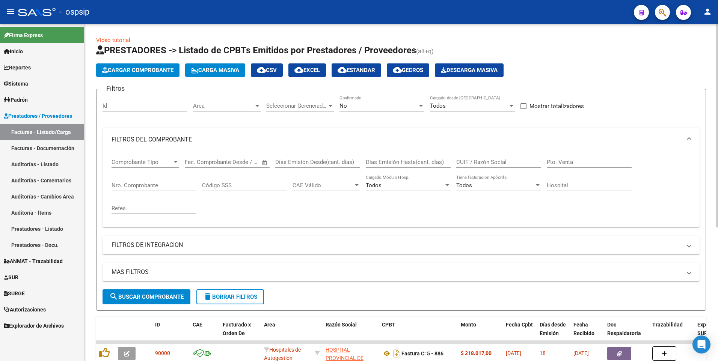
click at [158, 74] on button "Cargar Comprobante" at bounding box center [137, 70] width 83 height 14
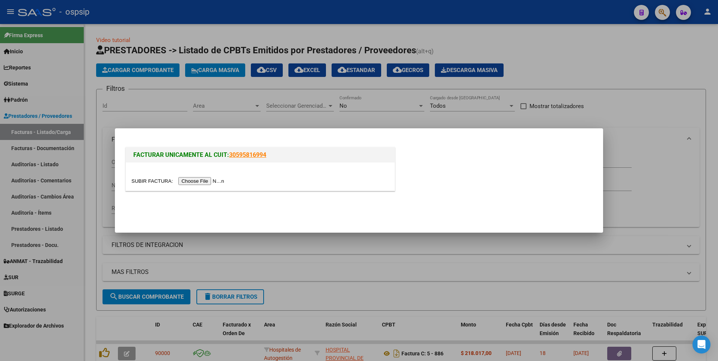
click at [199, 179] on input "file" at bounding box center [178, 181] width 95 height 8
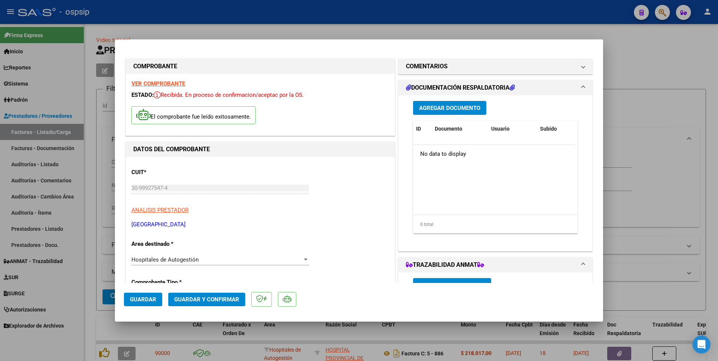
click at [449, 112] on button "Agregar Documento" at bounding box center [449, 108] width 73 height 14
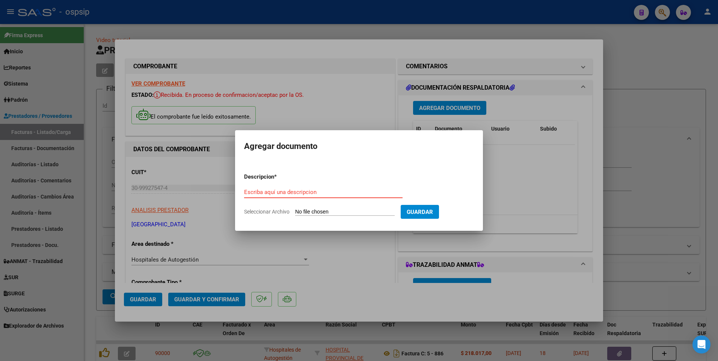
paste input "facturacion@hospitalsanbernardo.com.ar"
type input "facturacion@hospitalsanbernardo.com.ar"
click at [332, 213] on input "Seleccionar Archivo" at bounding box center [345, 212] width 100 height 7
type input "C:\fakepath\RV_ ENVIO DE FACTURA Nº 4814 AMBULATORIO MAYO 2025 HSB.zip"
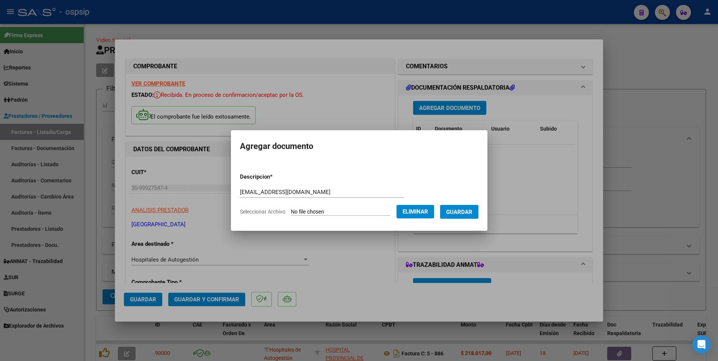
click at [473, 211] on span "Guardar" at bounding box center [459, 212] width 26 height 7
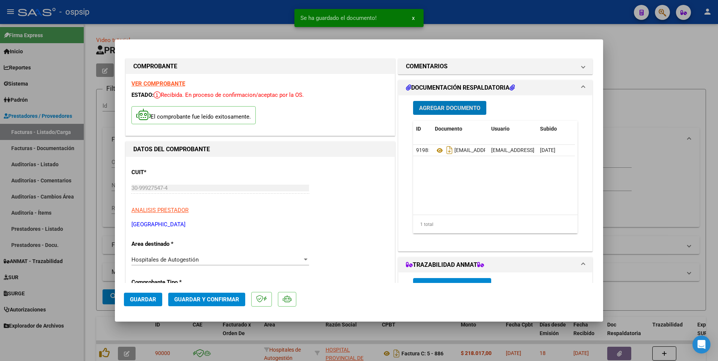
click at [149, 299] on span "Guardar" at bounding box center [143, 299] width 26 height 7
click at [254, 8] on div at bounding box center [359, 180] width 718 height 361
type input "$ 0,00"
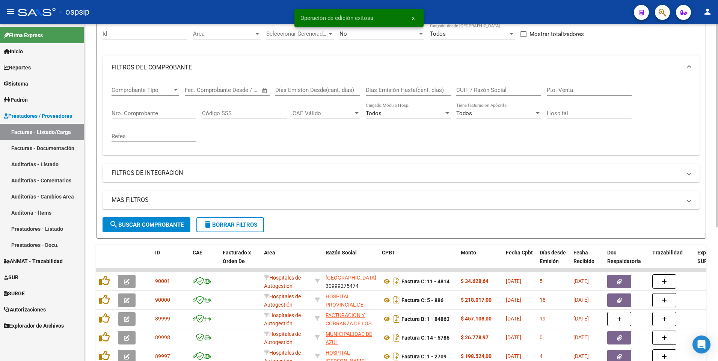
scroll to position [75, 0]
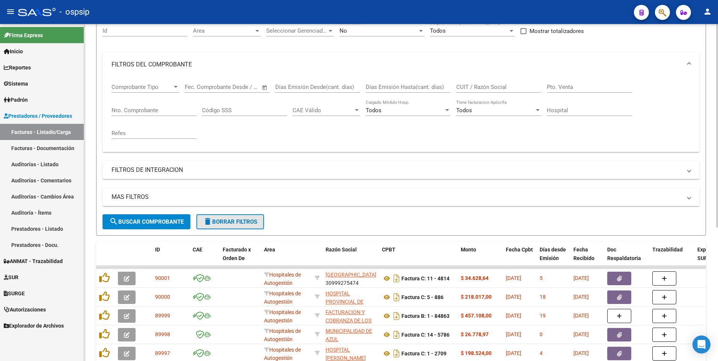
click at [235, 222] on span "delete Borrar Filtros" at bounding box center [230, 222] width 54 height 7
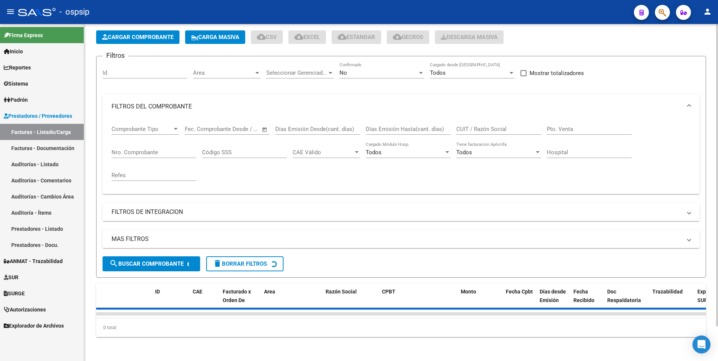
click at [136, 34] on span "Cargar Comprobante" at bounding box center [137, 37] width 71 height 7
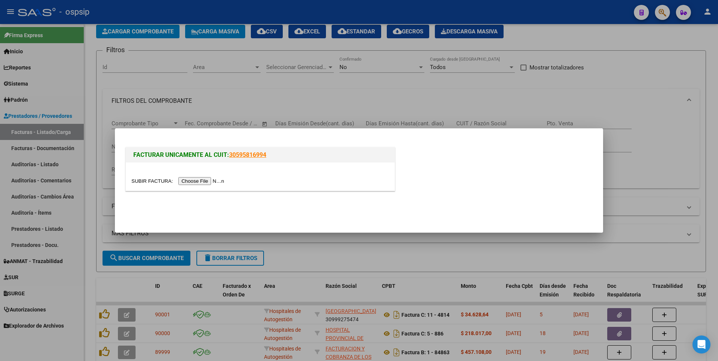
click at [193, 180] on input "file" at bounding box center [178, 181] width 95 height 8
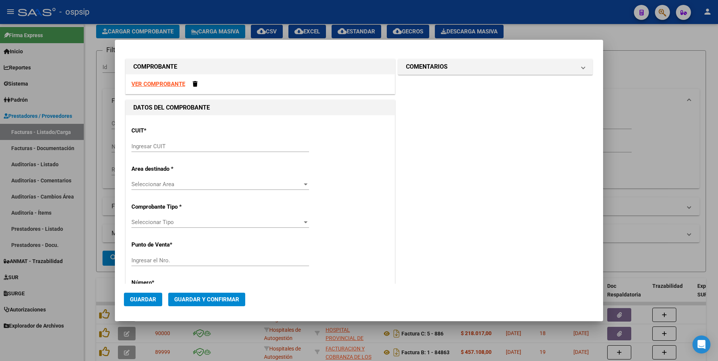
click at [165, 85] on strong "VER COMPROBANTE" at bounding box center [158, 84] width 54 height 7
click at [190, 148] on input "Ingresar CUIT" at bounding box center [220, 146] width 178 height 7
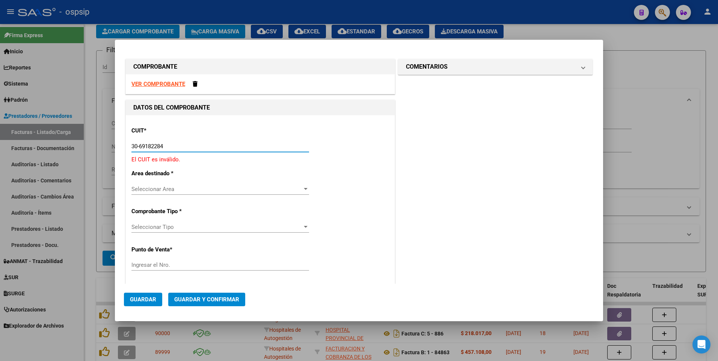
type input "30-69182284-9"
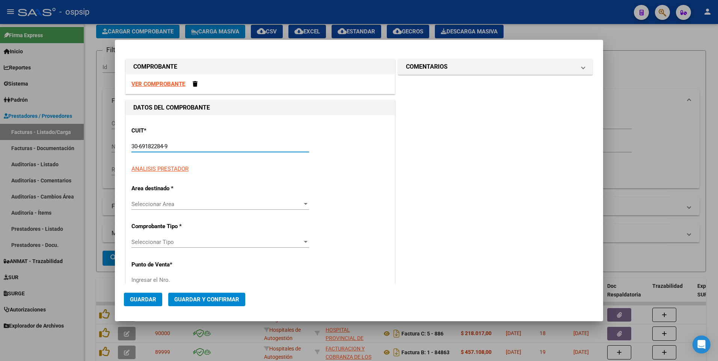
type input "1383"
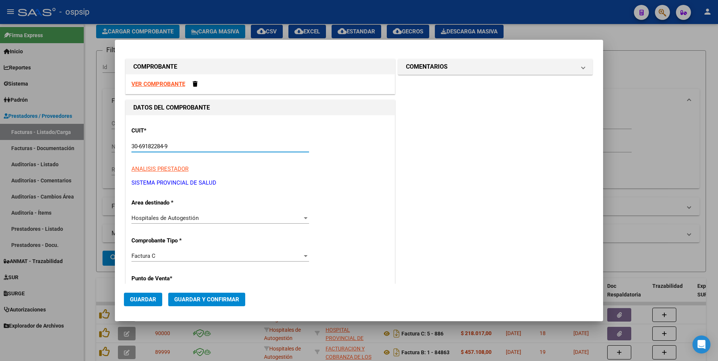
type input "30-69182284-9"
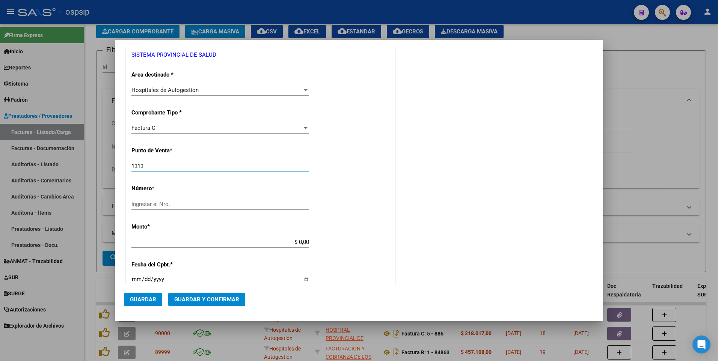
type input "1313"
type input "4984"
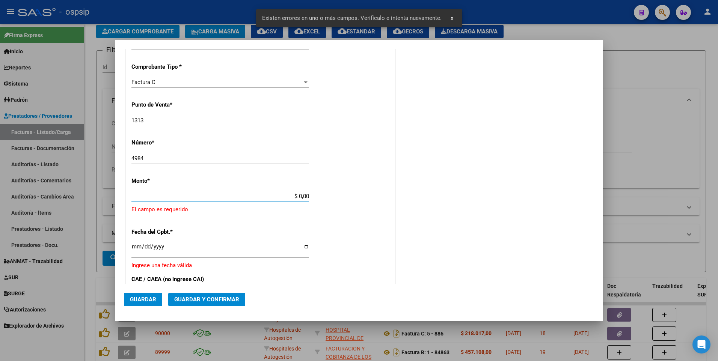
scroll to position [201, 0]
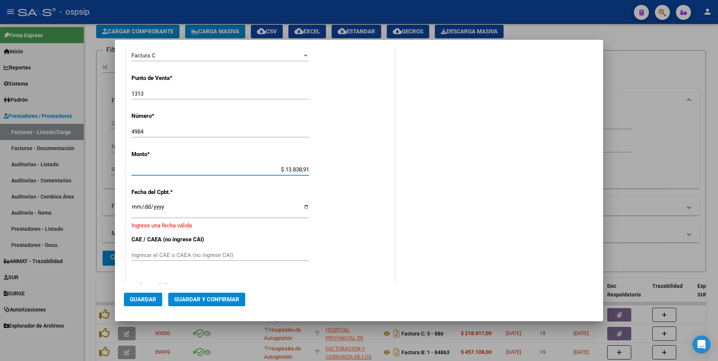
type input "$ 138.389,13"
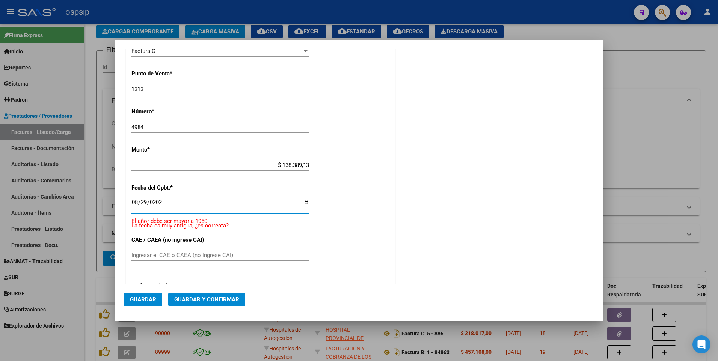
type input "2025-08-29"
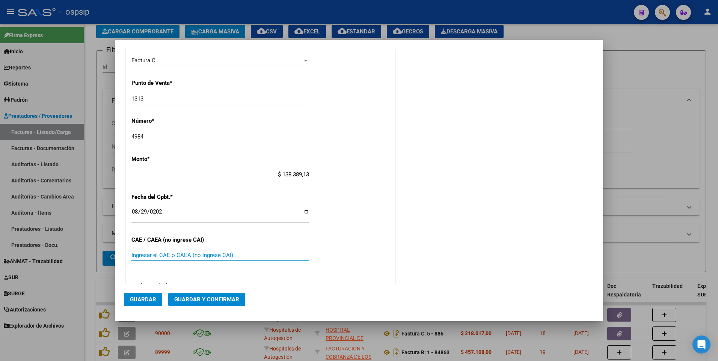
click at [153, 296] on span "Guardar" at bounding box center [143, 299] width 26 height 7
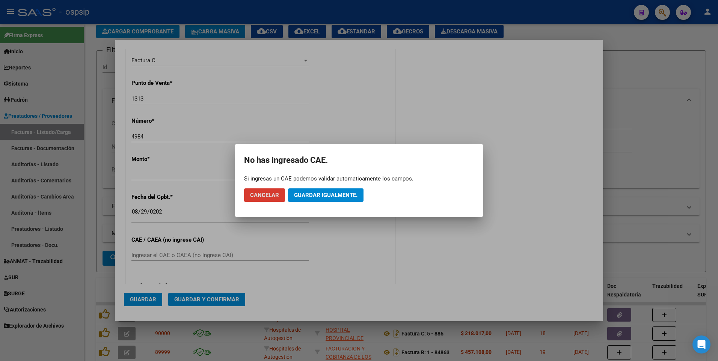
click at [338, 196] on span "Guardar igualmente." at bounding box center [325, 195] width 63 height 7
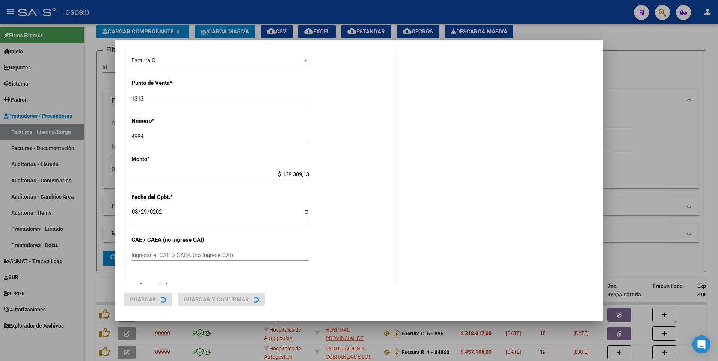
scroll to position [0, 0]
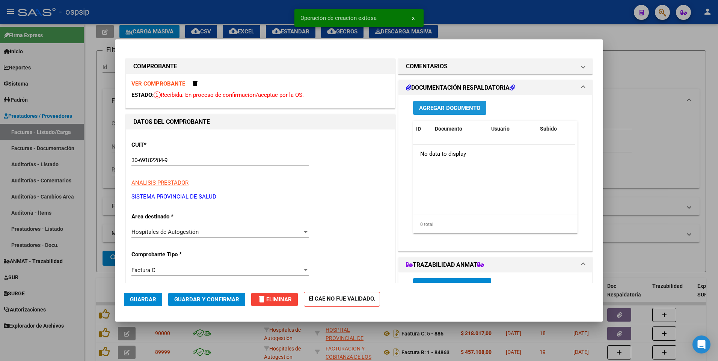
click at [437, 110] on span "Agregar Documento" at bounding box center [449, 108] width 61 height 7
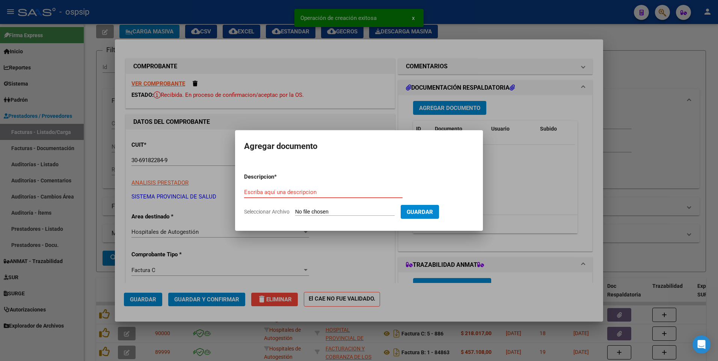
paste input "arancelesbracho@gmail.com"
type input "arancelesbracho@gmail.com"
click at [393, 212] on input "Seleccionar Archivo" at bounding box center [345, 212] width 100 height 7
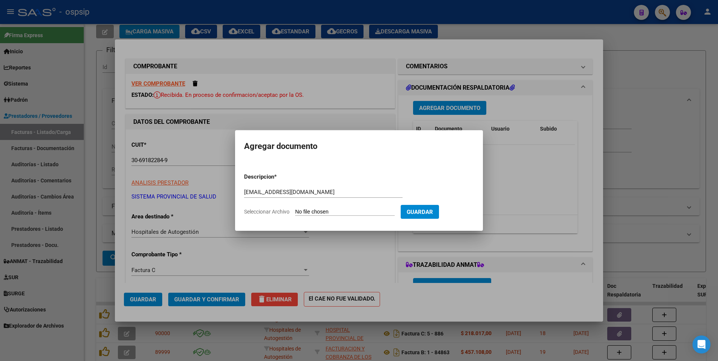
type input "C:\fakepath\1313-4984.pdf"
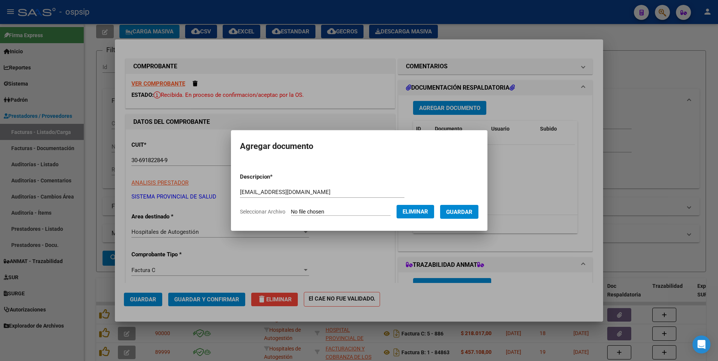
click at [452, 215] on button "Guardar" at bounding box center [459, 212] width 38 height 14
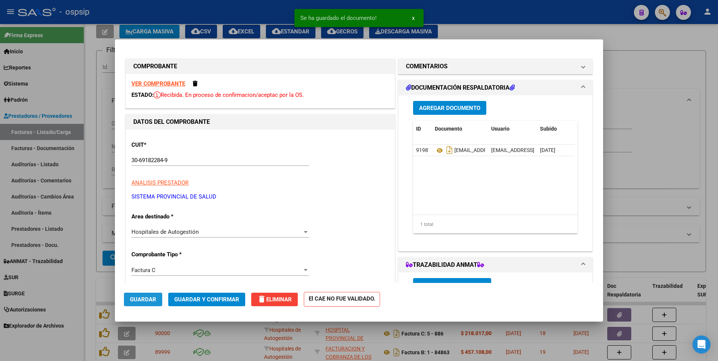
click at [138, 300] on span "Guardar" at bounding box center [143, 299] width 26 height 7
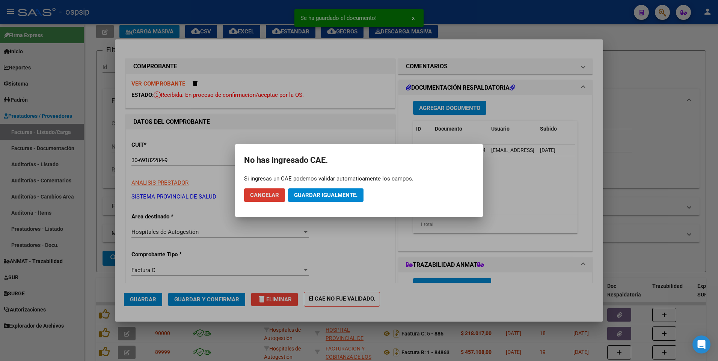
click at [311, 196] on span "Guardar igualmente." at bounding box center [325, 195] width 63 height 7
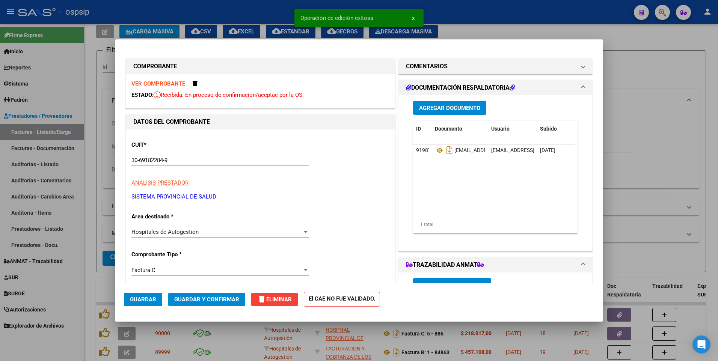
click at [276, 14] on div at bounding box center [359, 180] width 718 height 361
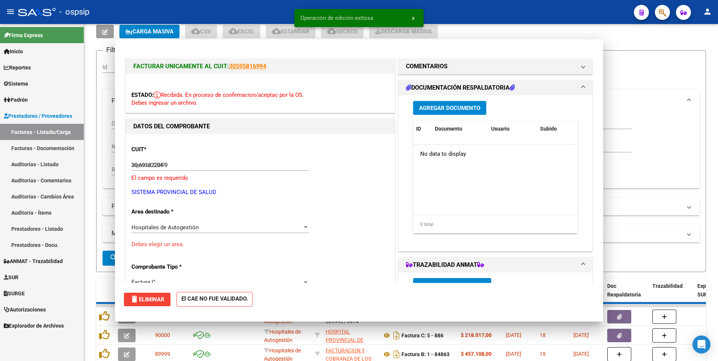
type input "$ 0,00"
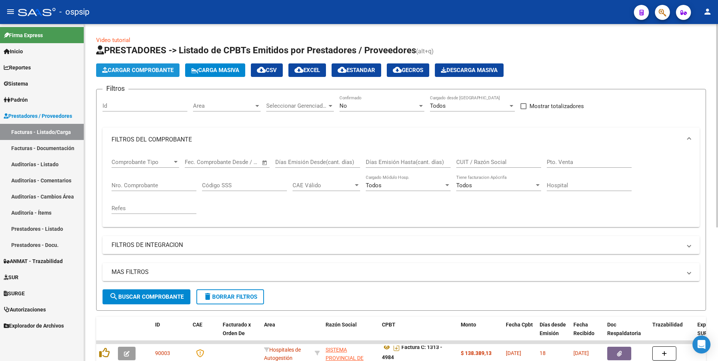
click at [153, 73] on span "Cargar Comprobante" at bounding box center [137, 70] width 71 height 7
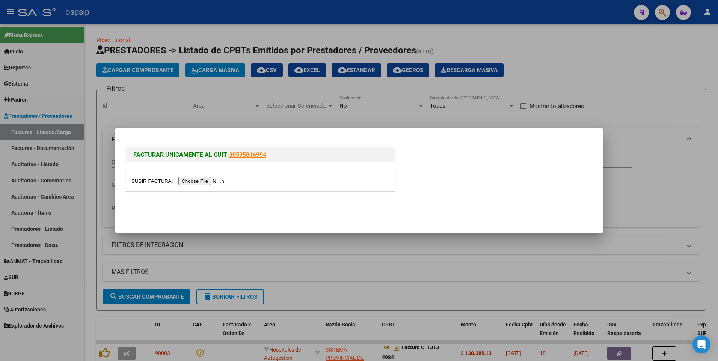
click at [197, 186] on div at bounding box center [260, 177] width 269 height 28
click at [194, 180] on input "file" at bounding box center [178, 181] width 95 height 8
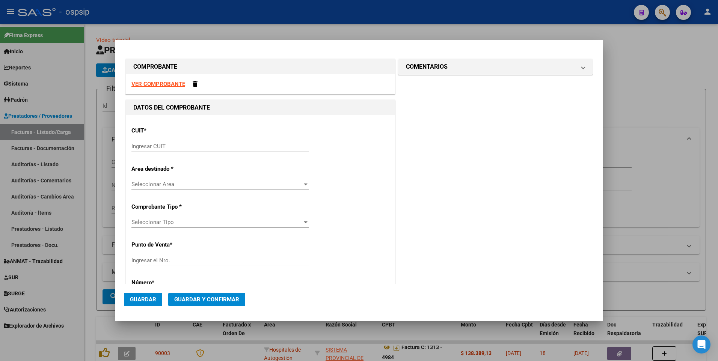
click at [151, 86] on strong "VER COMPROBANTE" at bounding box center [158, 84] width 54 height 7
click at [224, 150] on div "Ingresar CUIT" at bounding box center [220, 146] width 178 height 11
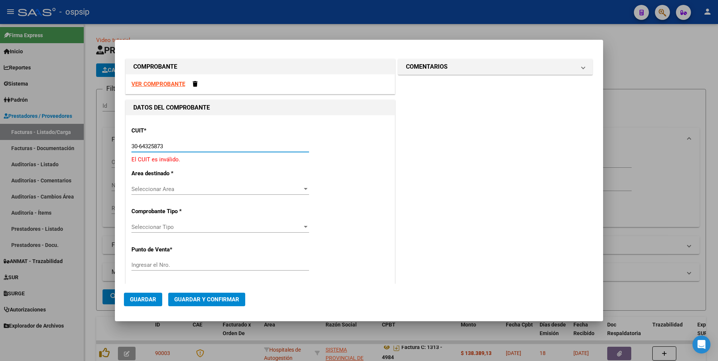
type input "30-64325873-7"
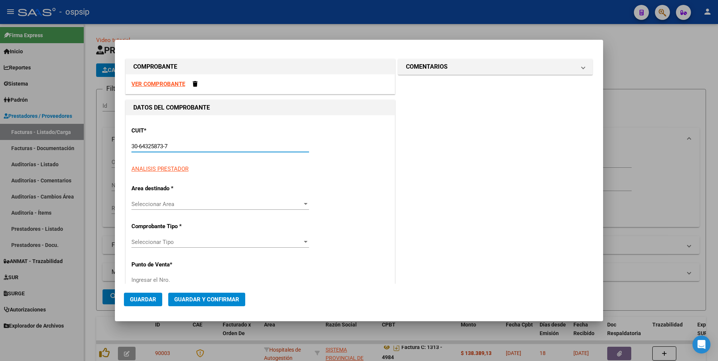
type input "94"
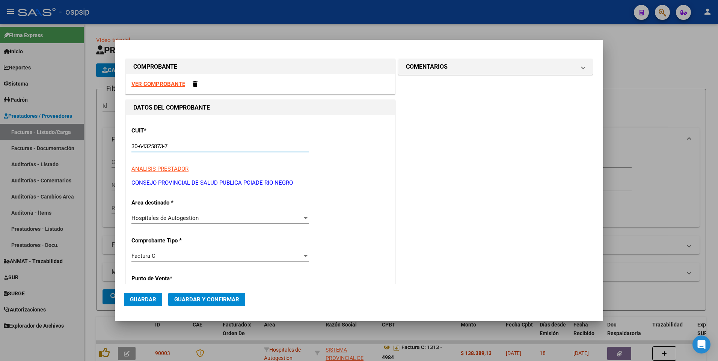
type input "30-64325873-7"
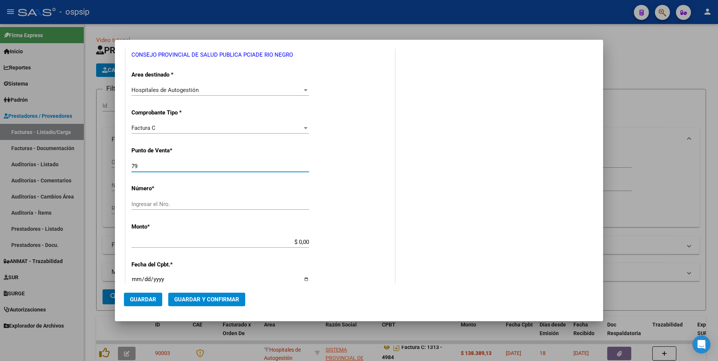
type input "79"
type input "65"
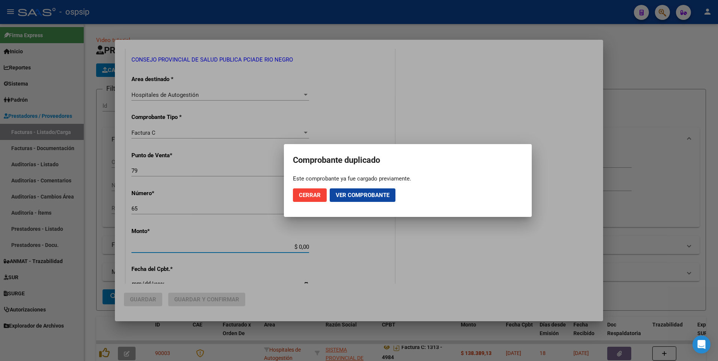
scroll to position [133, 0]
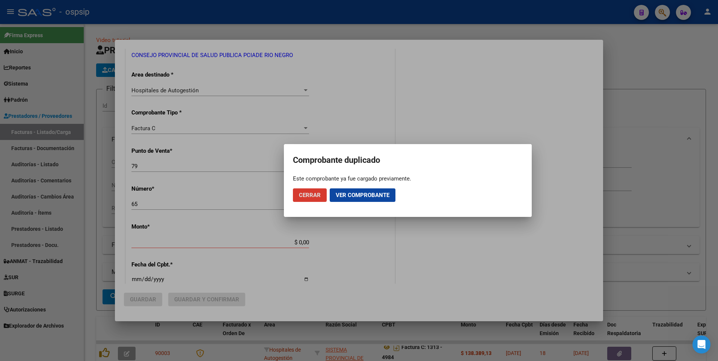
drag, startPoint x: 314, startPoint y: 196, endPoint x: 320, endPoint y: 213, distance: 18.6
click at [320, 213] on mat-dialog-container "Comprobante duplicado Este comprobante ya fue cargado previamente. Cerrar Ver c…" at bounding box center [408, 180] width 248 height 73
click at [312, 194] on span "Cerrar" at bounding box center [310, 195] width 22 height 7
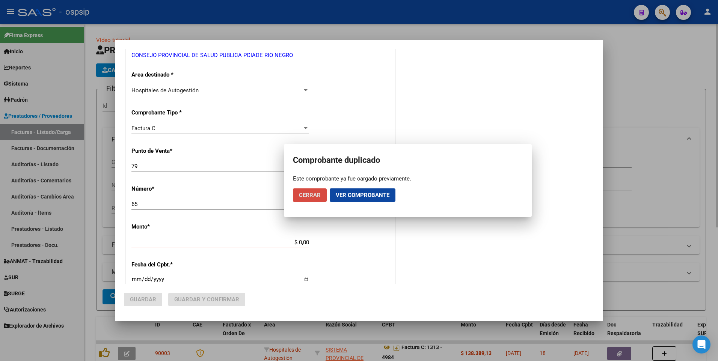
scroll to position [0, 0]
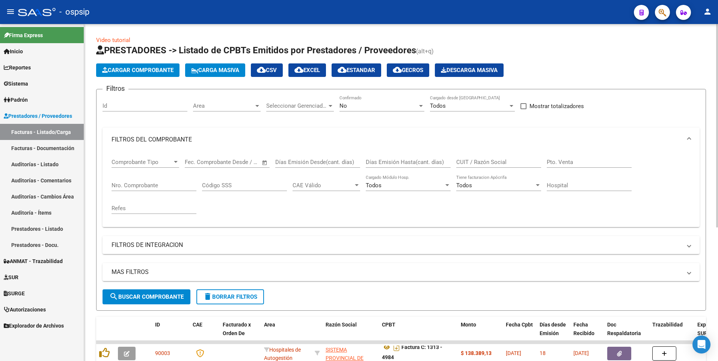
click at [157, 181] on div "Nro. Comprobante" at bounding box center [154, 183] width 85 height 16
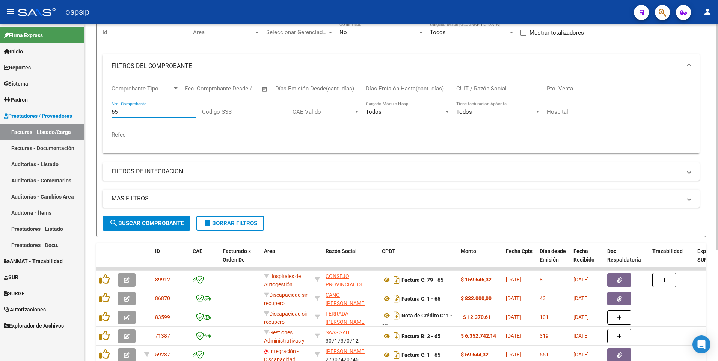
scroll to position [150, 0]
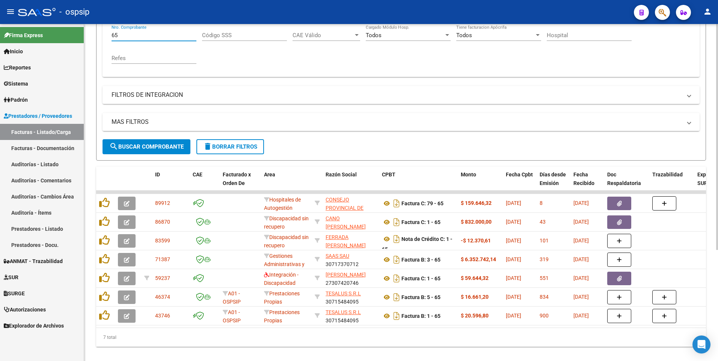
type input "65"
click at [279, 16] on div "- ospsip" at bounding box center [323, 12] width 610 height 17
click at [238, 153] on button "delete Borrar Filtros" at bounding box center [230, 146] width 68 height 15
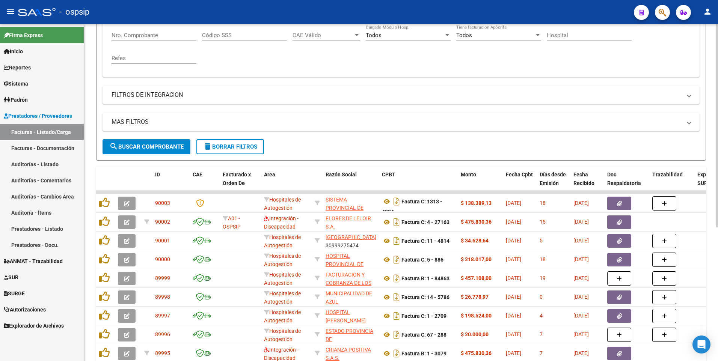
click at [233, 151] on button "delete Borrar Filtros" at bounding box center [230, 146] width 68 height 15
